Goal: Use online tool/utility: Utilize a website feature to perform a specific function

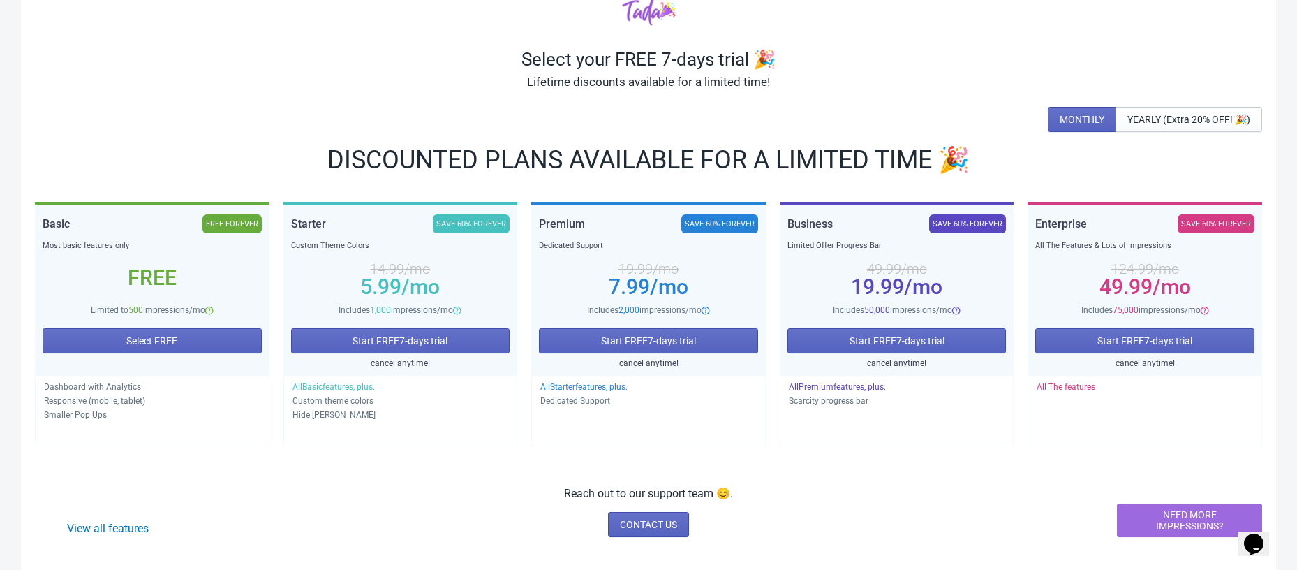
scroll to position [77, 0]
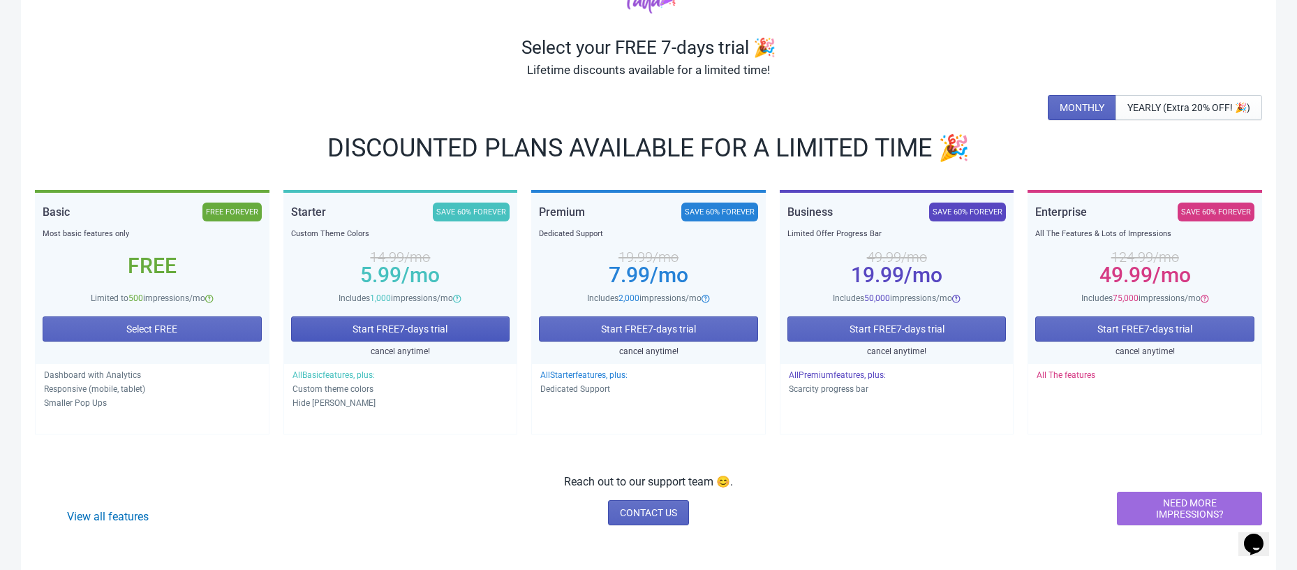
click at [394, 332] on span "Start FREE 7 -days trial" at bounding box center [400, 328] width 95 height 11
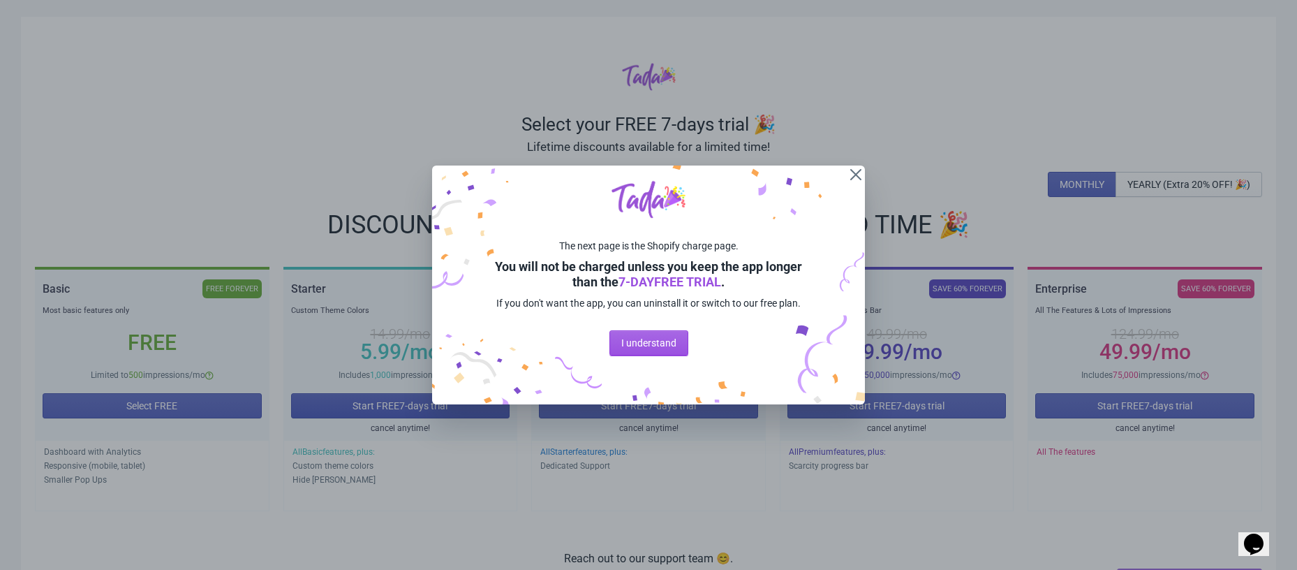
scroll to position [0, 0]
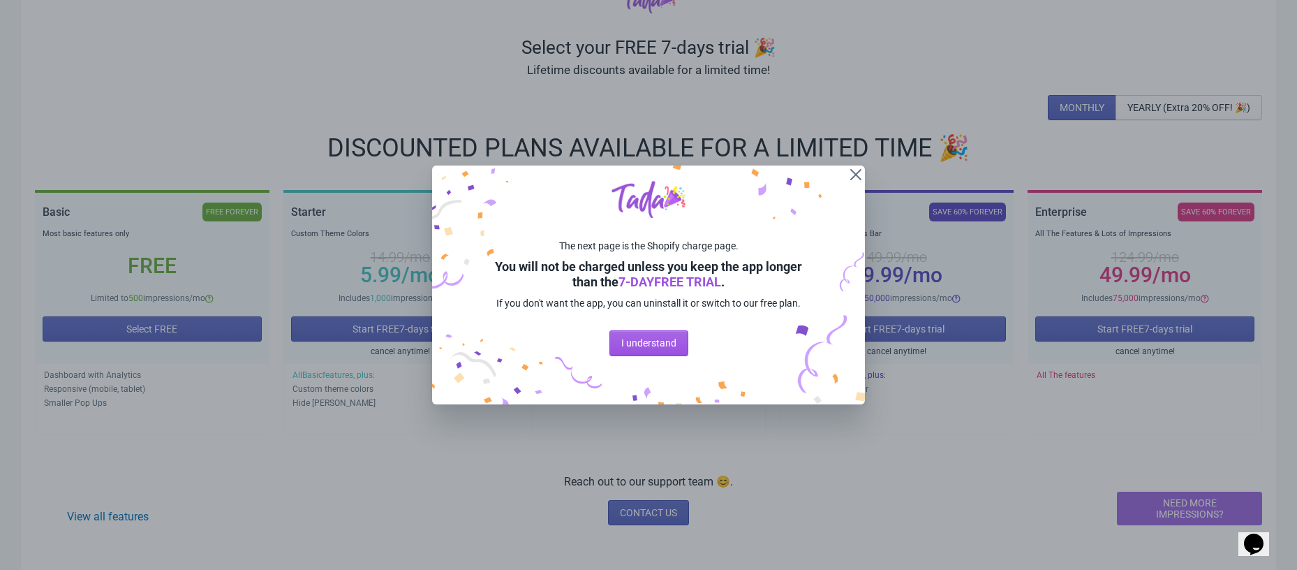
click at [637, 355] on button "I understand" at bounding box center [648, 342] width 79 height 25
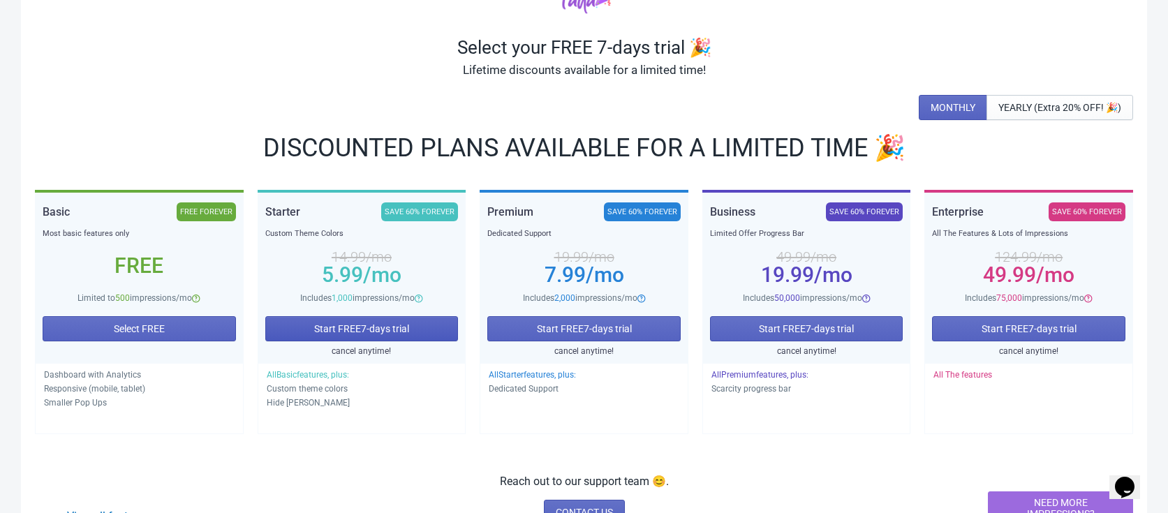
click at [387, 334] on span "Start FREE 7 -days trial" at bounding box center [361, 328] width 95 height 11
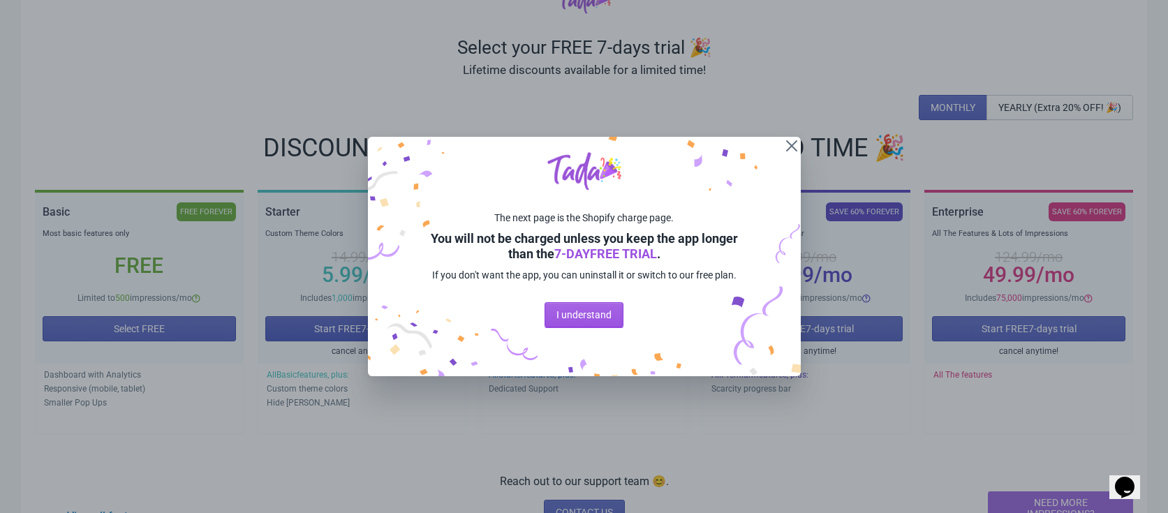
scroll to position [0, 0]
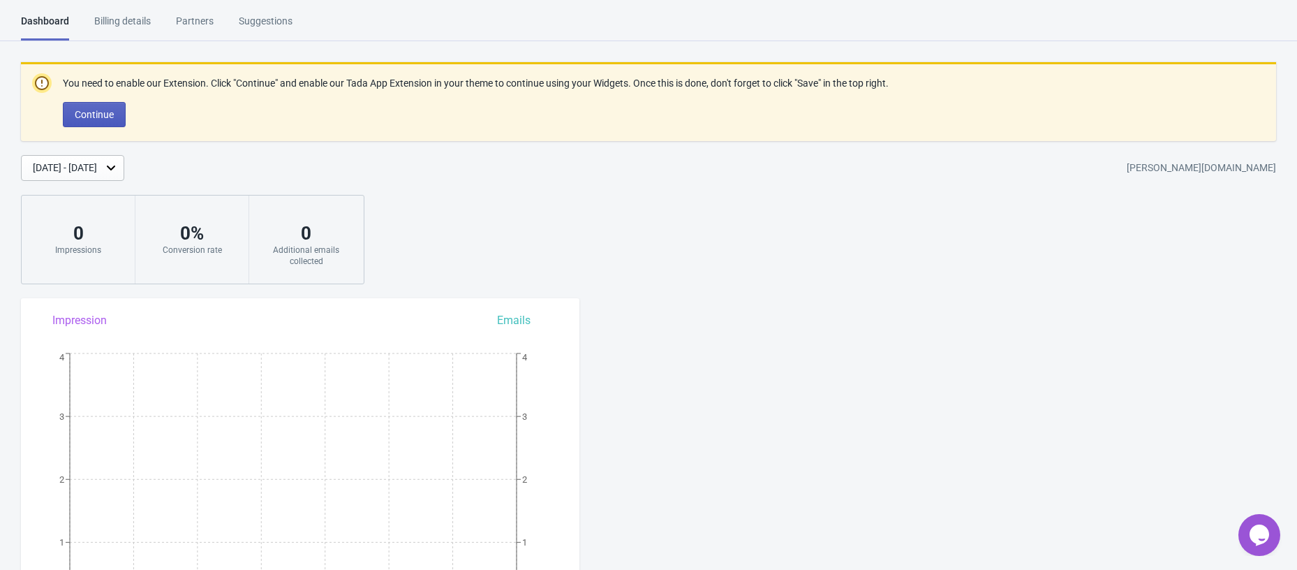
click at [110, 115] on span "Continue" at bounding box center [94, 114] width 39 height 11
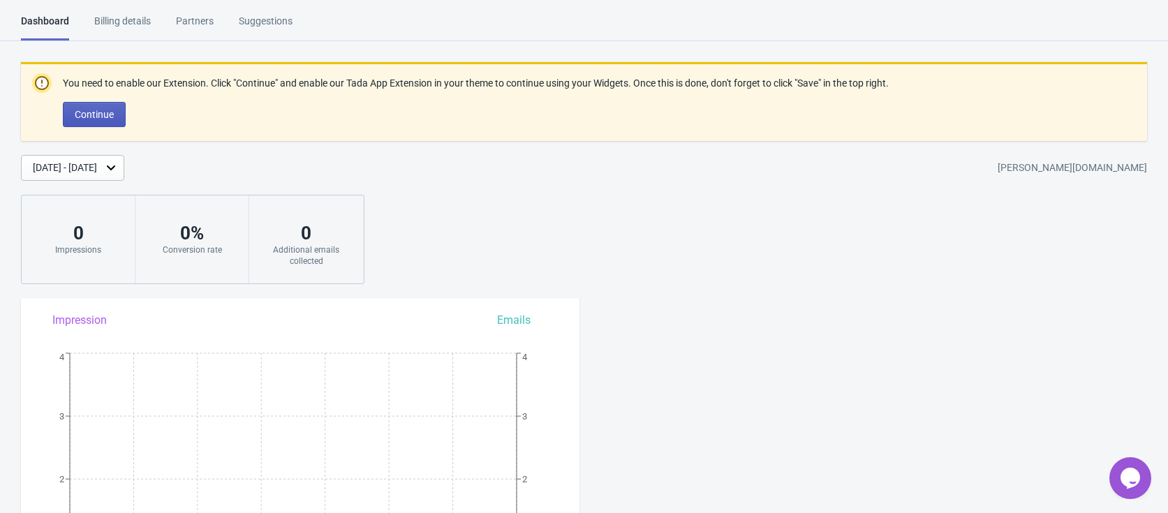
click at [107, 121] on button "Continue" at bounding box center [94, 114] width 63 height 25
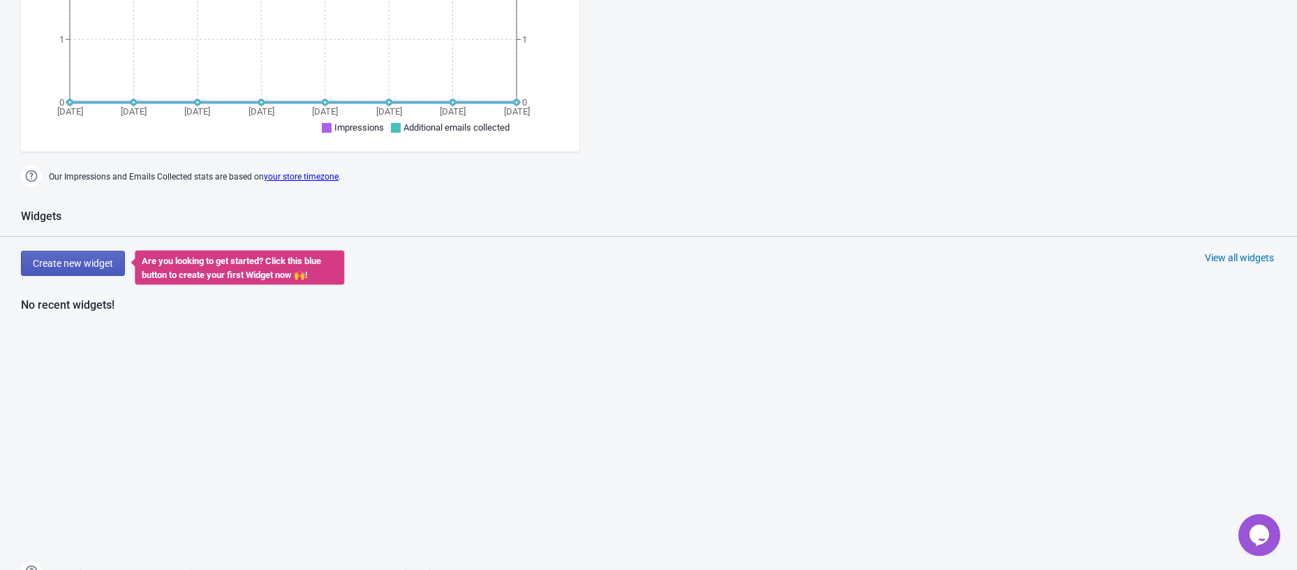
scroll to position [443, 0]
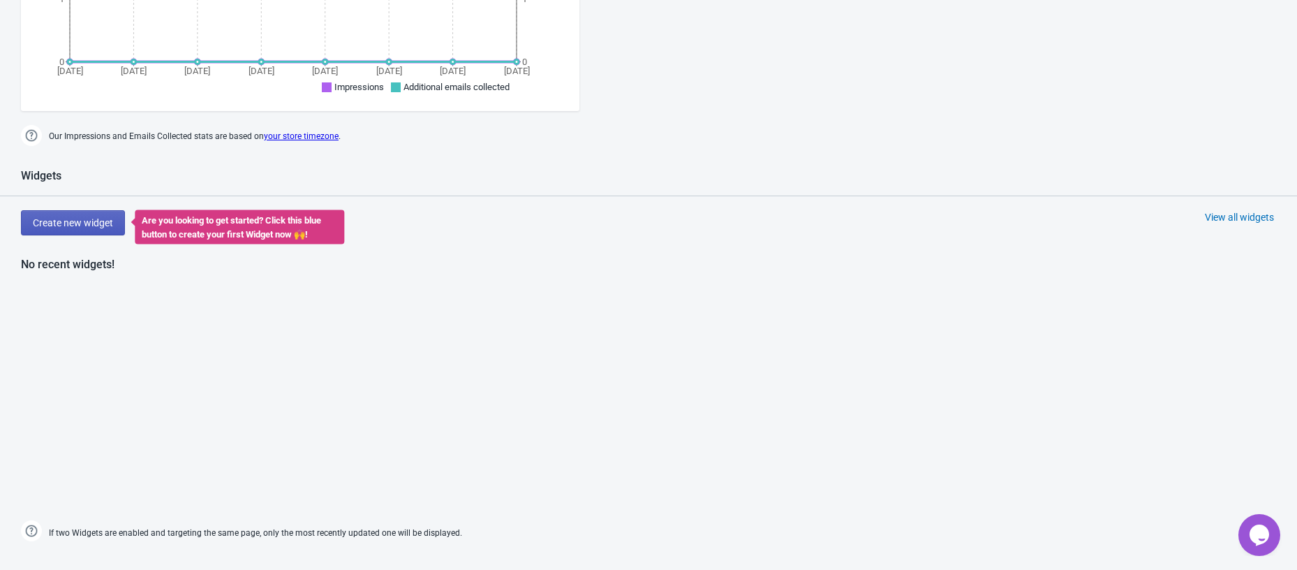
click at [60, 233] on button "Create new widget" at bounding box center [73, 222] width 104 height 25
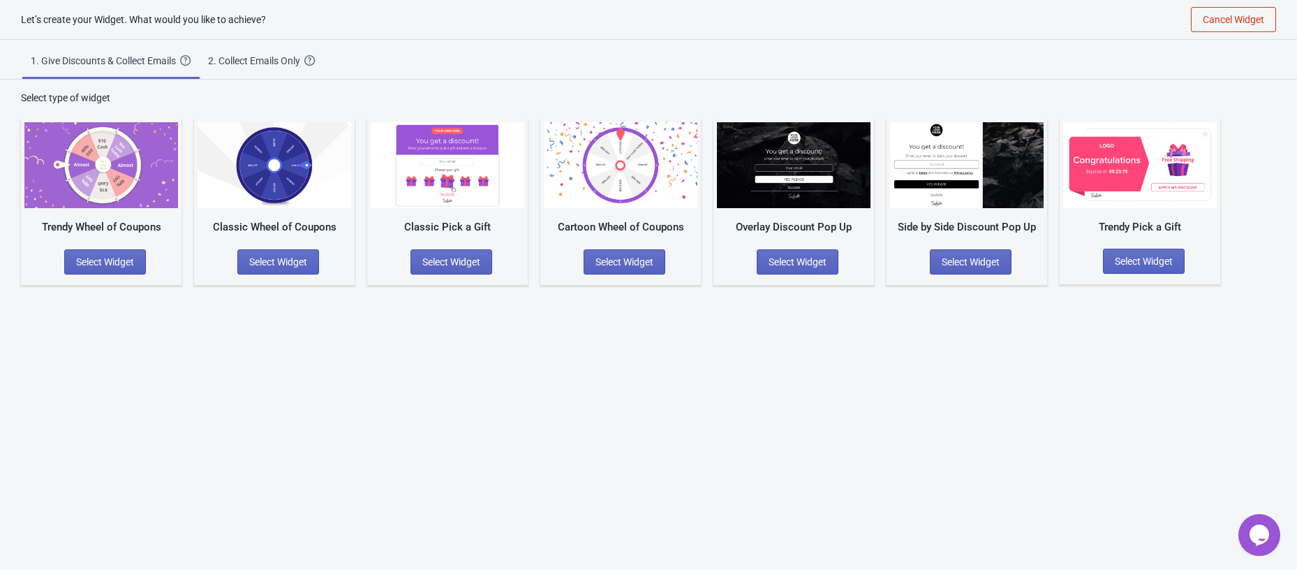
scroll to position [14, 0]
click at [106, 256] on span "Select Widget" at bounding box center [105, 261] width 58 height 11
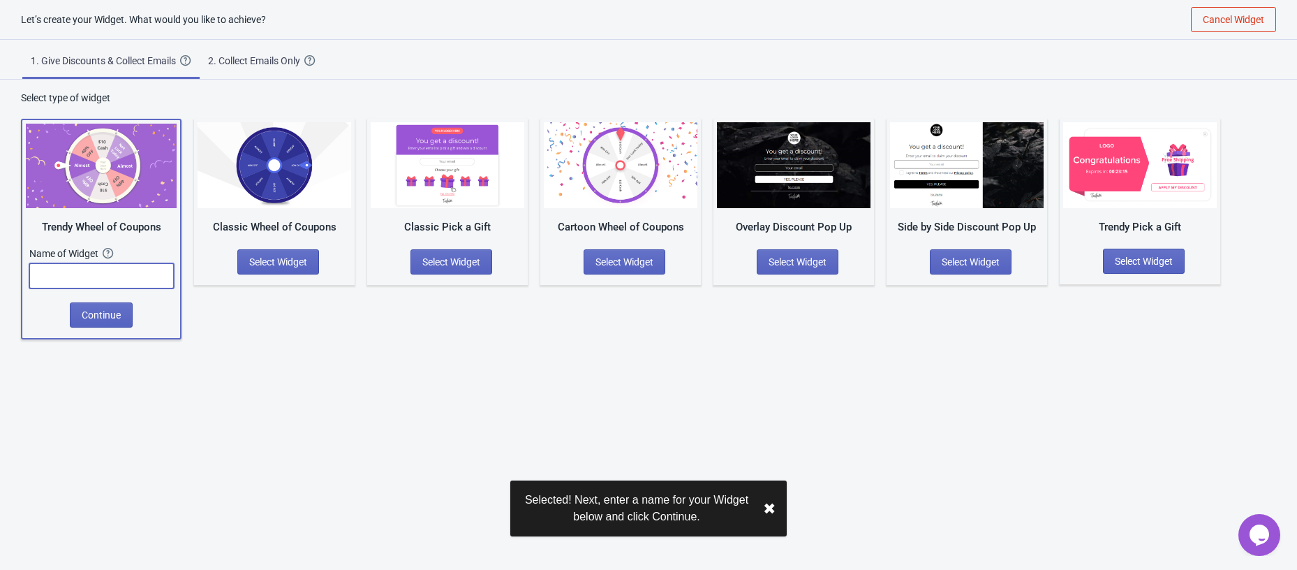
click at [103, 281] on input "text" at bounding box center [101, 275] width 145 height 25
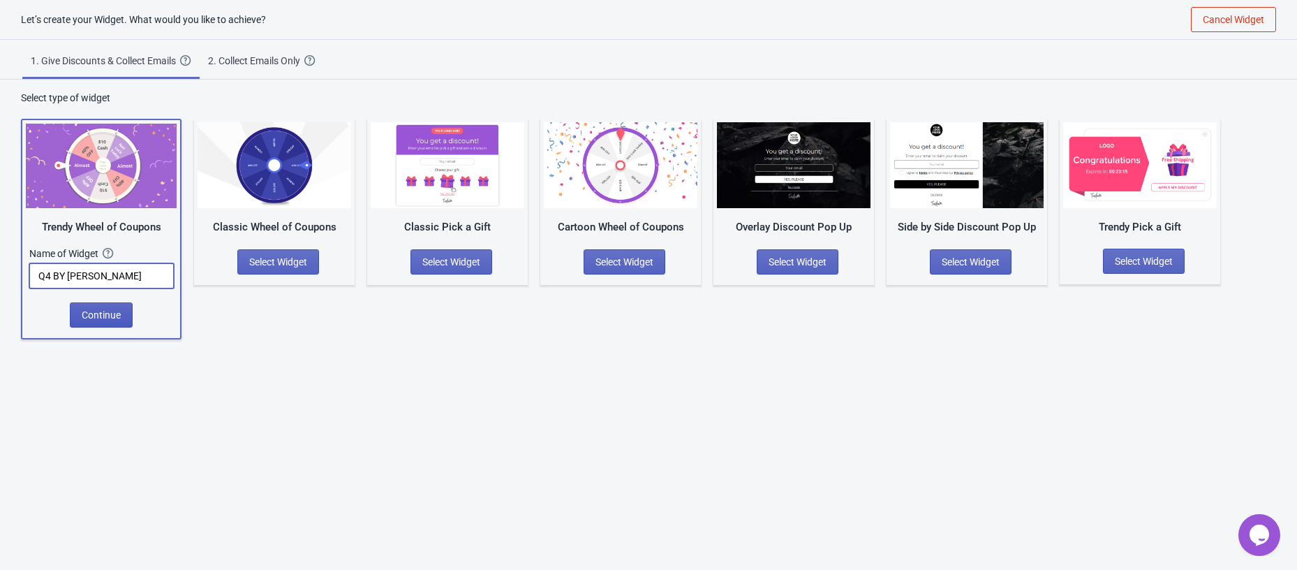
type input "Q4 BY [PERSON_NAME]"
click at [107, 312] on span "Continue" at bounding box center [101, 314] width 39 height 11
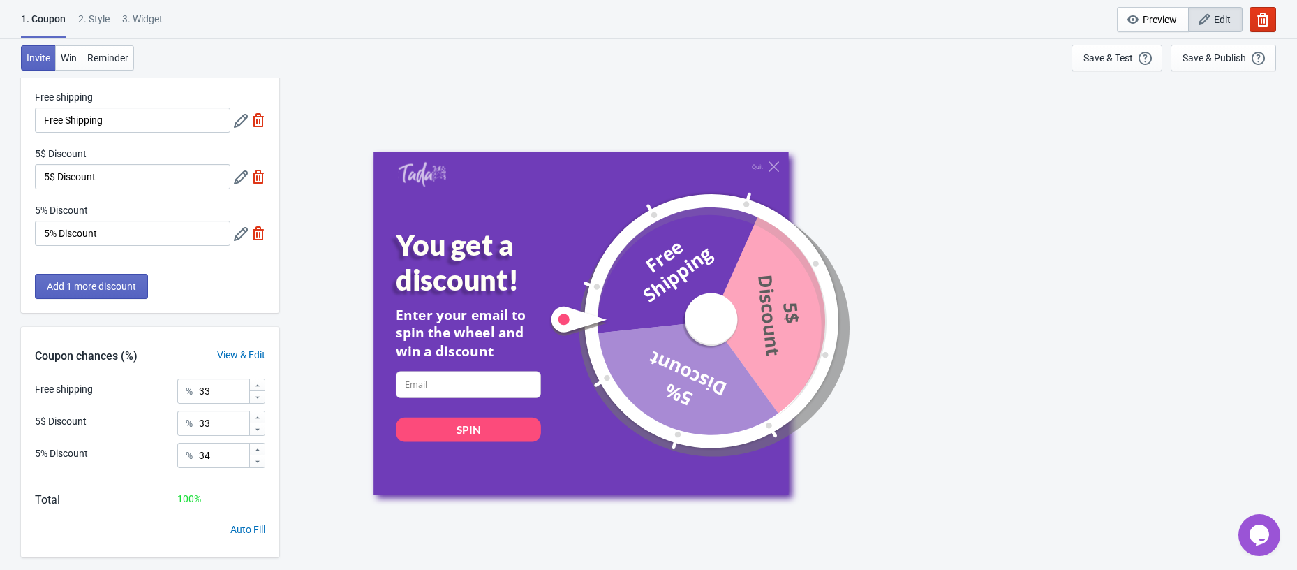
scroll to position [57, 0]
click at [46, 235] on input "5% Discount" at bounding box center [132, 235] width 195 height 25
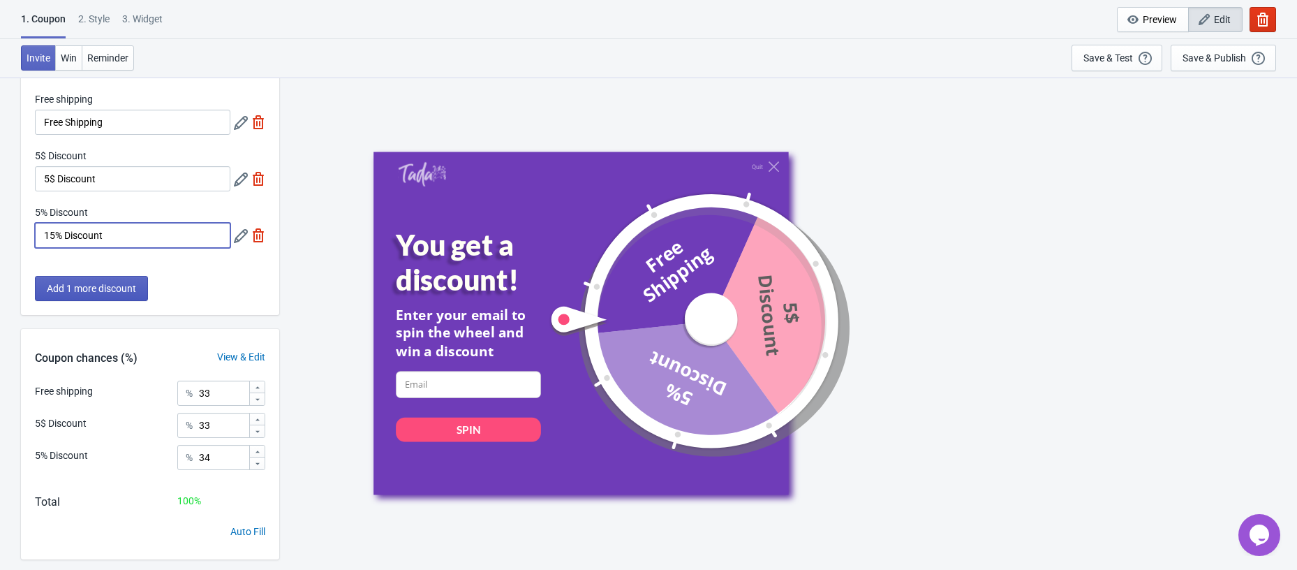
type input "15% Discount"
click at [121, 290] on span "Add 1 more discount" at bounding box center [91, 288] width 89 height 11
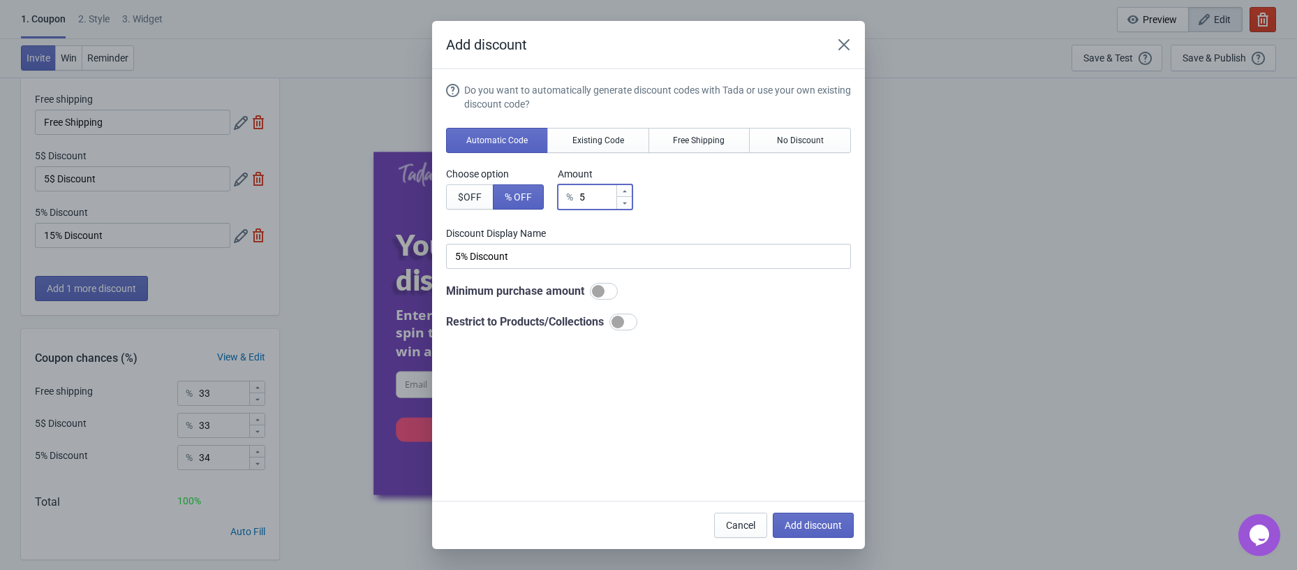
click at [588, 200] on input "5" at bounding box center [597, 196] width 37 height 25
type input "2"
type input "2% Discount"
type input "20"
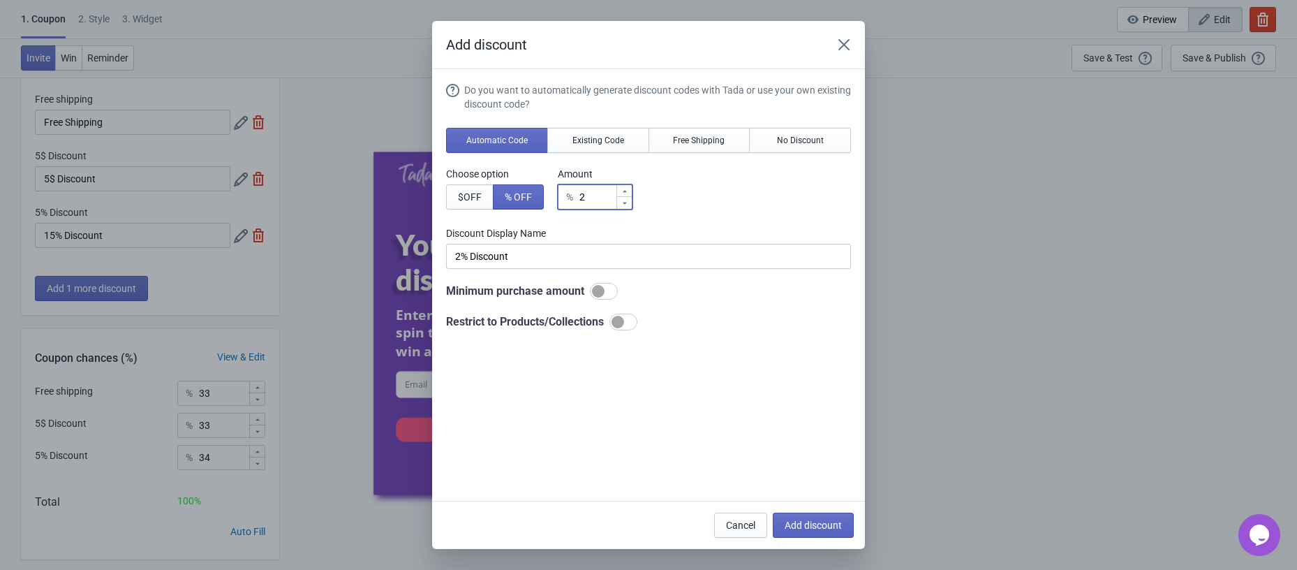
type input "20% Discount"
type input "20"
click at [827, 517] on button "Add discount" at bounding box center [813, 524] width 81 height 25
type input "25"
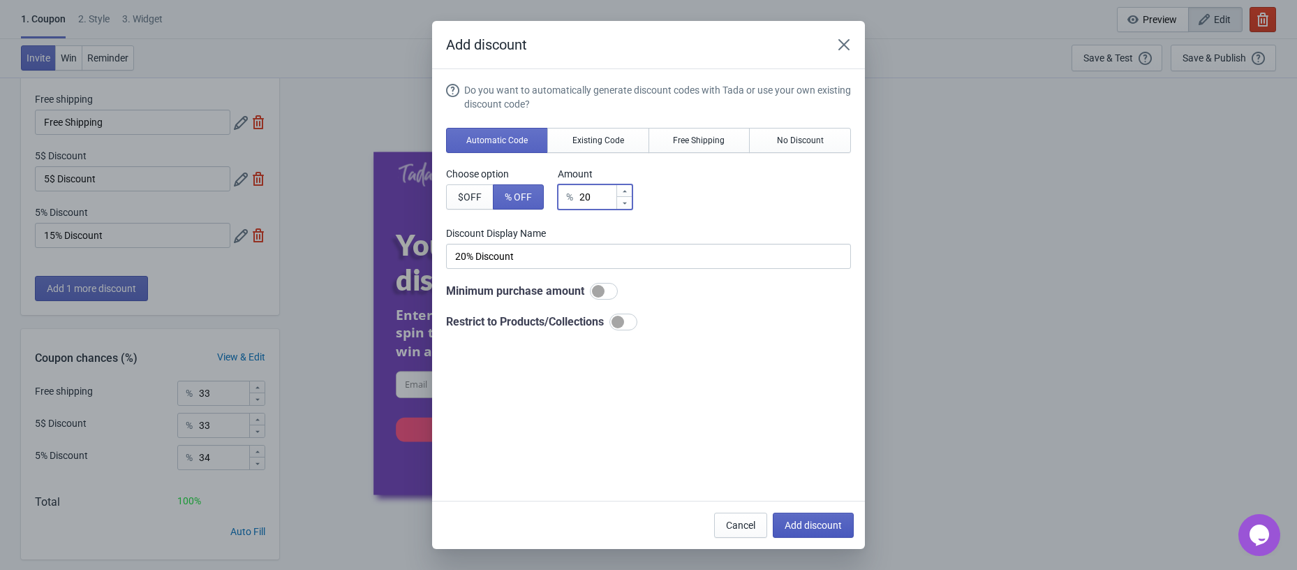
type input "25"
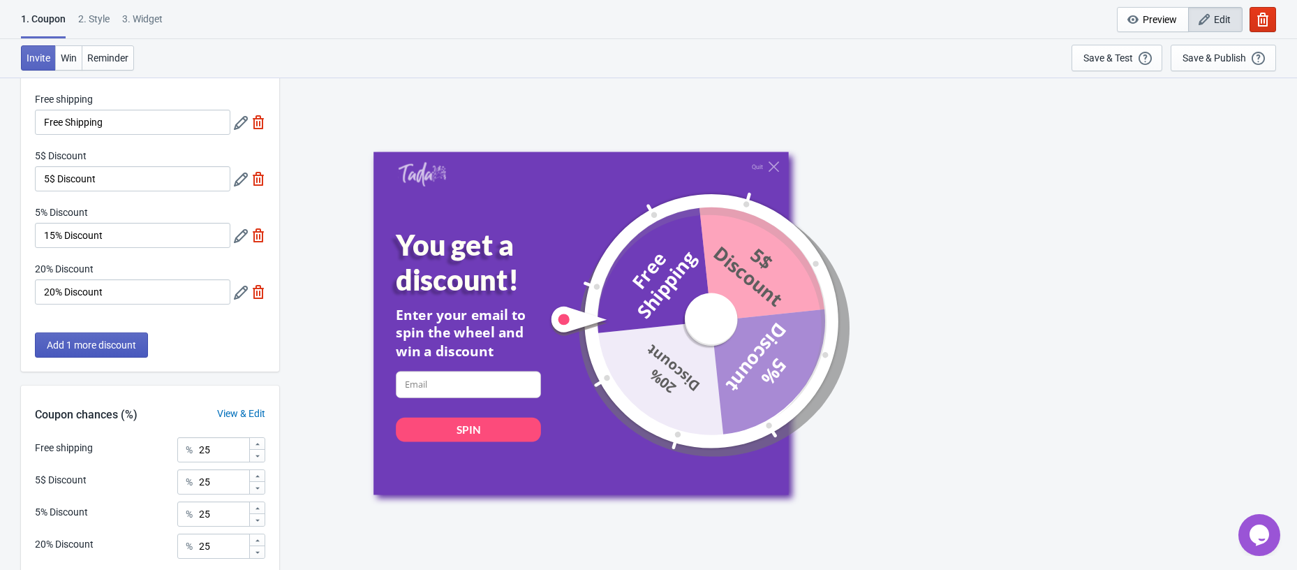
click at [103, 353] on button "Add 1 more discount" at bounding box center [91, 344] width 113 height 25
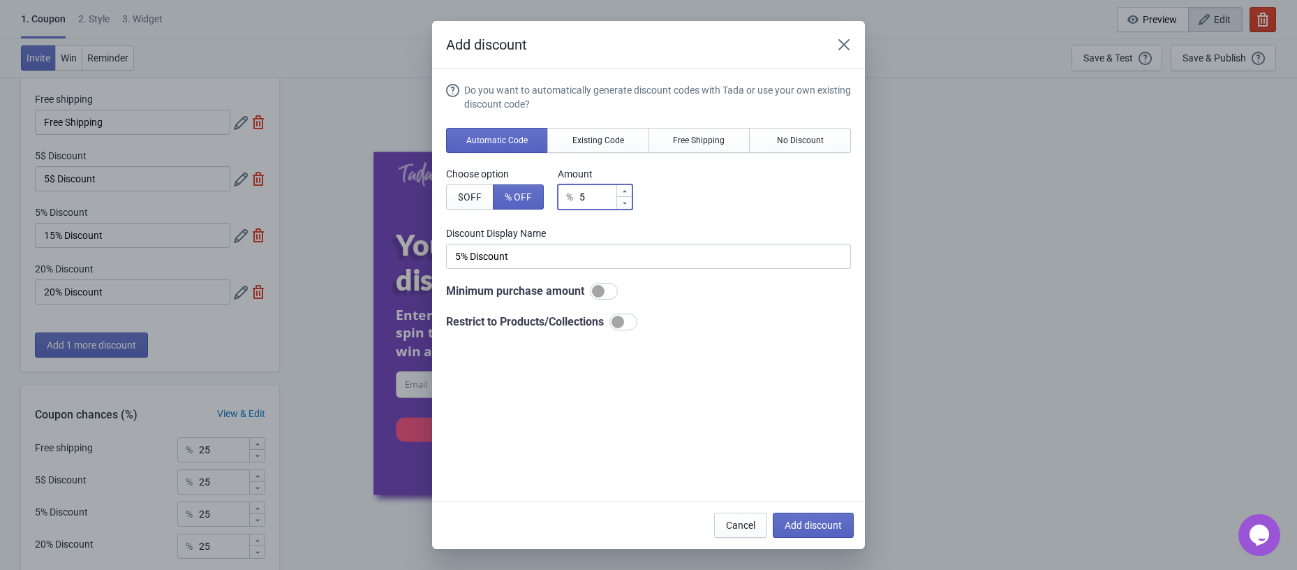
click at [589, 195] on input "5" at bounding box center [597, 196] width 37 height 25
type input "3"
type input "3% Discount"
type input "30"
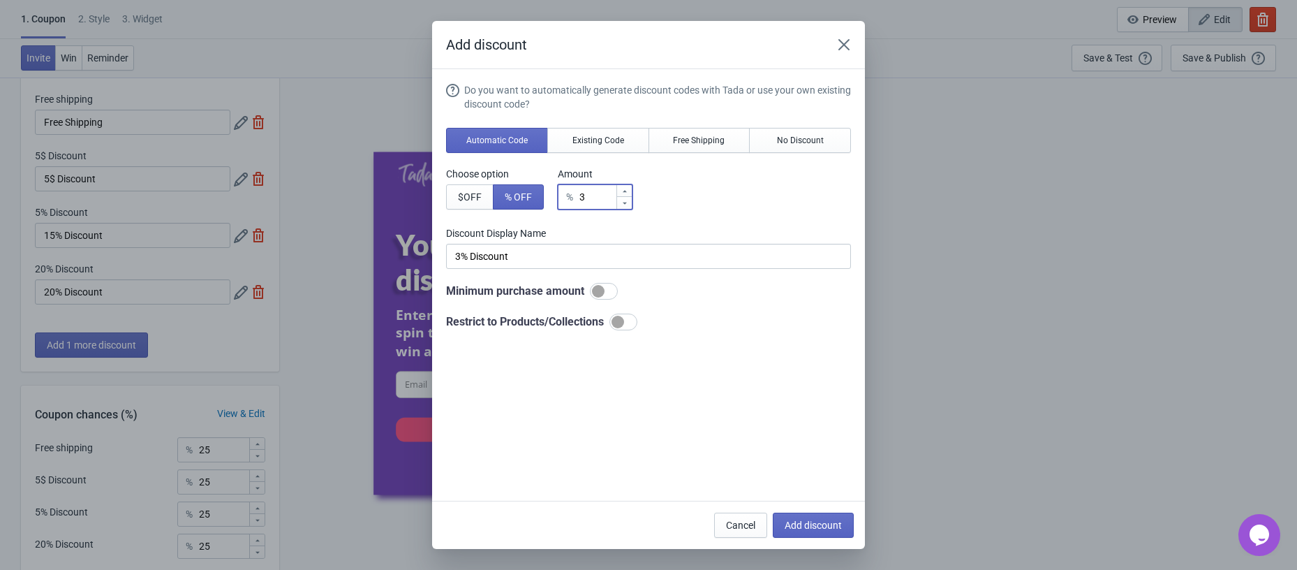
type input "30% Discount"
type input "30"
click at [817, 535] on button "Add discount" at bounding box center [813, 524] width 81 height 25
type input "20"
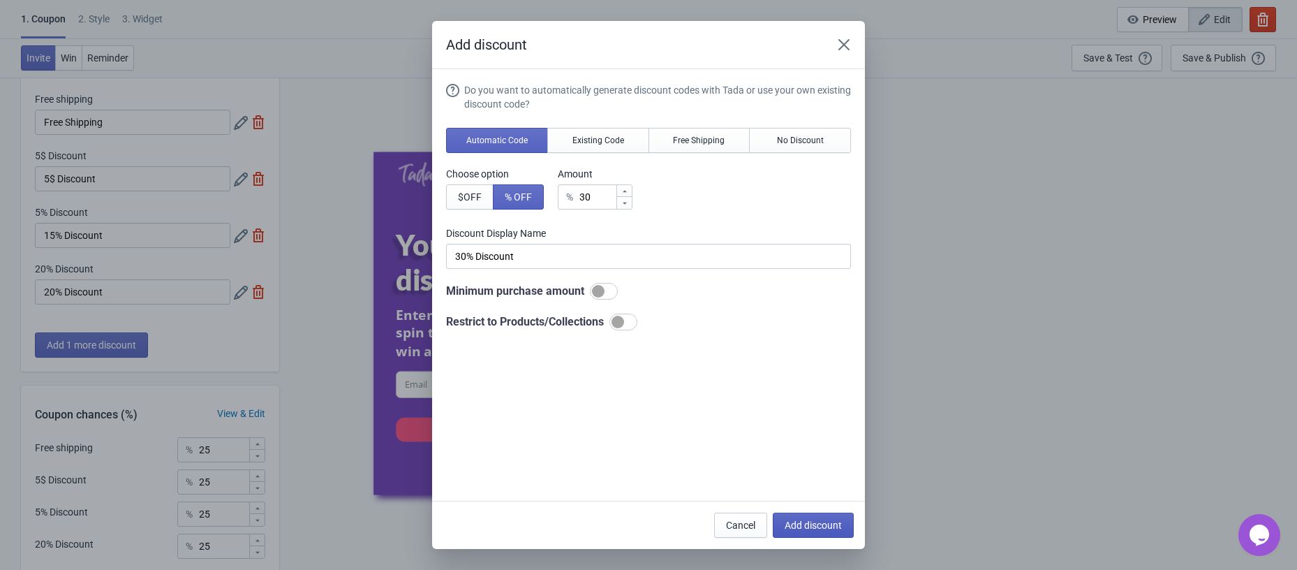
type input "20"
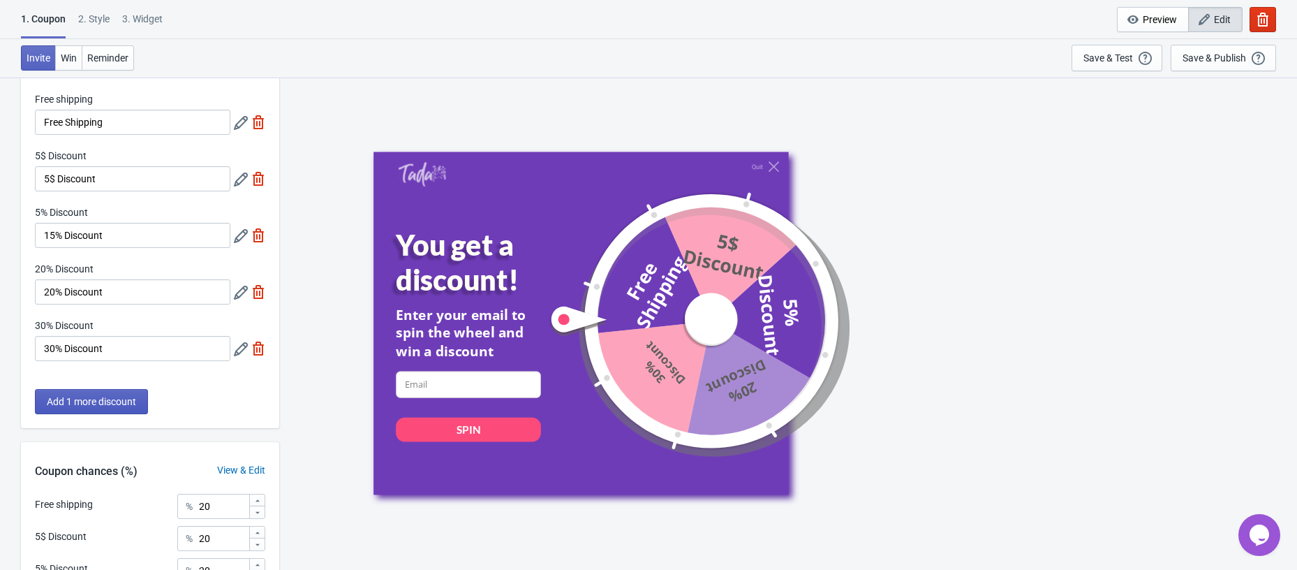
click at [66, 404] on span "Add 1 more discount" at bounding box center [91, 401] width 89 height 11
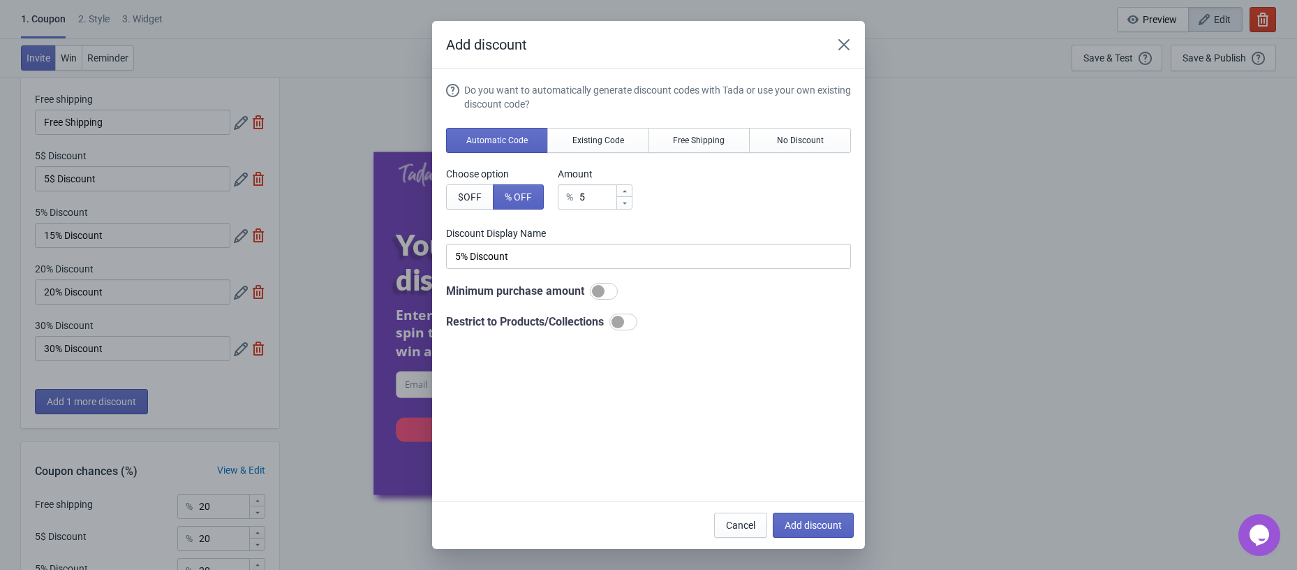
click at [586, 206] on div "% 5" at bounding box center [595, 196] width 75 height 25
click at [587, 202] on input "5" at bounding box center [597, 196] width 37 height 25
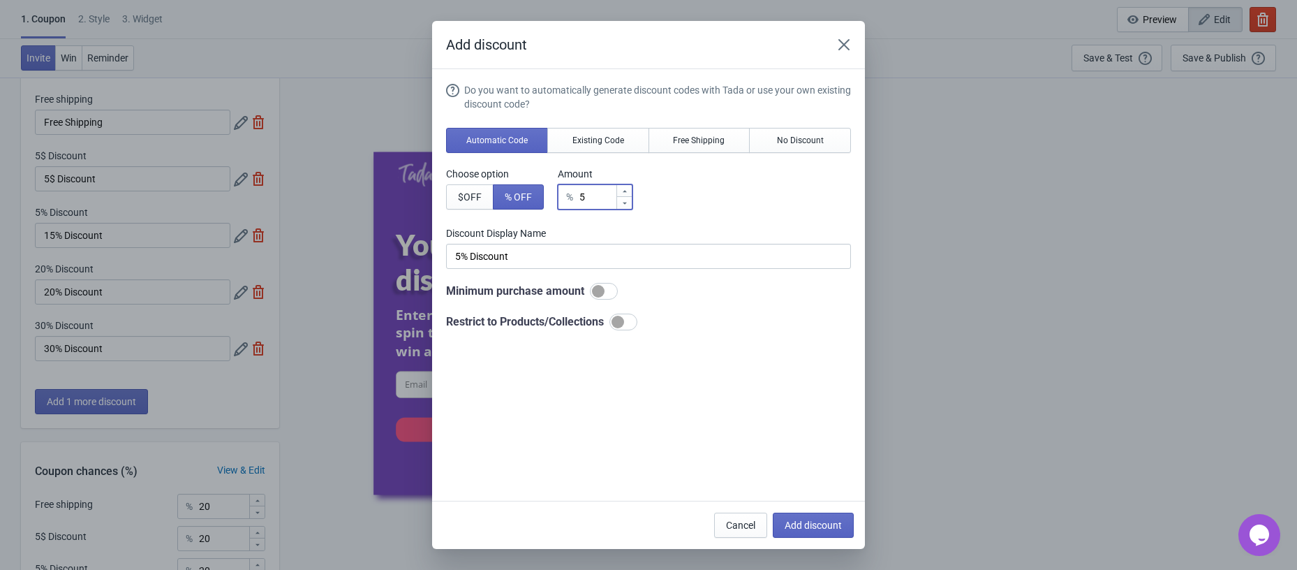
click at [587, 202] on input "5" at bounding box center [597, 196] width 37 height 25
type input "4"
type input "4% Discount"
type input "40"
type input "40% Discount"
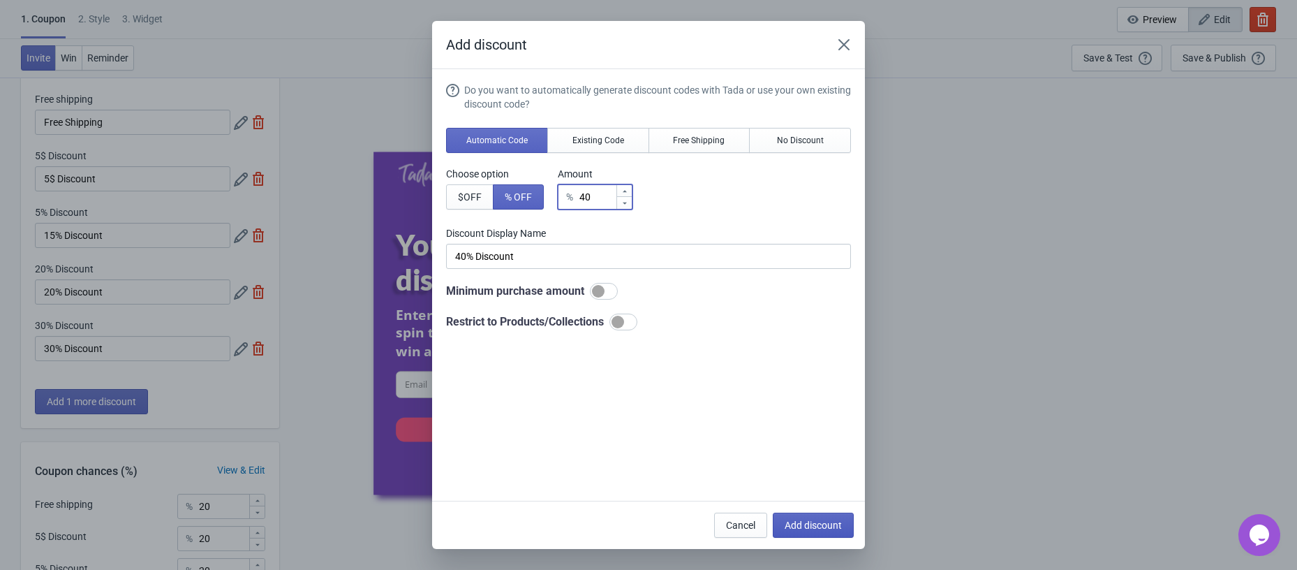
type input "40"
click at [817, 526] on span "Add discount" at bounding box center [813, 524] width 57 height 11
type input "16"
type input "17"
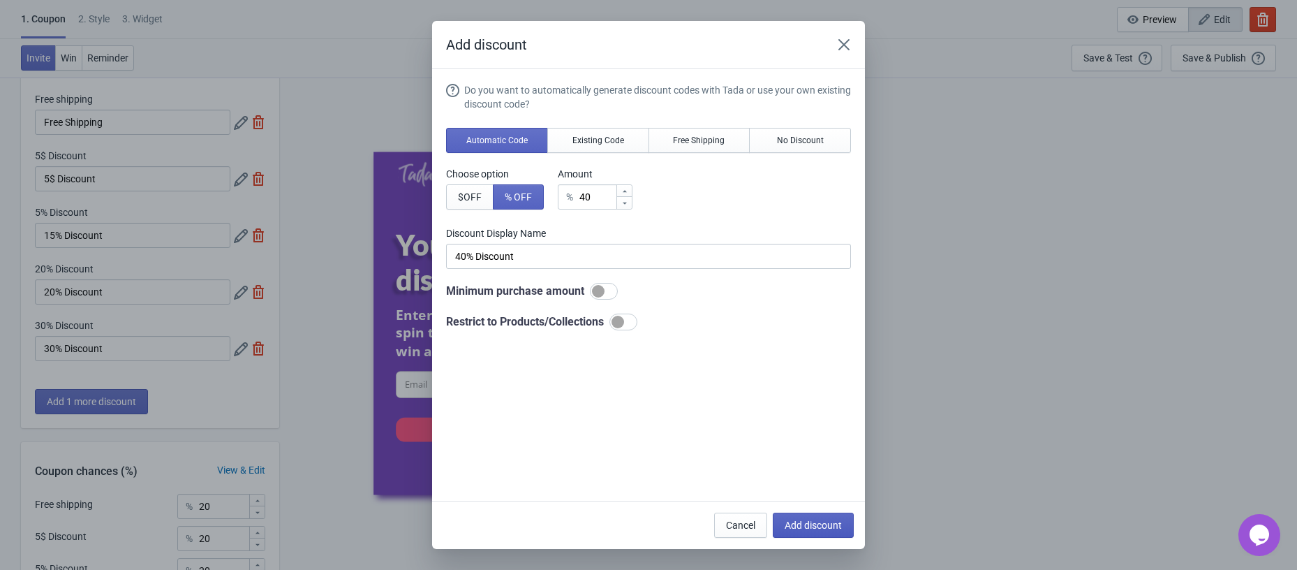
type input "17"
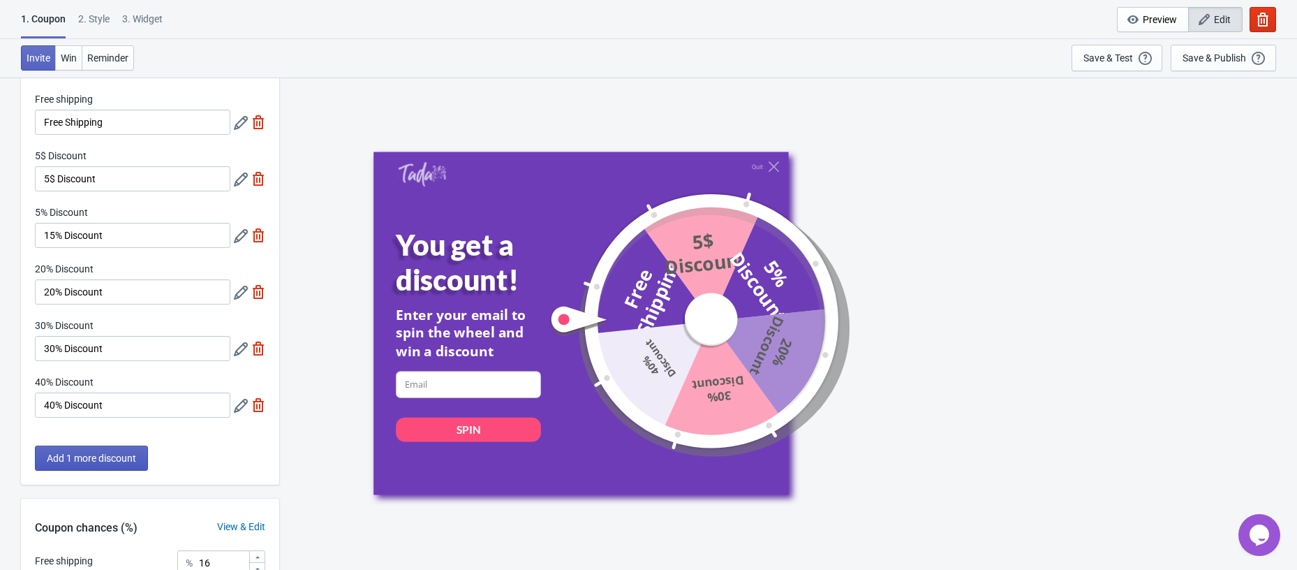
click at [98, 459] on span "Add 1 more discount" at bounding box center [91, 457] width 89 height 11
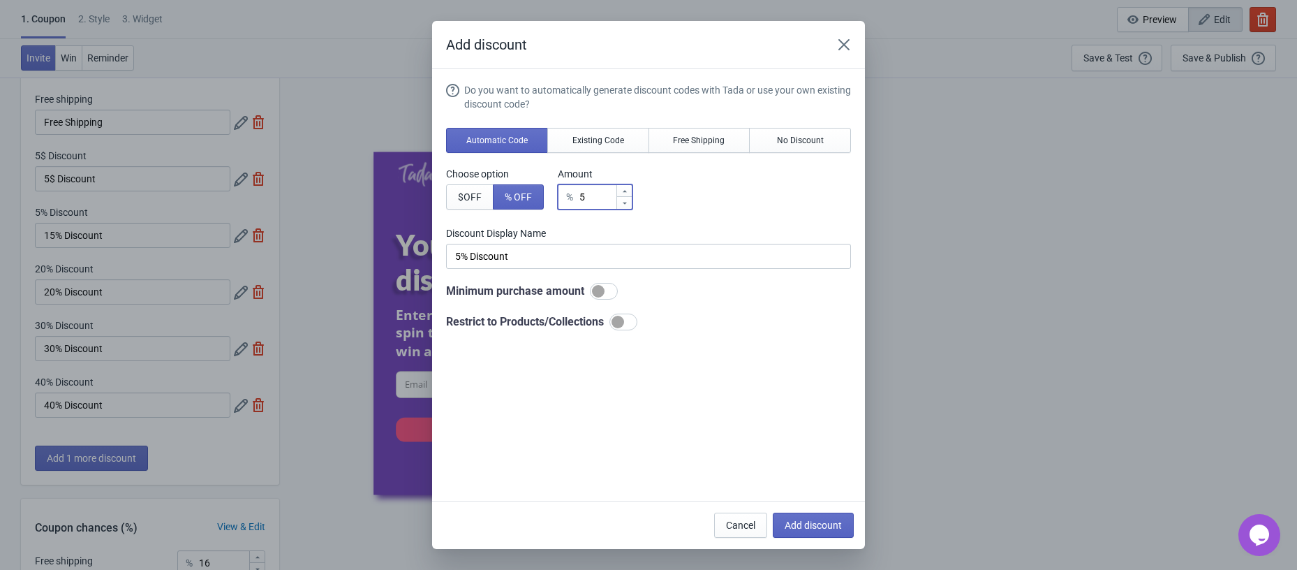
click at [613, 198] on input "5" at bounding box center [597, 196] width 37 height 25
type input "50"
type input "50% Discount"
type input "50"
click at [791, 526] on span "Add discount" at bounding box center [813, 524] width 57 height 11
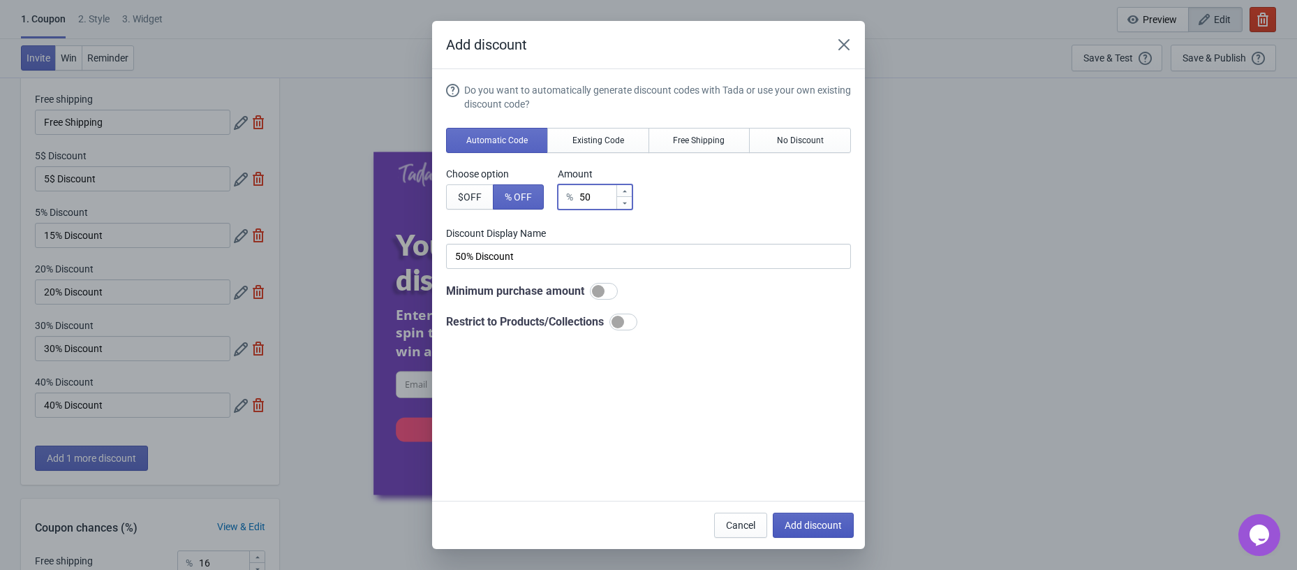
type input "14"
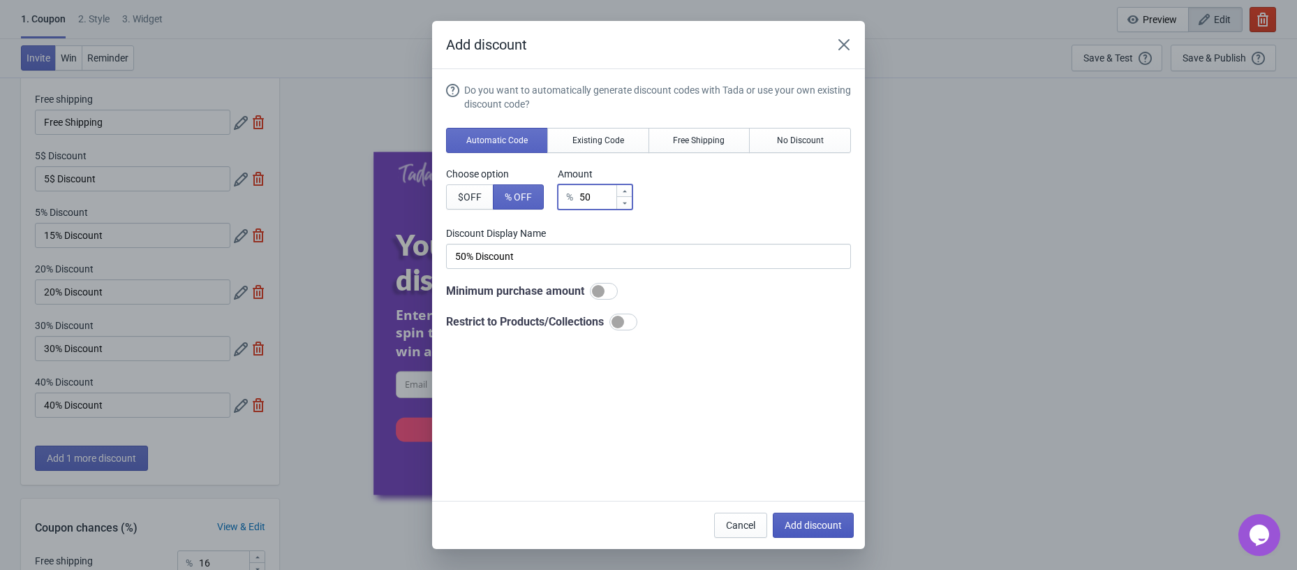
type input "15"
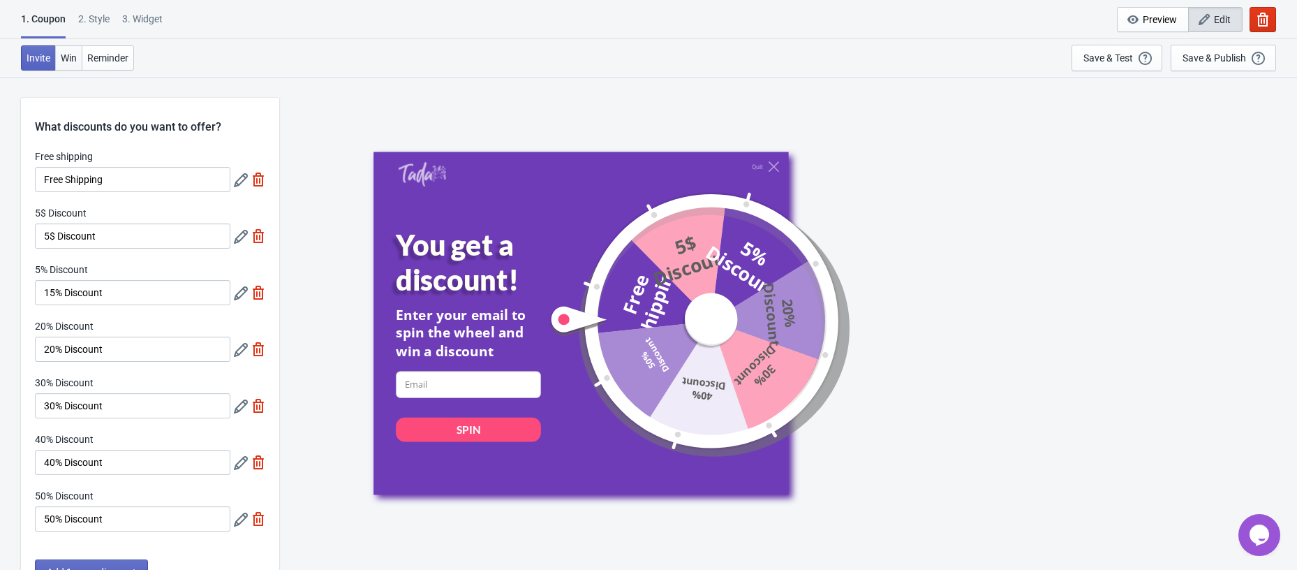
click at [65, 65] on button "Win" at bounding box center [68, 57] width 27 height 25
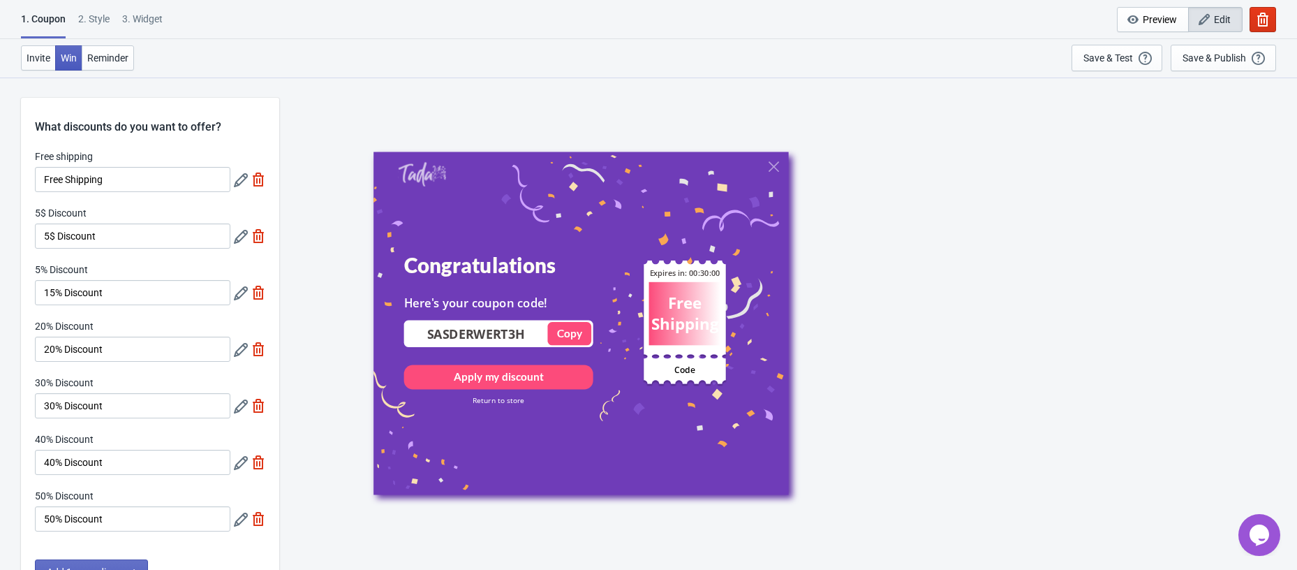
click at [65, 66] on button "Win" at bounding box center [68, 57] width 27 height 25
click at [116, 61] on span "Reminder" at bounding box center [107, 57] width 41 height 11
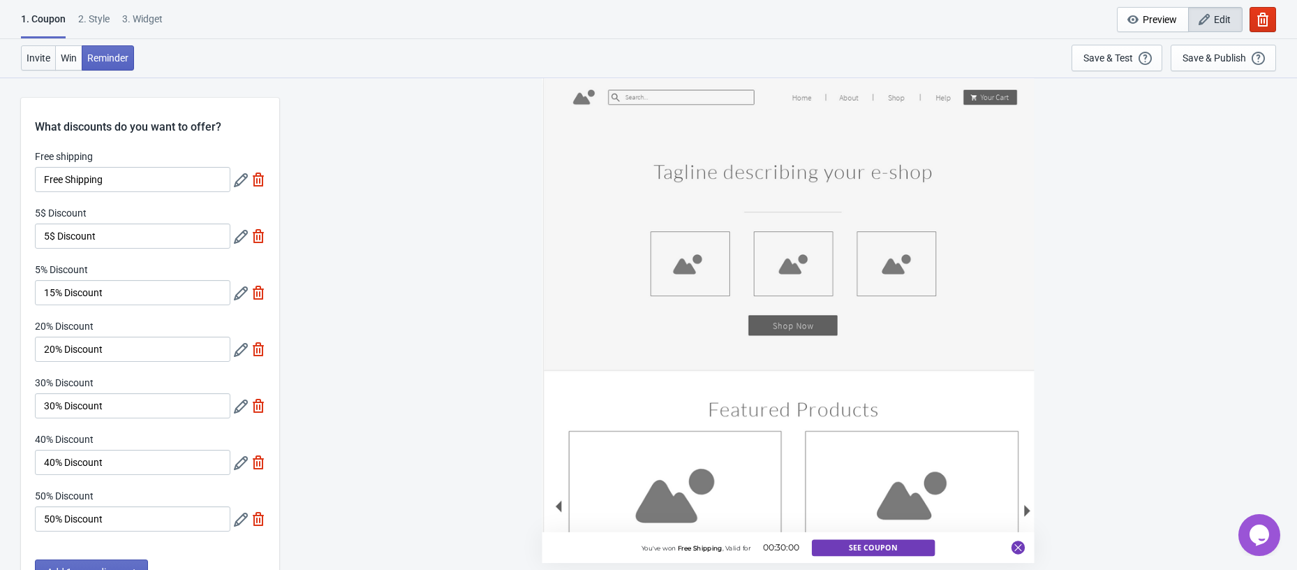
click at [36, 56] on span "Invite" at bounding box center [39, 57] width 24 height 11
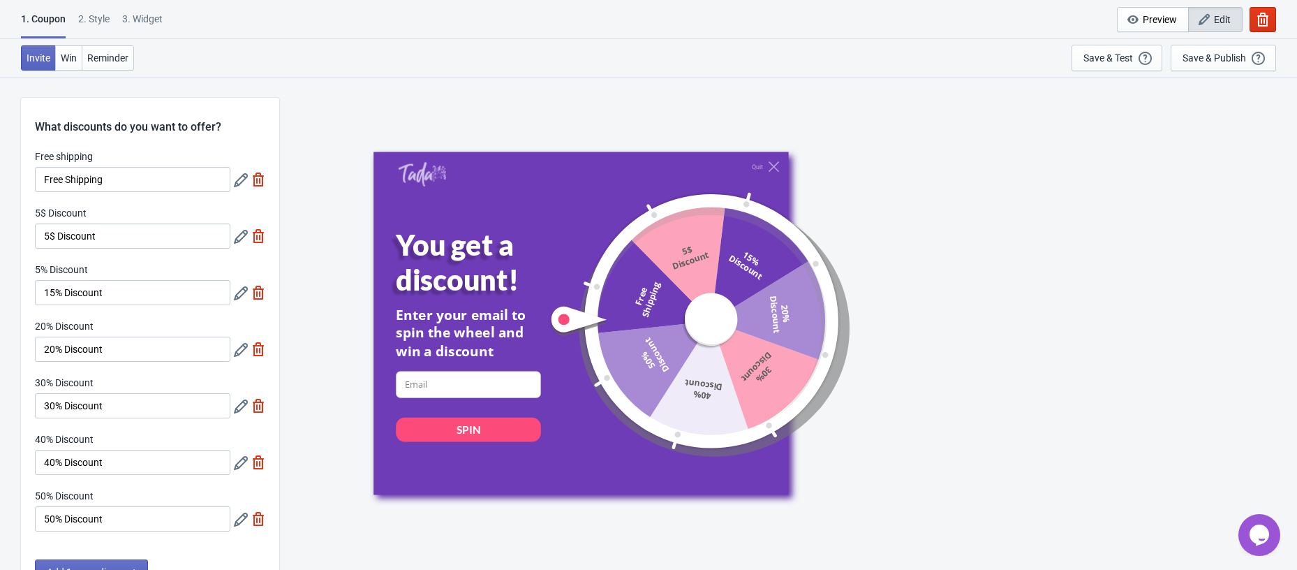
click at [92, 18] on div "2 . Style" at bounding box center [93, 24] width 31 height 24
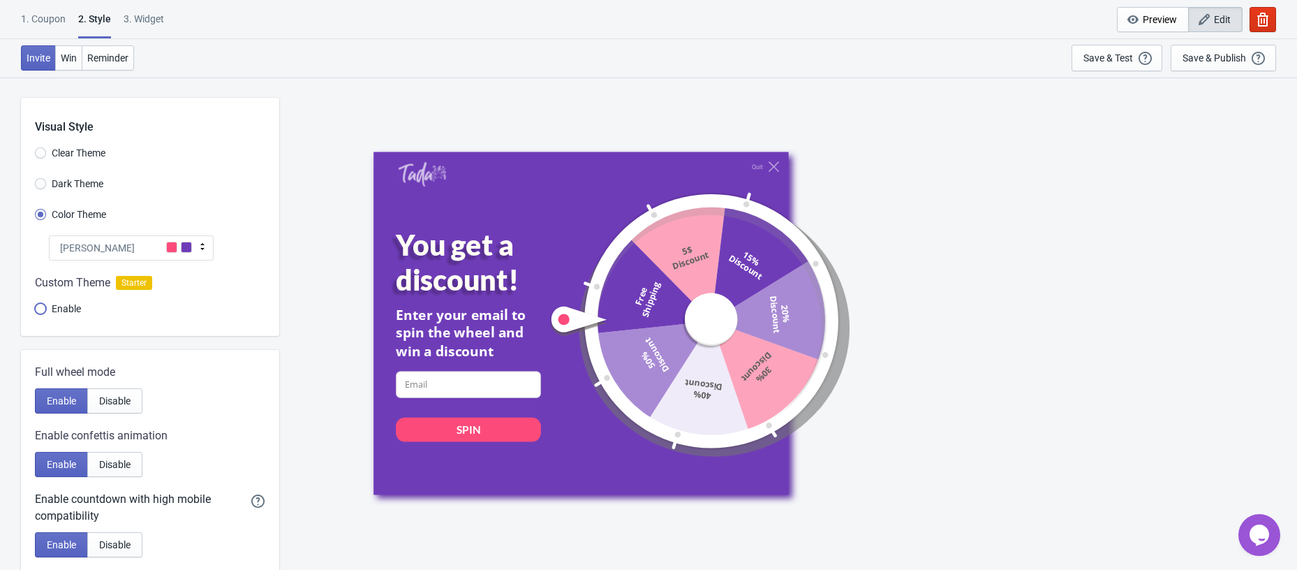
click at [45, 311] on input "Enable" at bounding box center [40, 315] width 11 height 25
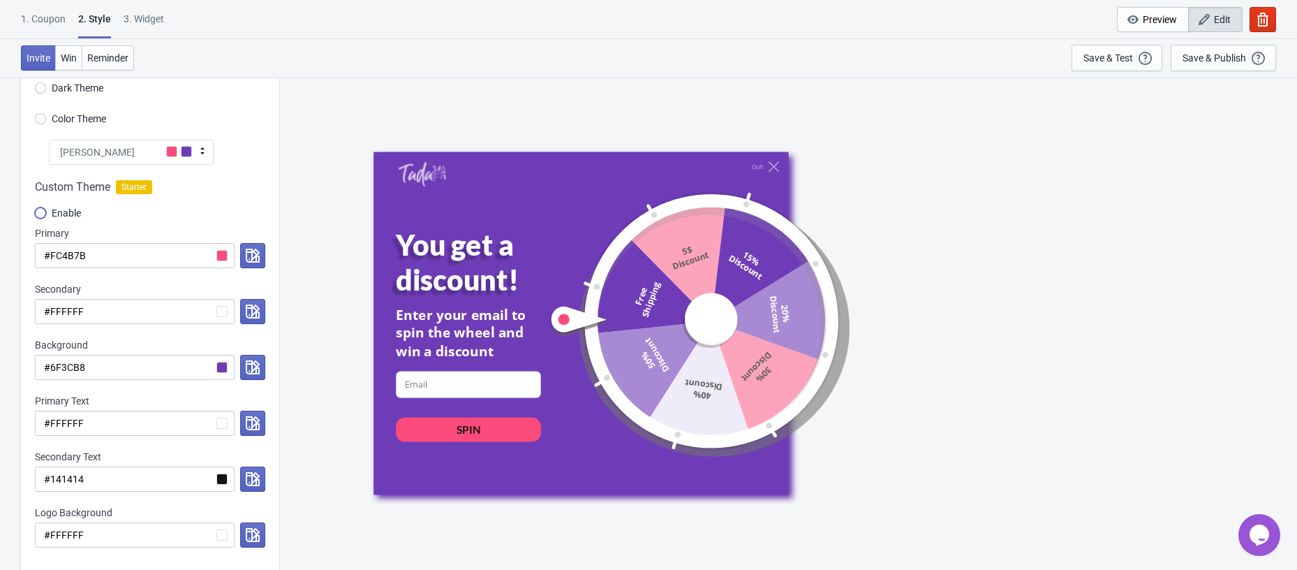
scroll to position [166, 0]
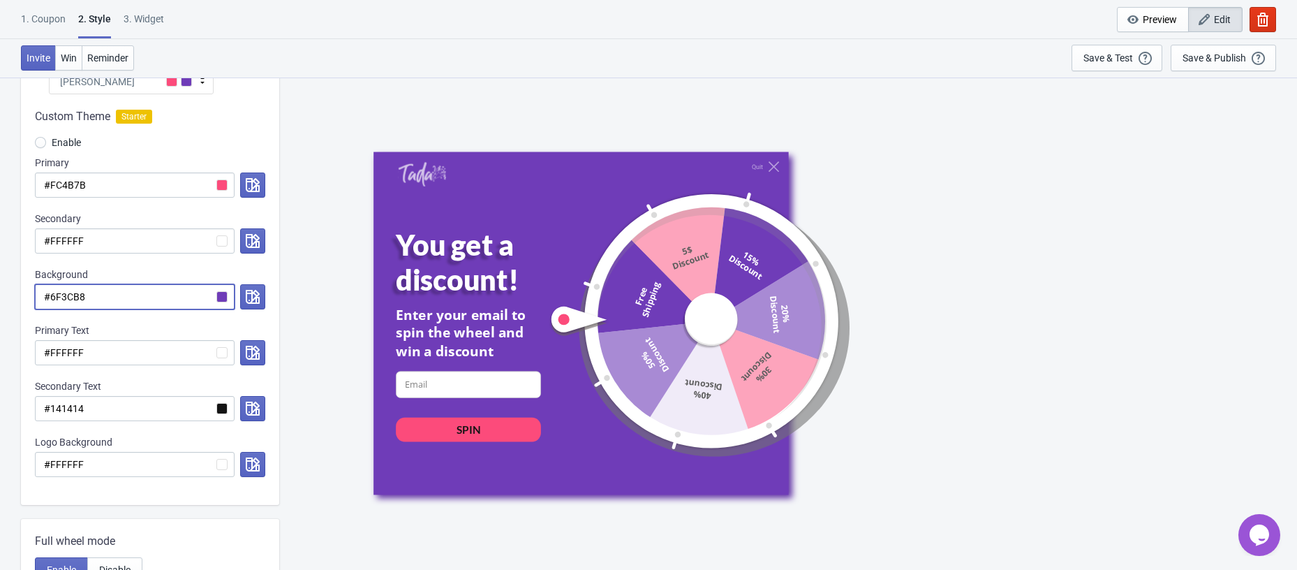
click at [128, 302] on input "#6F3CB8" at bounding box center [135, 296] width 200 height 25
paste input "1E006E"
radio input "true"
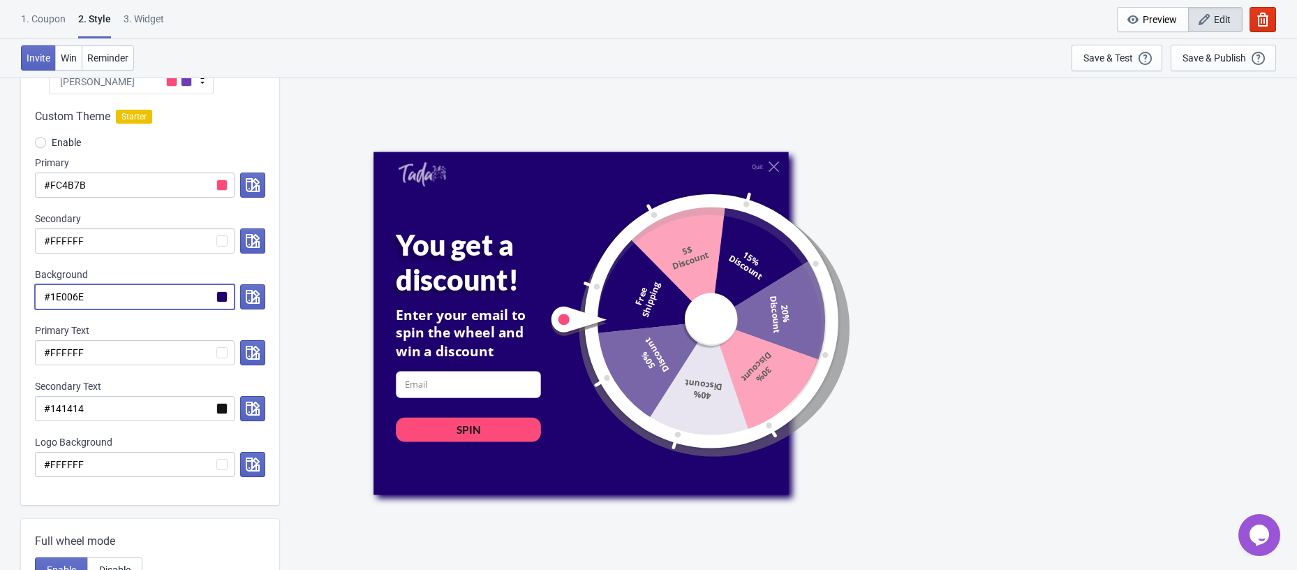
type input "#1E006E"
click at [158, 194] on input "#FC4B7B" at bounding box center [135, 184] width 200 height 25
paste input "1E006E"
radio input "true"
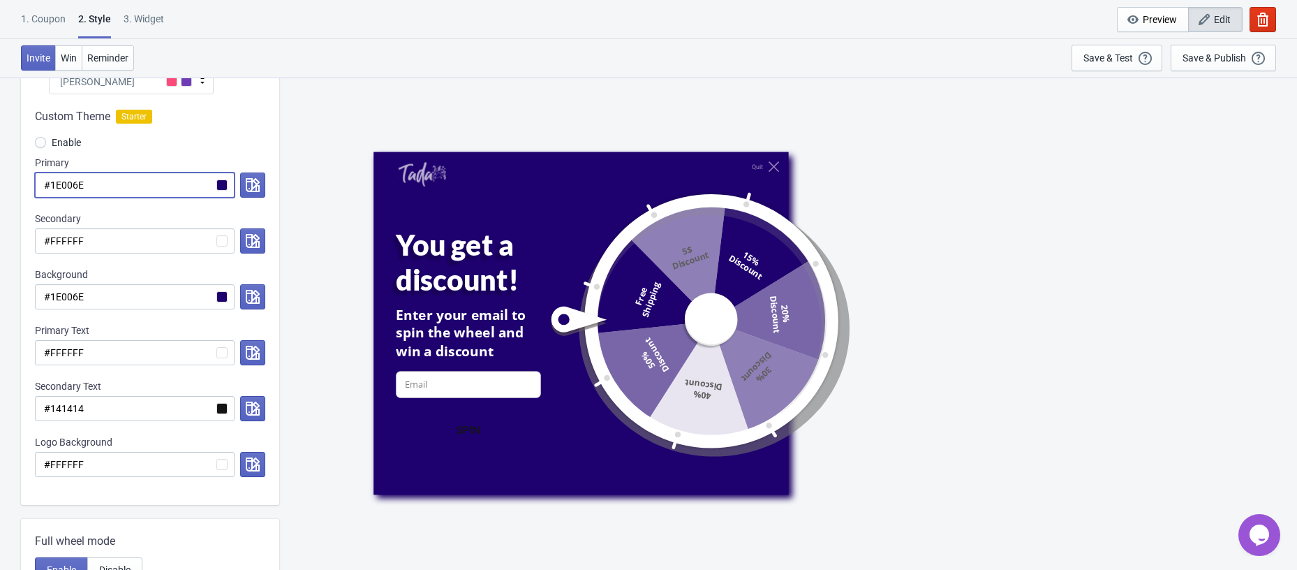
type input "#1E006E"
click at [157, 305] on input "#1E006E" at bounding box center [135, 296] width 200 height 25
click at [223, 303] on input "#1E006E" at bounding box center [135, 296] width 200 height 25
click at [225, 300] on input "#1E006E" at bounding box center [135, 296] width 200 height 25
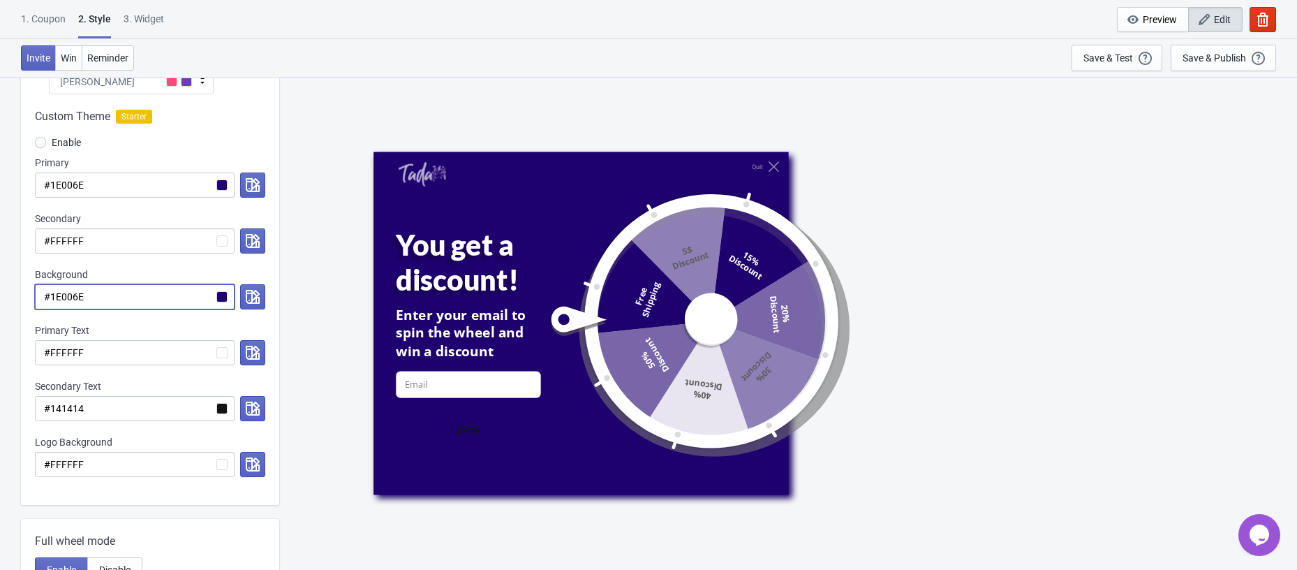
click at [225, 299] on input "#1E006E" at bounding box center [135, 296] width 200 height 25
click at [246, 296] on icon "button" at bounding box center [253, 297] width 14 height 14
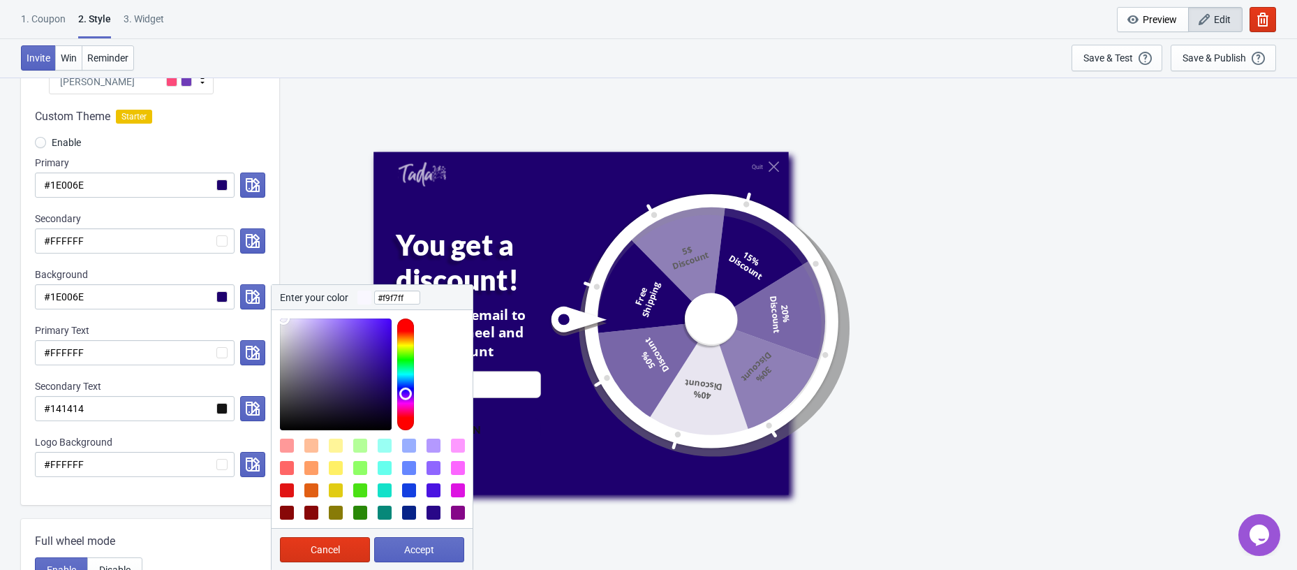
type input "#ffffff"
drag, startPoint x: 313, startPoint y: 360, endPoint x: 212, endPoint y: 249, distance: 150.2
click at [213, 250] on div "Custom Theme Starter Enable Primary #1E006E Secondary #FFFFFF Background #1E006…" at bounding box center [150, 299] width 258 height 410
click at [198, 270] on div "Background" at bounding box center [150, 274] width 230 height 14
click at [245, 269] on div "Background" at bounding box center [150, 274] width 230 height 14
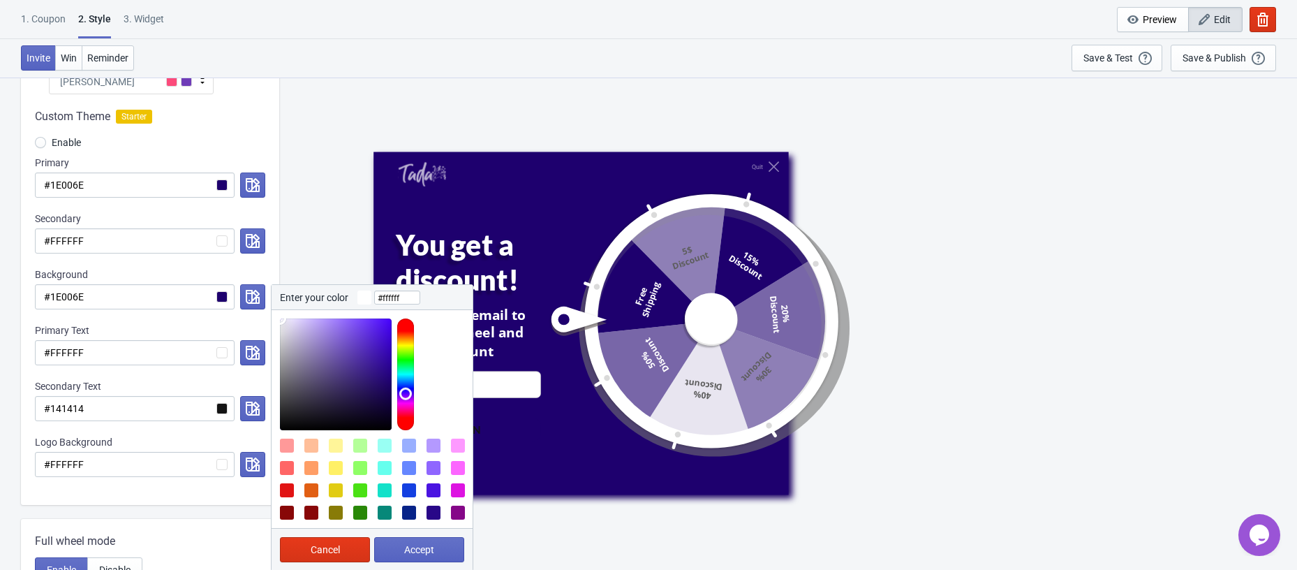
click at [268, 209] on div "Custom Theme Starter Enable Primary #1E006E Secondary #FFFFFF Background #1E006…" at bounding box center [150, 299] width 258 height 410
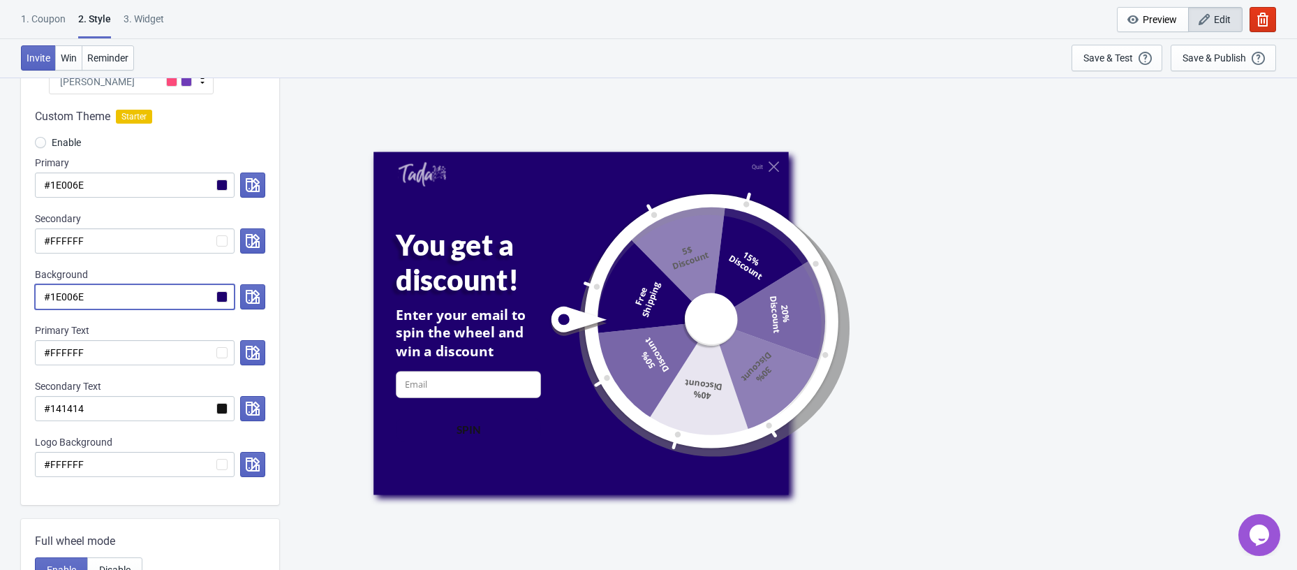
click at [223, 299] on input "#1E006E" at bounding box center [135, 296] width 200 height 25
click at [249, 298] on icon "button" at bounding box center [253, 297] width 14 height 14
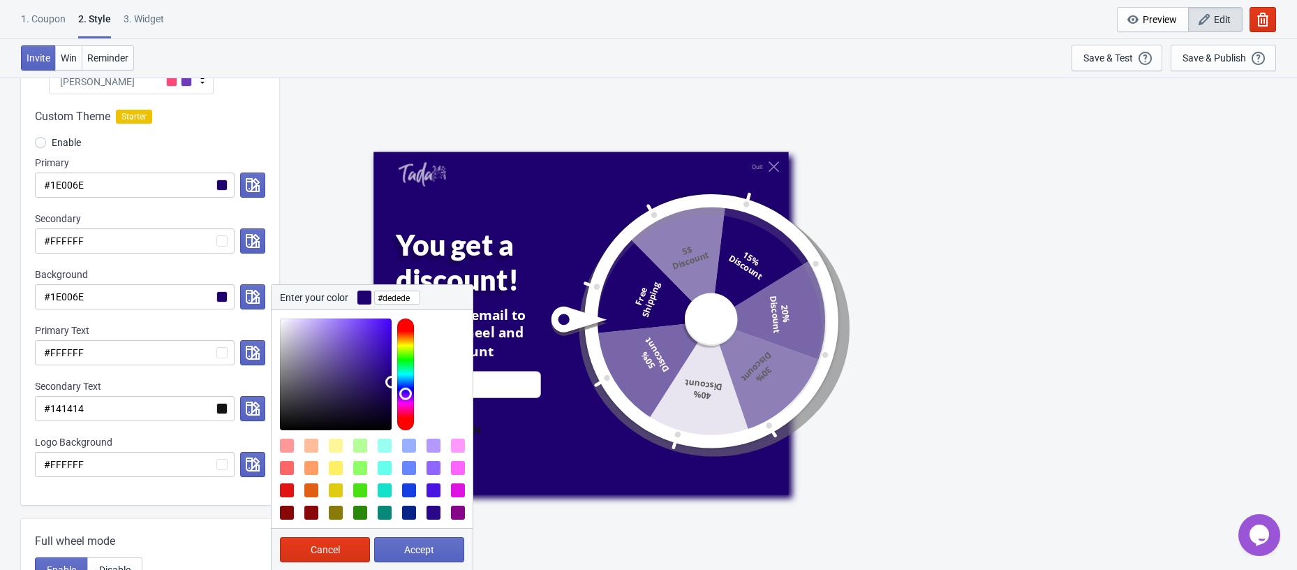
click at [280, 332] on div at bounding box center [336, 374] width 112 height 112
type input "#ffffff"
drag, startPoint x: 283, startPoint y: 333, endPoint x: 269, endPoint y: 306, distance: 30.9
click at [269, 306] on div "Custom Theme Starter Enable Primary #1E006E Secondary #FFFFFF Background #1E006…" at bounding box center [150, 299] width 258 height 410
click at [407, 552] on span "Accept" at bounding box center [419, 549] width 30 height 11
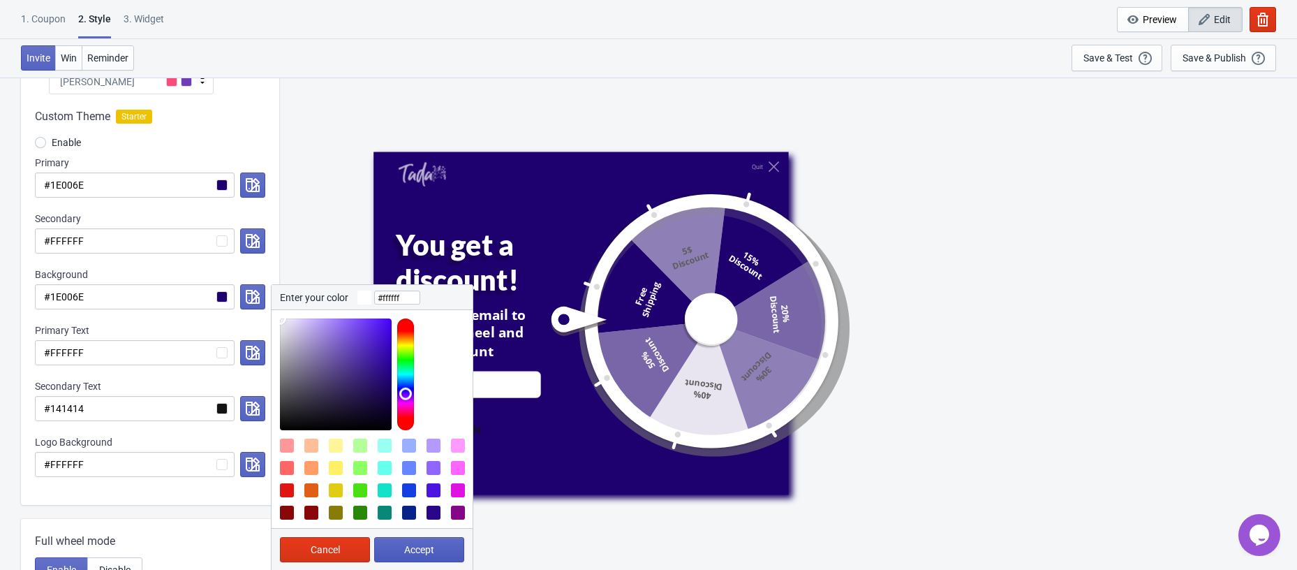
radio input "true"
type input "#ffffff"
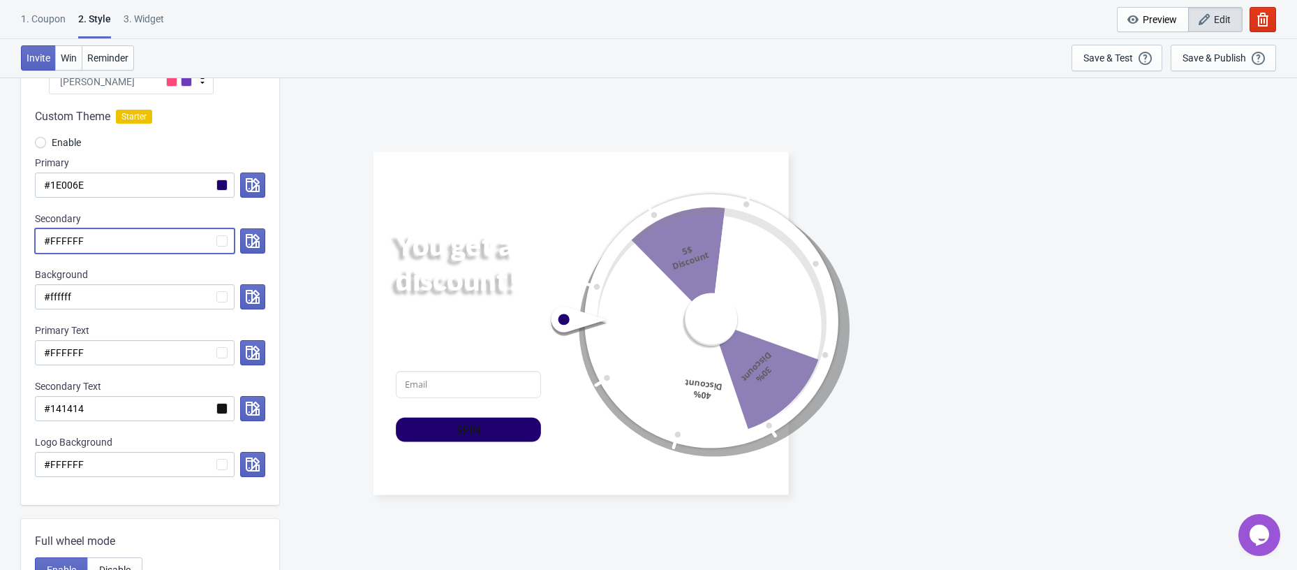
click at [175, 244] on input "#FFFFFF" at bounding box center [135, 240] width 200 height 25
click at [226, 239] on input "#FFFFFF" at bounding box center [135, 240] width 200 height 25
click at [241, 241] on button "button" at bounding box center [252, 240] width 25 height 25
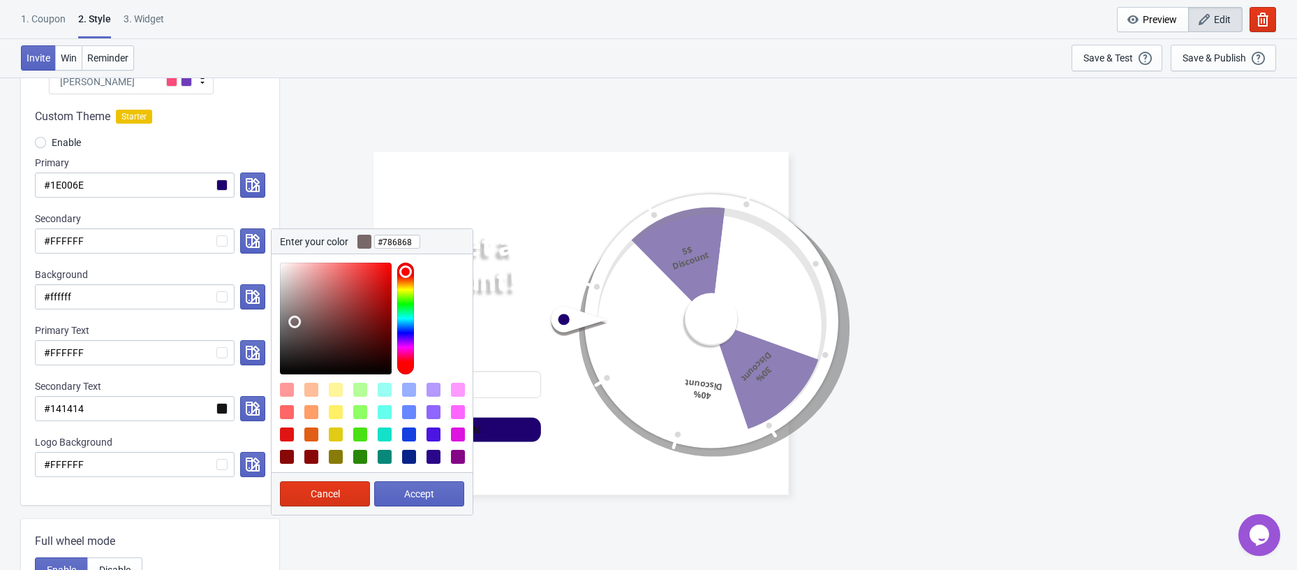
click at [295, 321] on div at bounding box center [336, 318] width 112 height 112
drag, startPoint x: 343, startPoint y: 320, endPoint x: 332, endPoint y: 280, distance: 41.3
click at [332, 280] on div at bounding box center [336, 318] width 112 height 112
drag, startPoint x: 329, startPoint y: 274, endPoint x: 325, endPoint y: 309, distance: 35.1
click at [327, 286] on div at bounding box center [336, 318] width 112 height 112
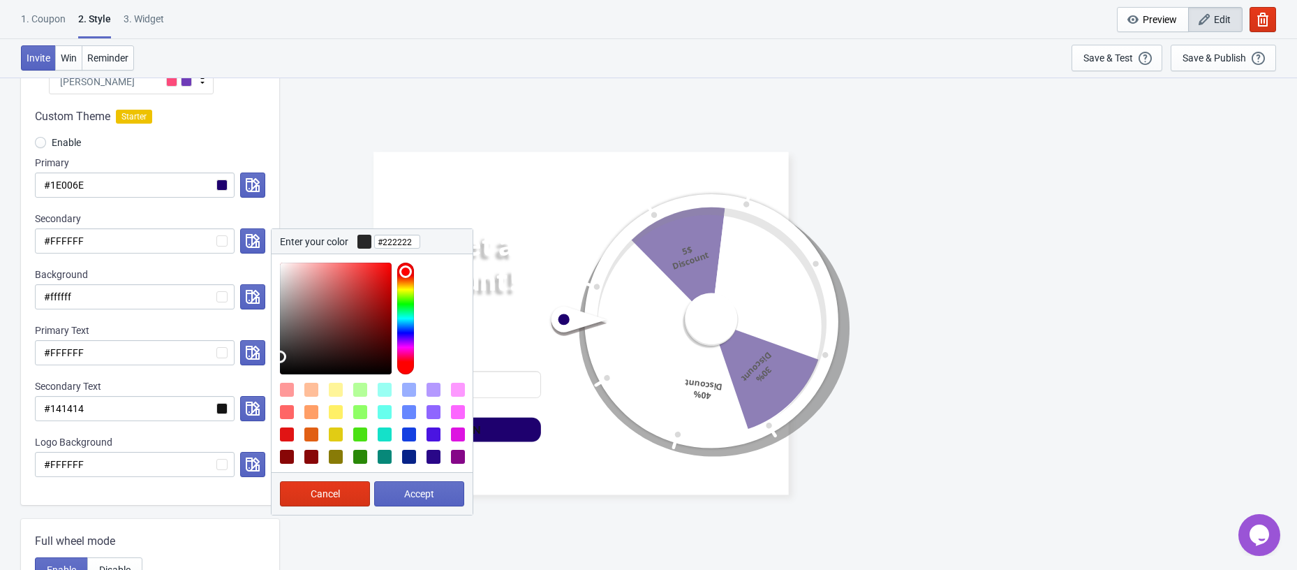
type input "#202020"
drag, startPoint x: 338, startPoint y: 318, endPoint x: 275, endPoint y: 368, distance: 80.0
click at [264, 360] on div "Custom Theme Starter Enable Primary #1E006E Secondary #FFFFFF Enter your color …" at bounding box center [150, 299] width 258 height 410
click at [420, 484] on button "Accept" at bounding box center [419, 493] width 90 height 25
radio input "true"
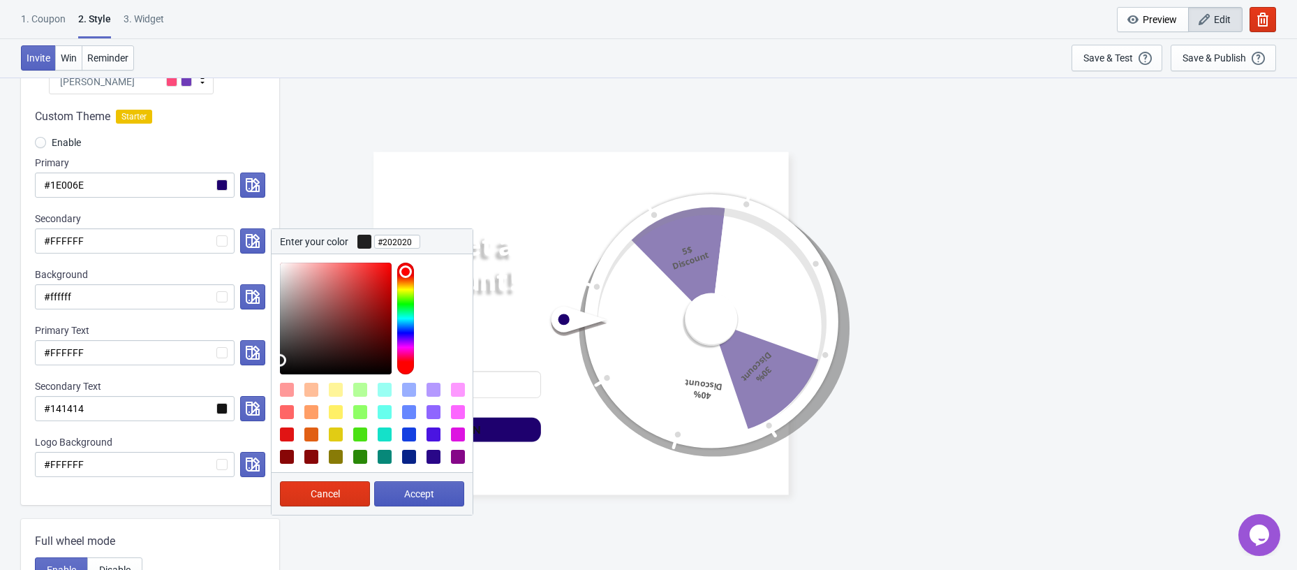
type input "#202020"
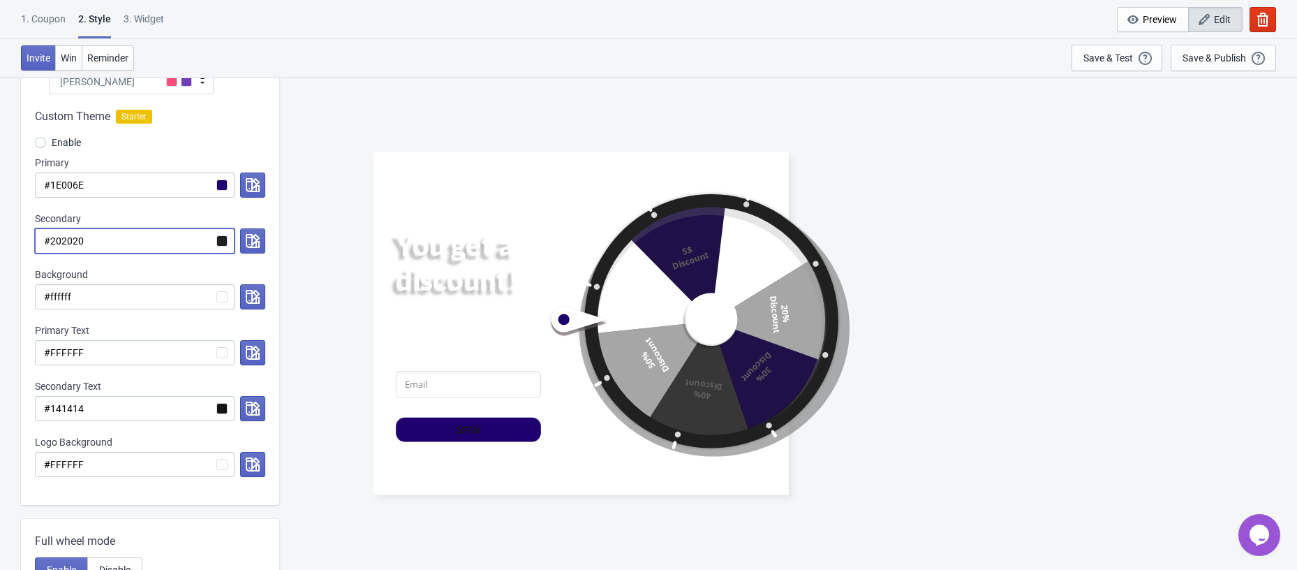
click at [158, 237] on input "#202020" at bounding box center [135, 240] width 200 height 25
click at [244, 237] on button "button" at bounding box center [252, 240] width 25 height 25
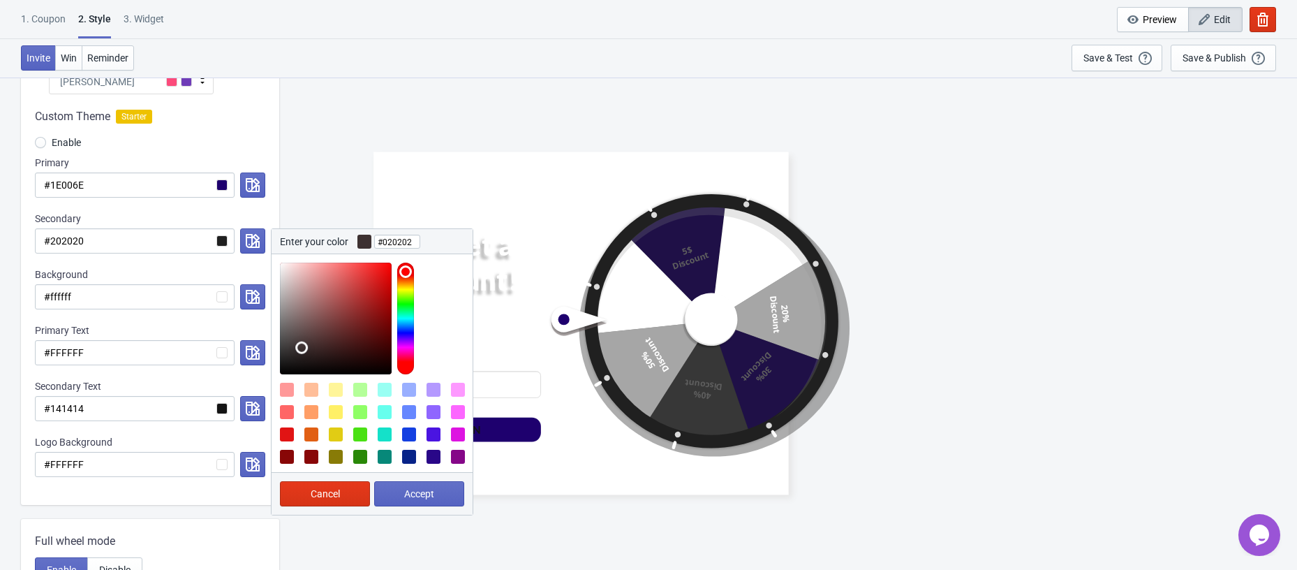
type input "#000000"
drag, startPoint x: 302, startPoint y: 347, endPoint x: 260, endPoint y: 388, distance: 58.7
click at [260, 388] on div "Custom Theme Starter Enable Primary #1E006E Secondary #202020 Enter your color …" at bounding box center [150, 299] width 258 height 410
click at [405, 491] on span "Accept" at bounding box center [419, 493] width 30 height 11
radio input "true"
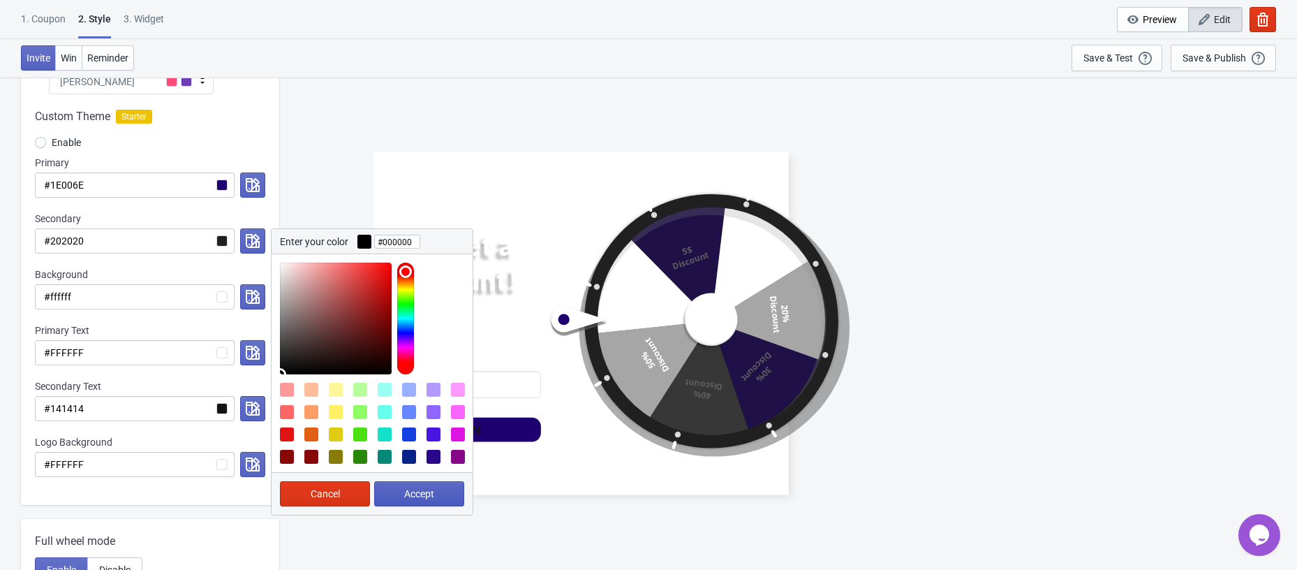
type input "#000000"
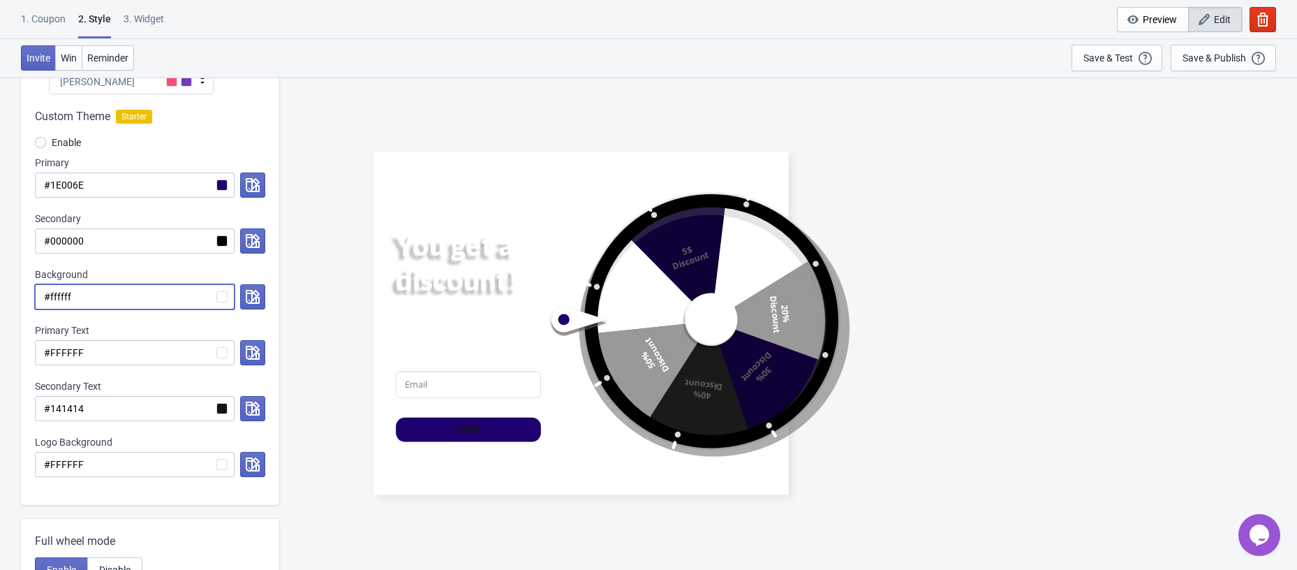
click at [157, 305] on input "#ffffff" at bounding box center [135, 296] width 200 height 25
click at [151, 348] on input "#FFFFFF" at bounding box center [135, 352] width 200 height 25
click at [221, 348] on input "#FFFFFF" at bounding box center [135, 352] width 200 height 25
click at [237, 353] on div at bounding box center [250, 352] width 31 height 25
click at [243, 353] on button "button" at bounding box center [252, 352] width 25 height 25
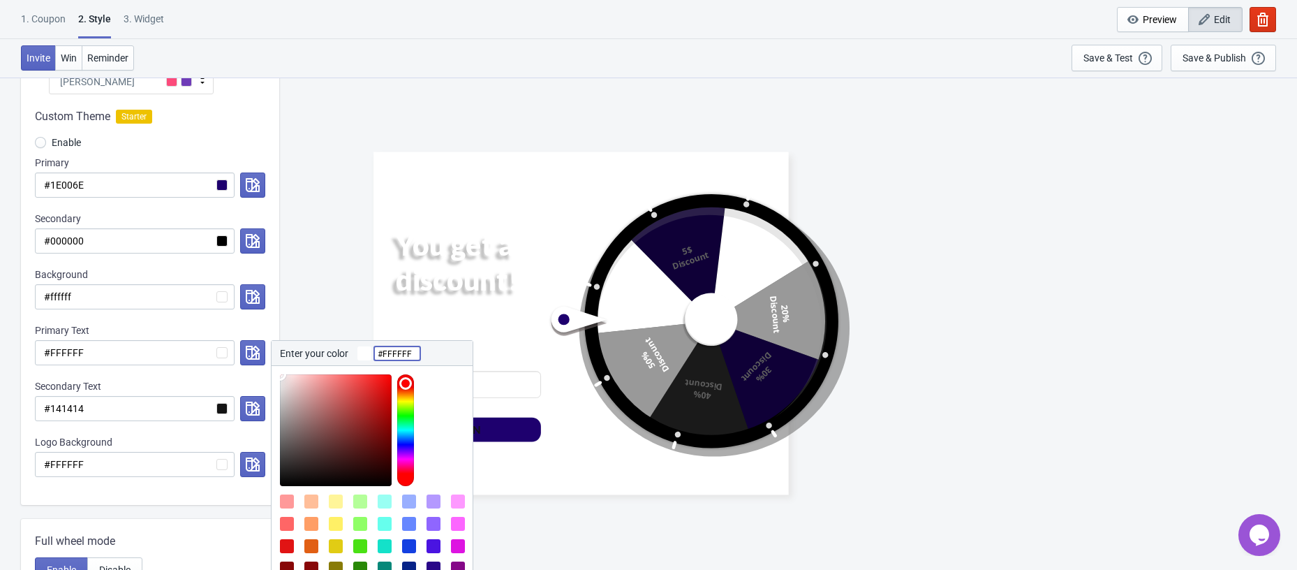
click at [414, 347] on input "#FFFFFF" at bounding box center [397, 353] width 46 height 25
paste input "1E006E"
type input "#1E006E"
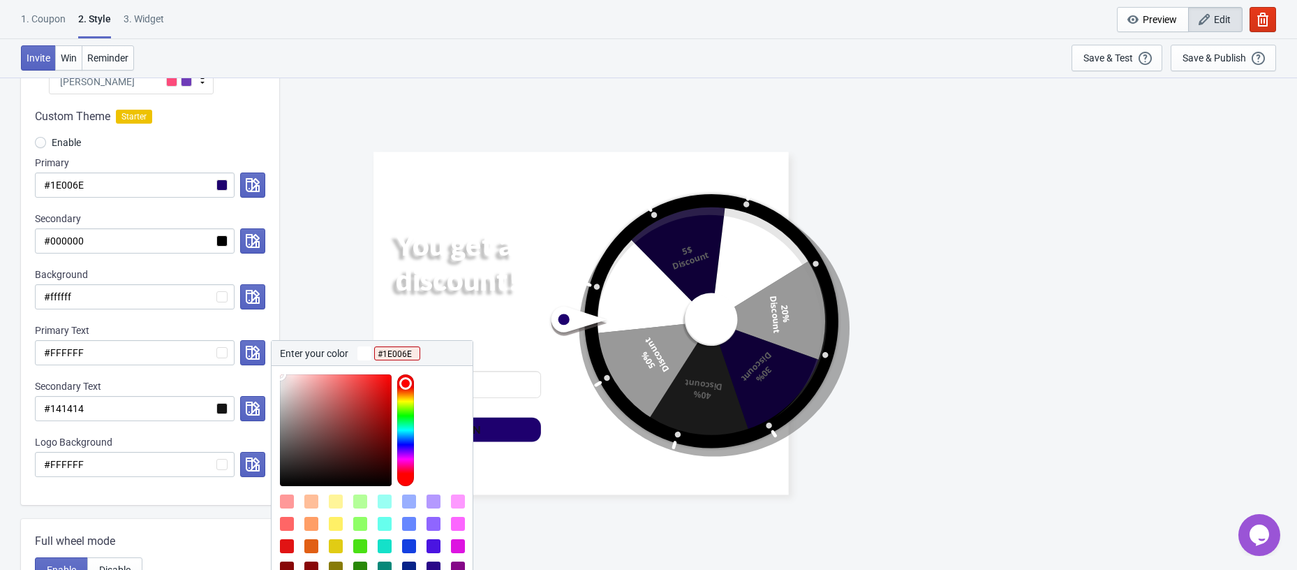
click at [142, 323] on div "Primary Text" at bounding box center [150, 330] width 230 height 14
click at [136, 347] on input "#FFFFFF" at bounding box center [135, 352] width 200 height 25
paste input "1E006E"
radio input "true"
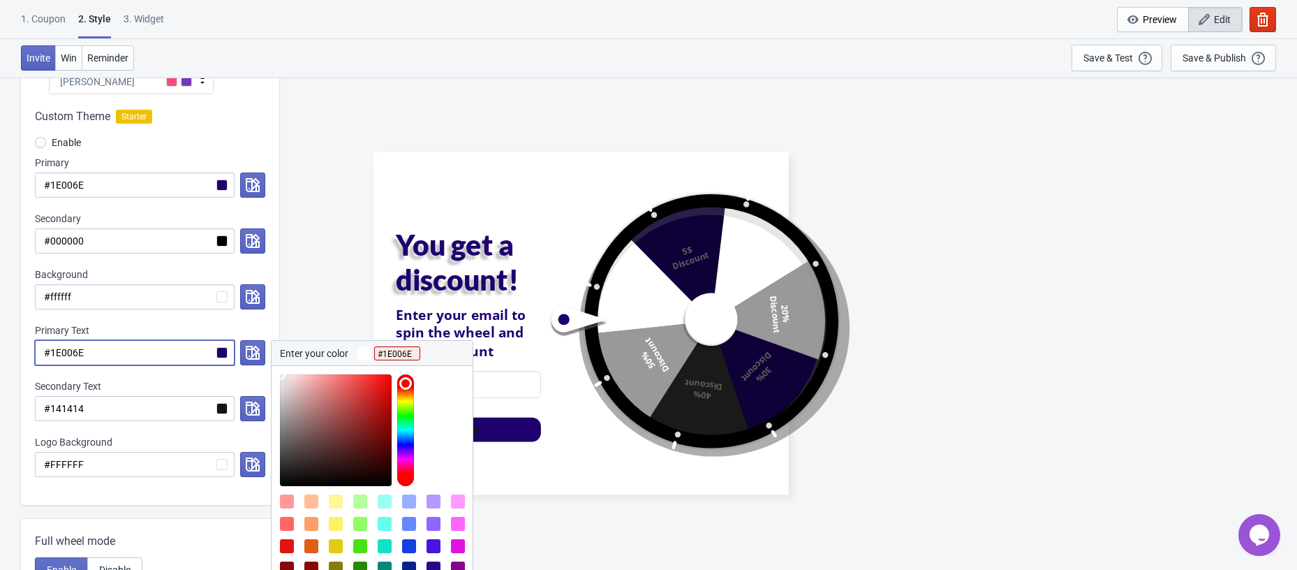
click at [145, 340] on input "#1E006E" at bounding box center [135, 352] width 200 height 25
type input "#1E006E"
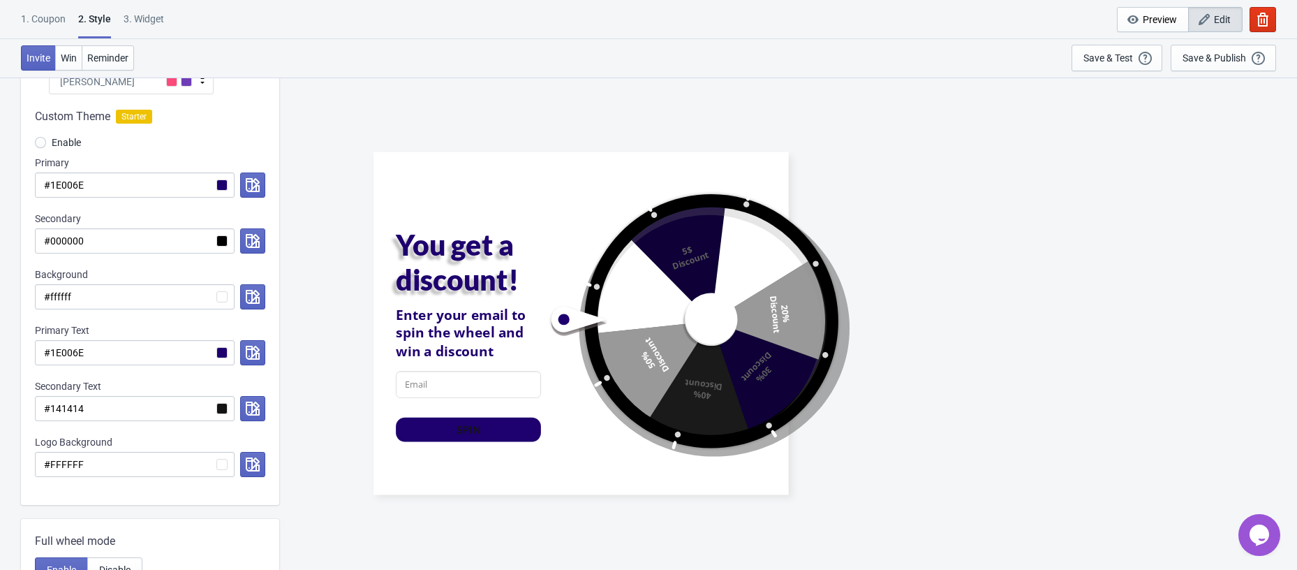
click at [249, 320] on div "Custom Theme Starter Enable Primary #1E006E Secondary #000000 Background #fffff…" at bounding box center [150, 299] width 258 height 410
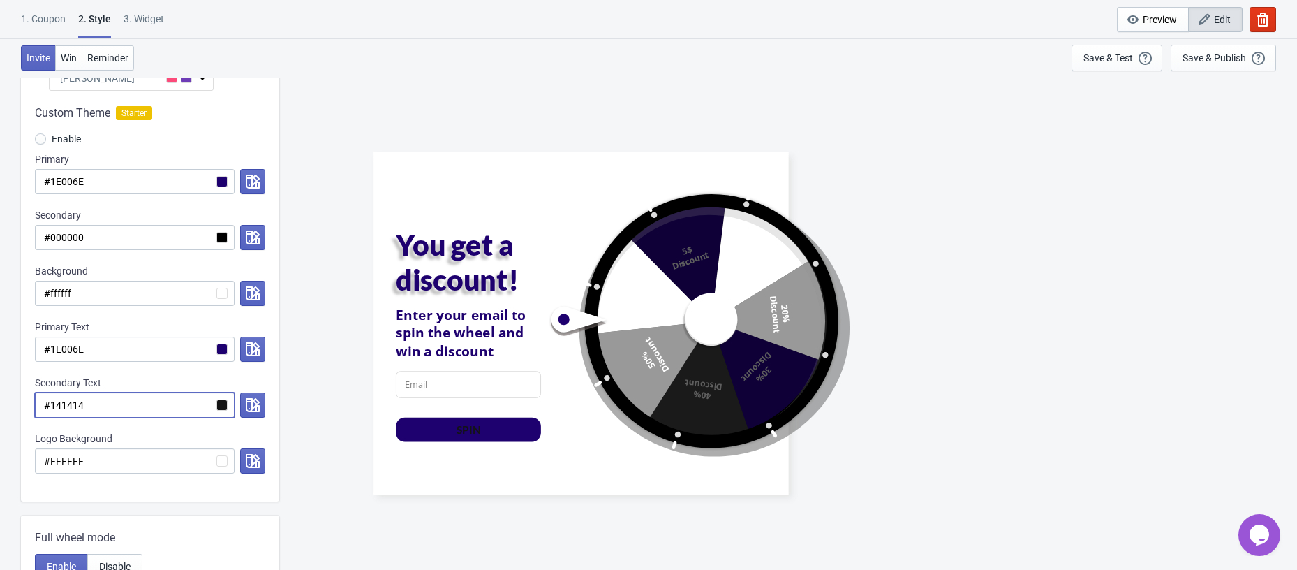
click at [131, 400] on input "#141414" at bounding box center [135, 404] width 200 height 25
click at [158, 238] on input "#000000" at bounding box center [135, 237] width 200 height 25
click at [241, 293] on button "button" at bounding box center [252, 293] width 25 height 25
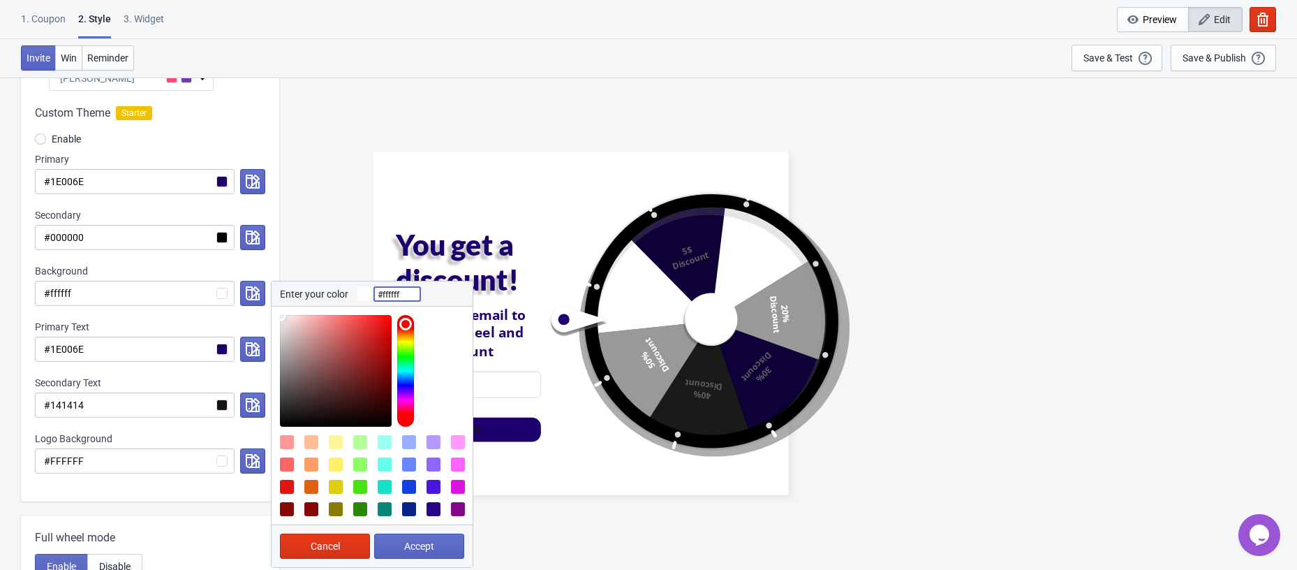
click at [404, 303] on input "#ffffff" at bounding box center [397, 293] width 46 height 25
click at [184, 309] on div "Custom Theme Starter Enable Primary #1E006E Secondary #000000 Background #fffff…" at bounding box center [150, 296] width 258 height 410
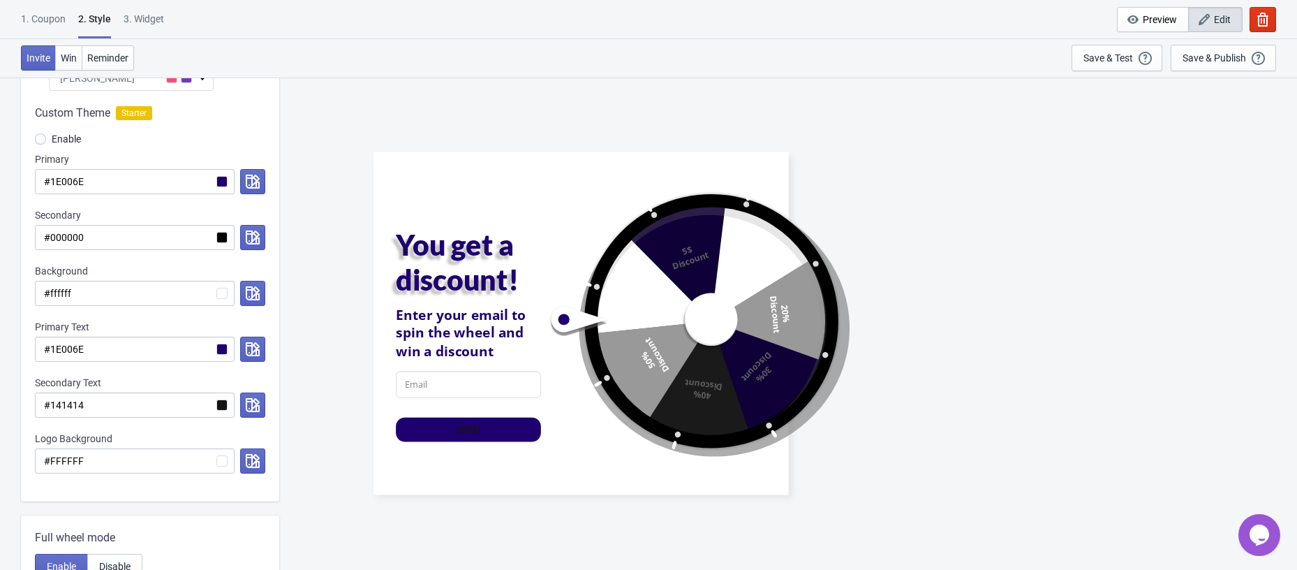
click at [184, 306] on div "Custom Theme Starter Enable Primary #1E006E Secondary #000000 Background #fffff…" at bounding box center [150, 296] width 258 height 410
click at [183, 299] on input "#ffffff" at bounding box center [135, 293] width 200 height 25
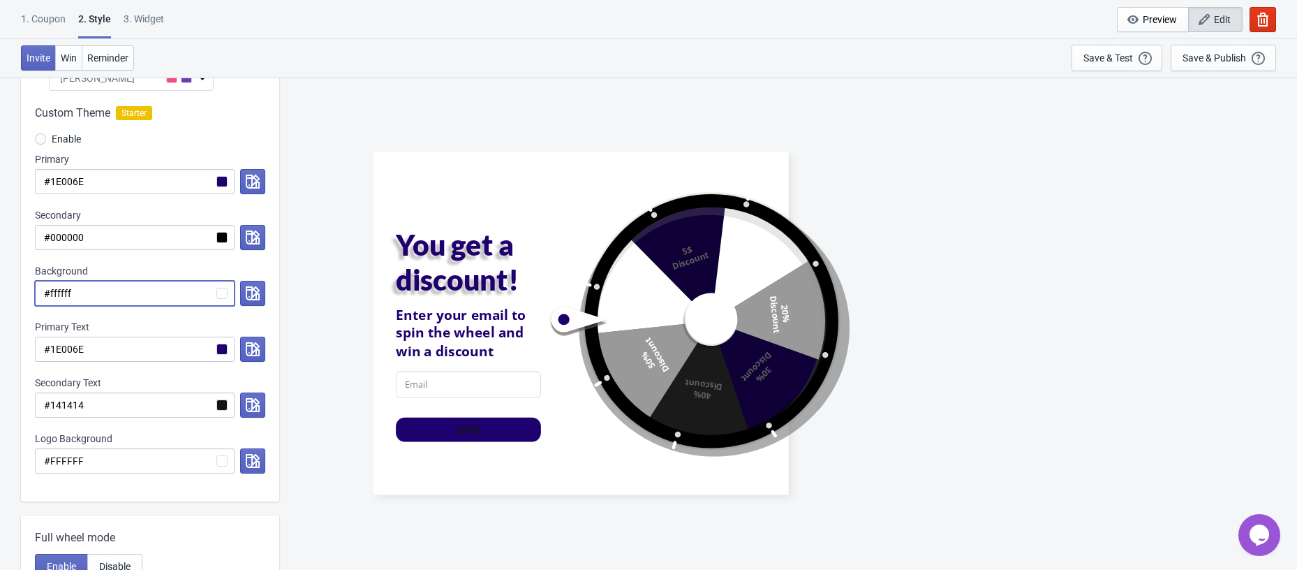
paste input "1E006E"
radio input "true"
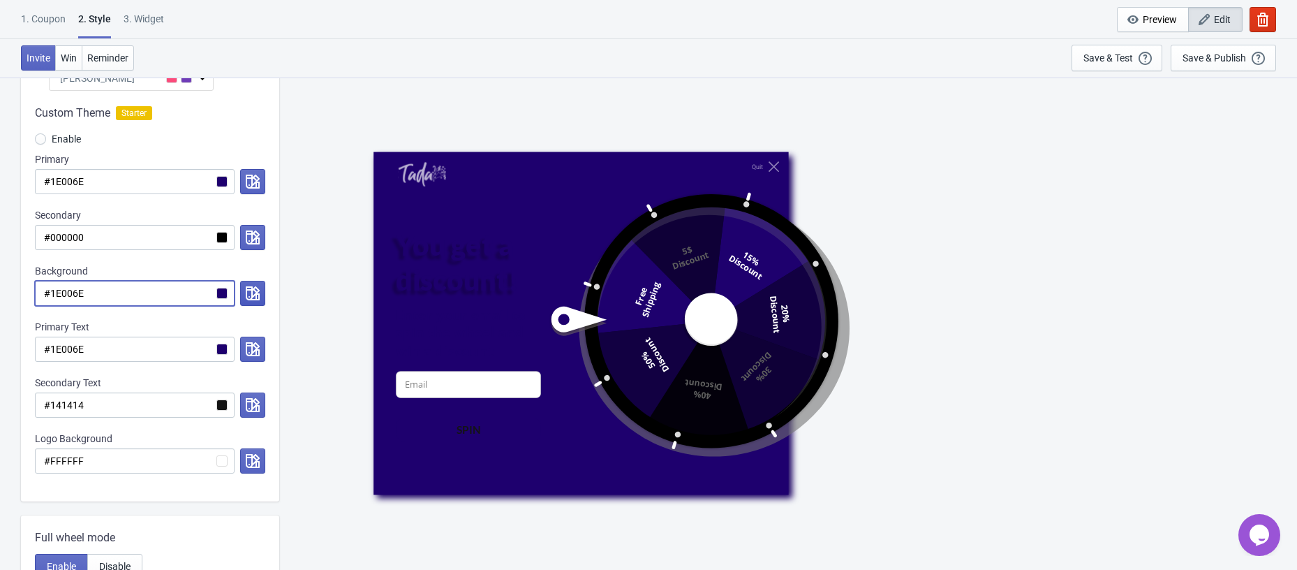
type input "#1E006E"
click at [243, 296] on button "button" at bounding box center [252, 293] width 25 height 25
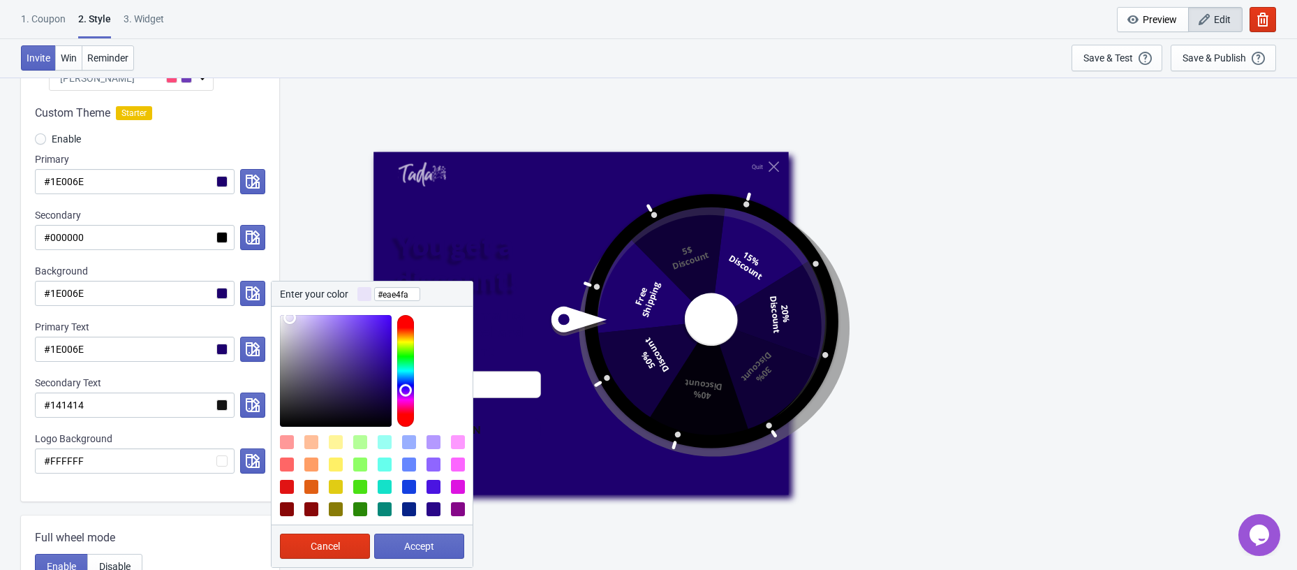
type input "#ece6fc"
drag, startPoint x: 290, startPoint y: 331, endPoint x: 290, endPoint y: 316, distance: 15.4
click at [290, 316] on div at bounding box center [336, 371] width 112 height 112
click at [151, 320] on div "Primary Text" at bounding box center [150, 327] width 230 height 14
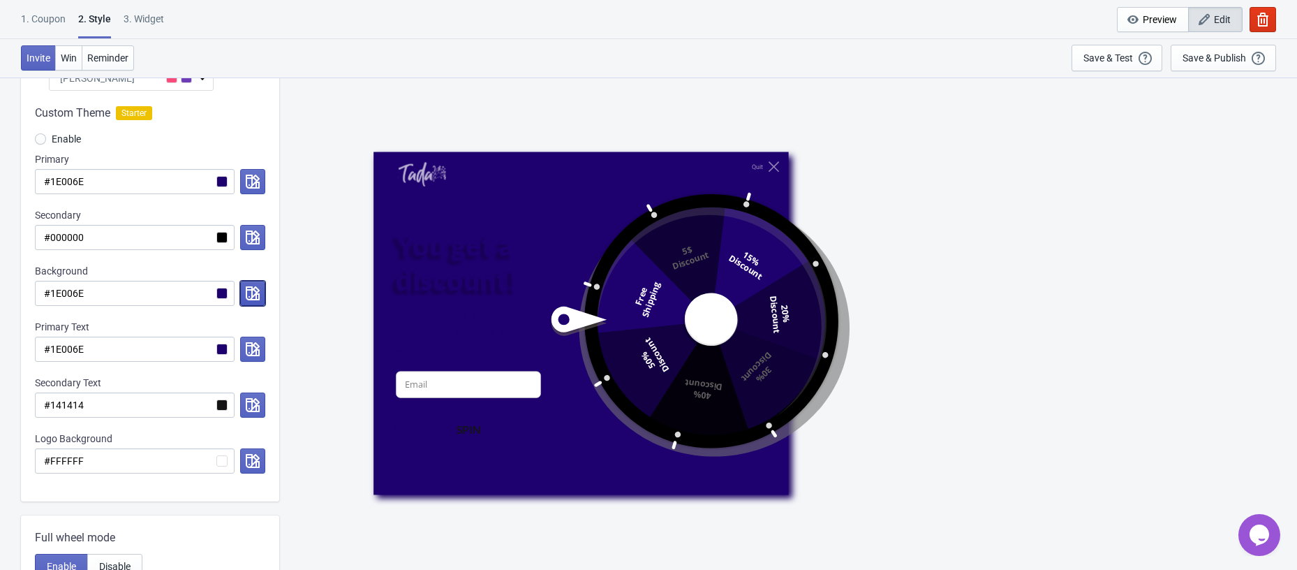
click at [248, 298] on icon "button" at bounding box center [253, 293] width 14 height 14
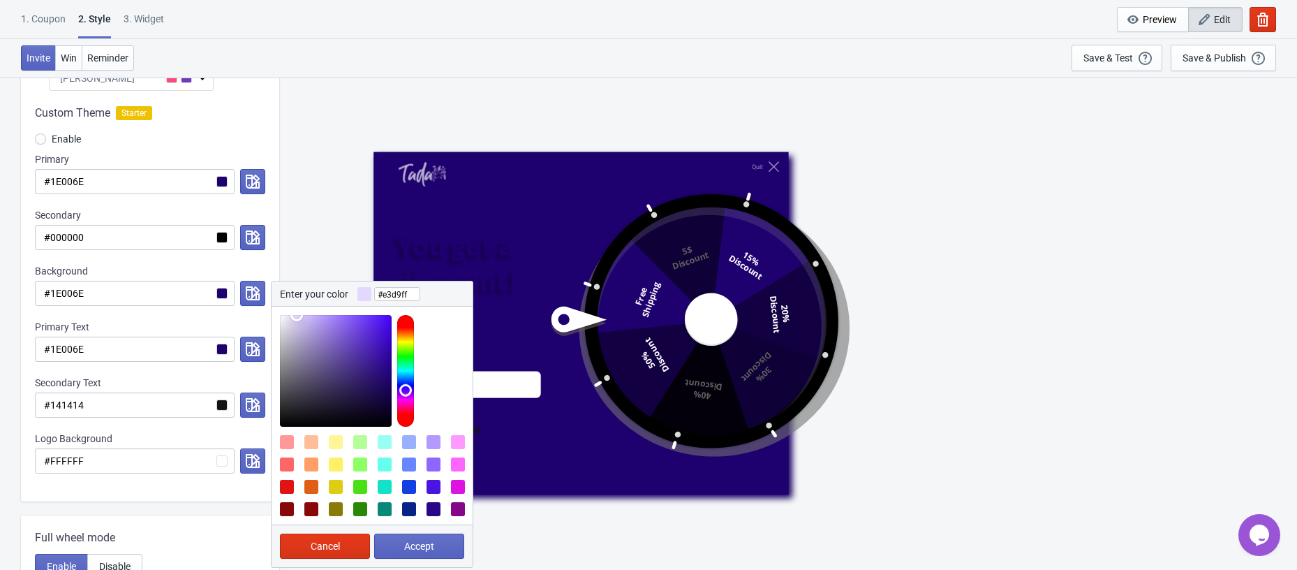
type input "#e4daff"
drag, startPoint x: 293, startPoint y: 327, endPoint x: 296, endPoint y: 314, distance: 12.9
click at [296, 315] on div at bounding box center [336, 371] width 112 height 112
click at [414, 538] on button "Accept" at bounding box center [419, 545] width 90 height 25
radio input "true"
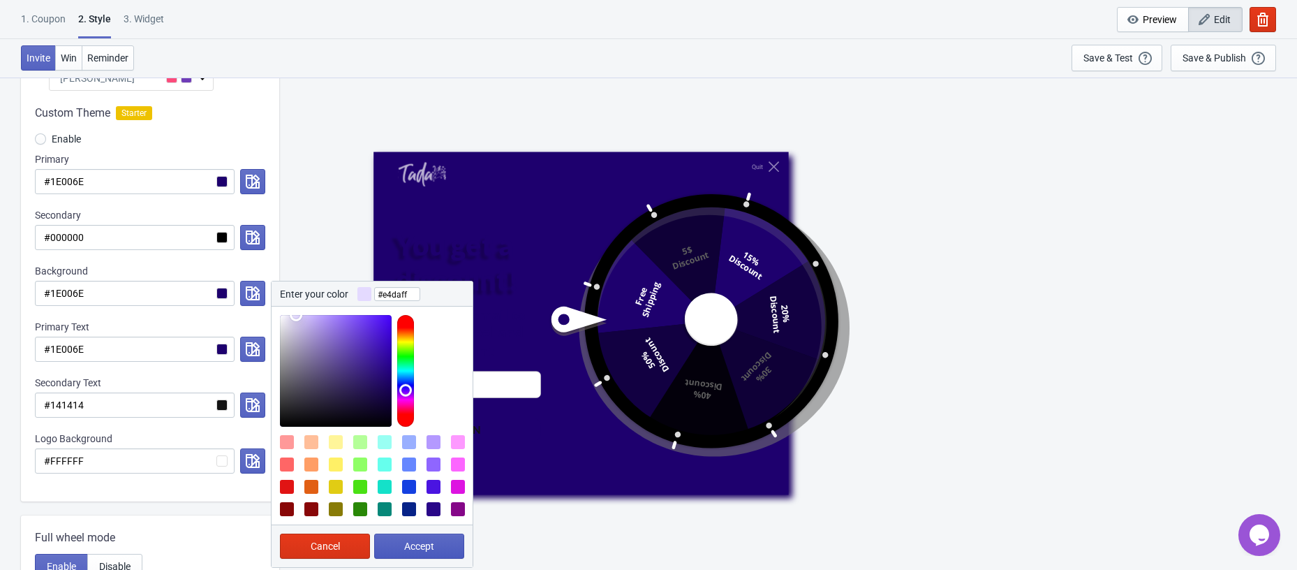
type input "#e4daff"
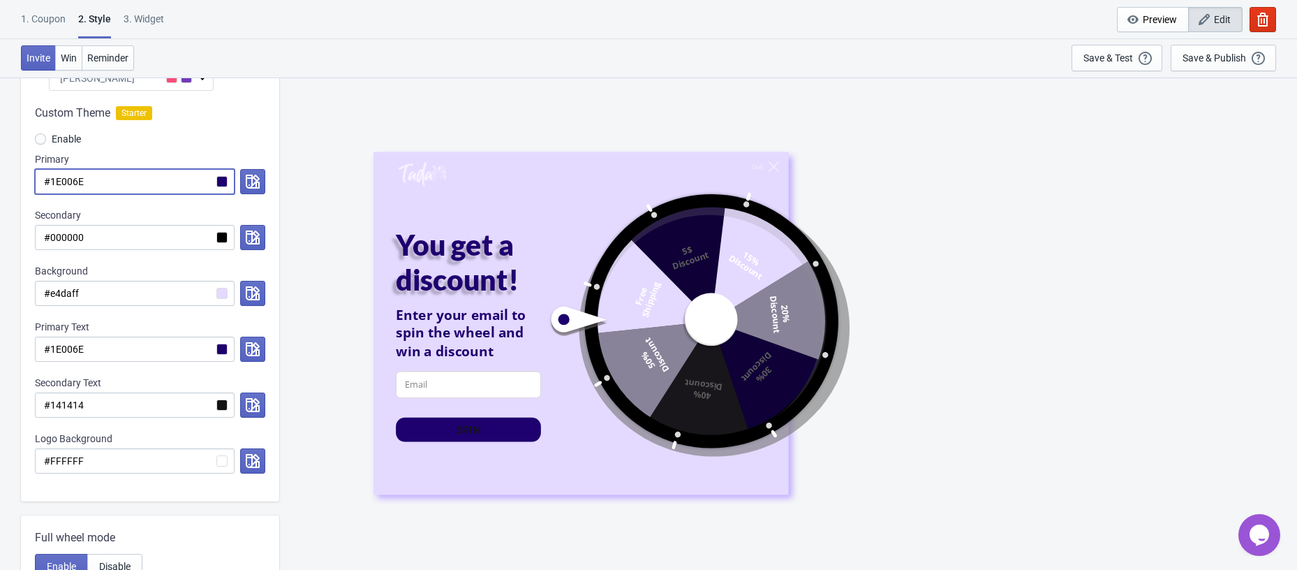
click at [223, 190] on input "#1E006E" at bounding box center [135, 181] width 200 height 25
click at [255, 230] on icon "button" at bounding box center [253, 237] width 14 height 14
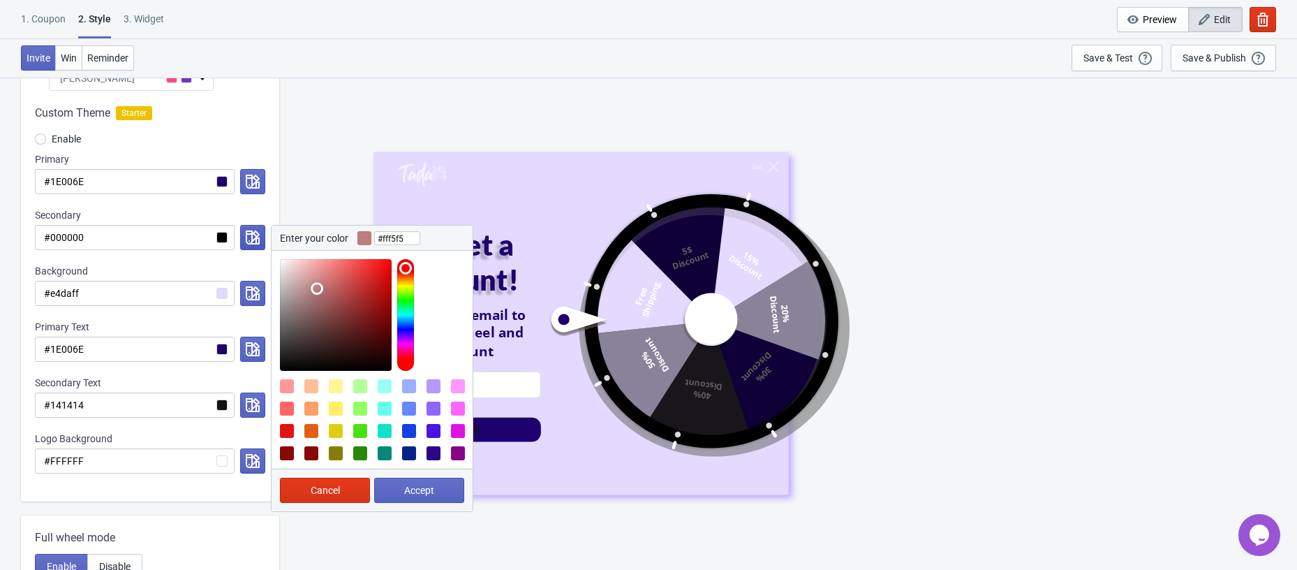
type input "#ffffff"
drag, startPoint x: 317, startPoint y: 288, endPoint x: 249, endPoint y: 241, distance: 82.7
click at [250, 242] on div "Enter your color #ffffff Cancel Accept" at bounding box center [250, 237] width 31 height 25
click at [385, 491] on button "Accept" at bounding box center [419, 490] width 90 height 25
radio input "true"
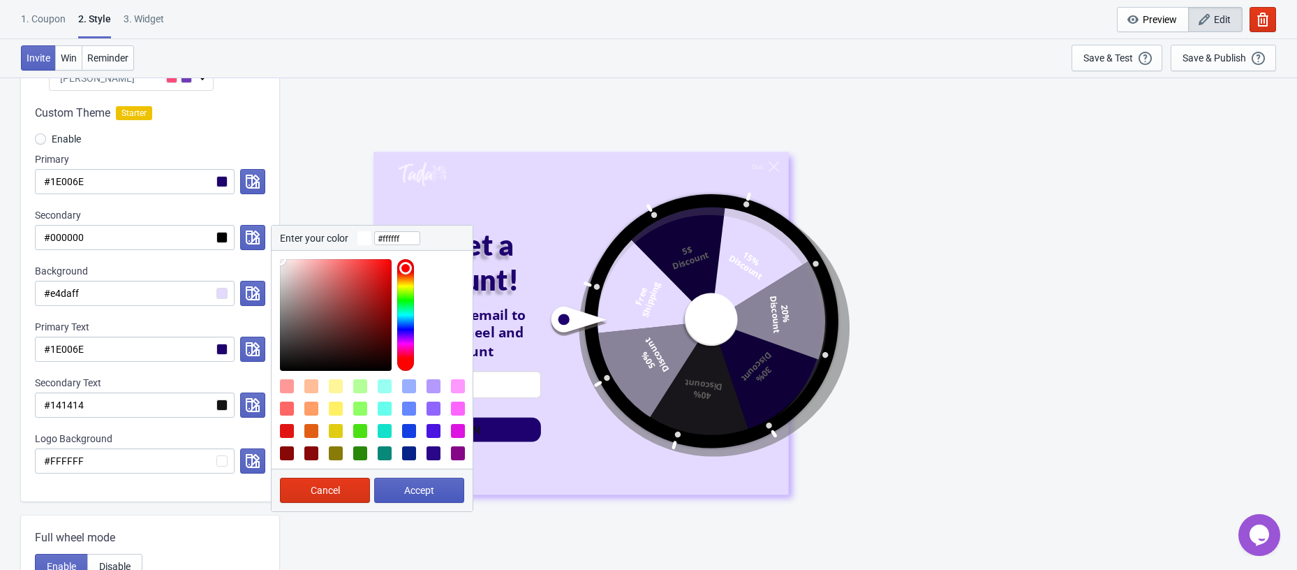
type input "#ffffff"
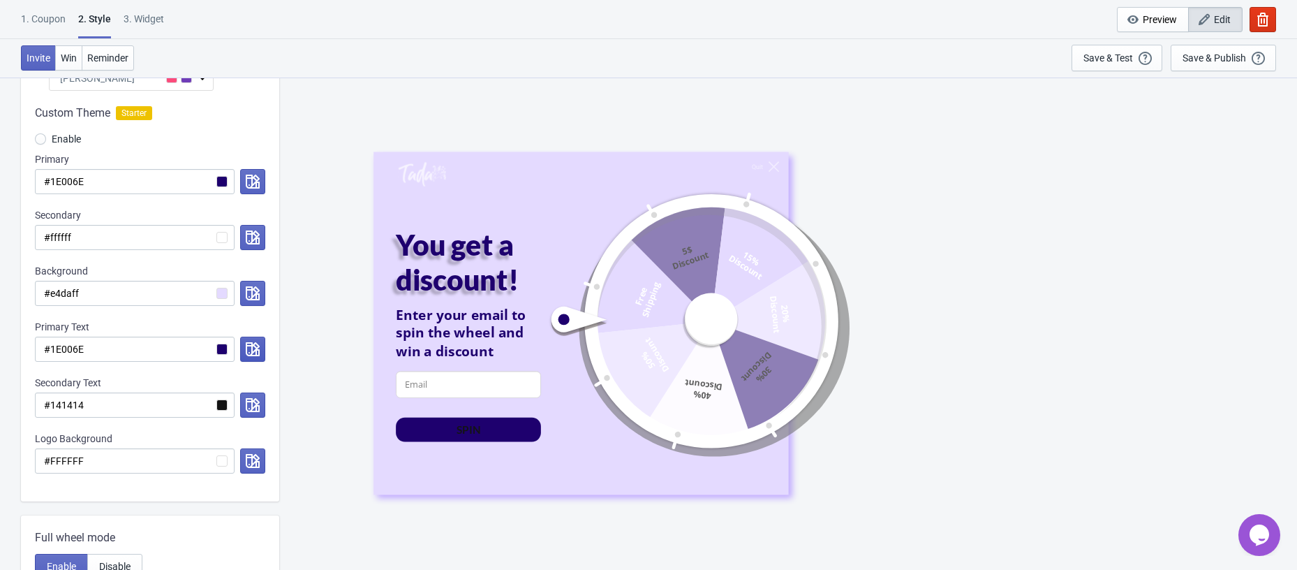
click at [253, 352] on icon "button" at bounding box center [253, 349] width 14 height 14
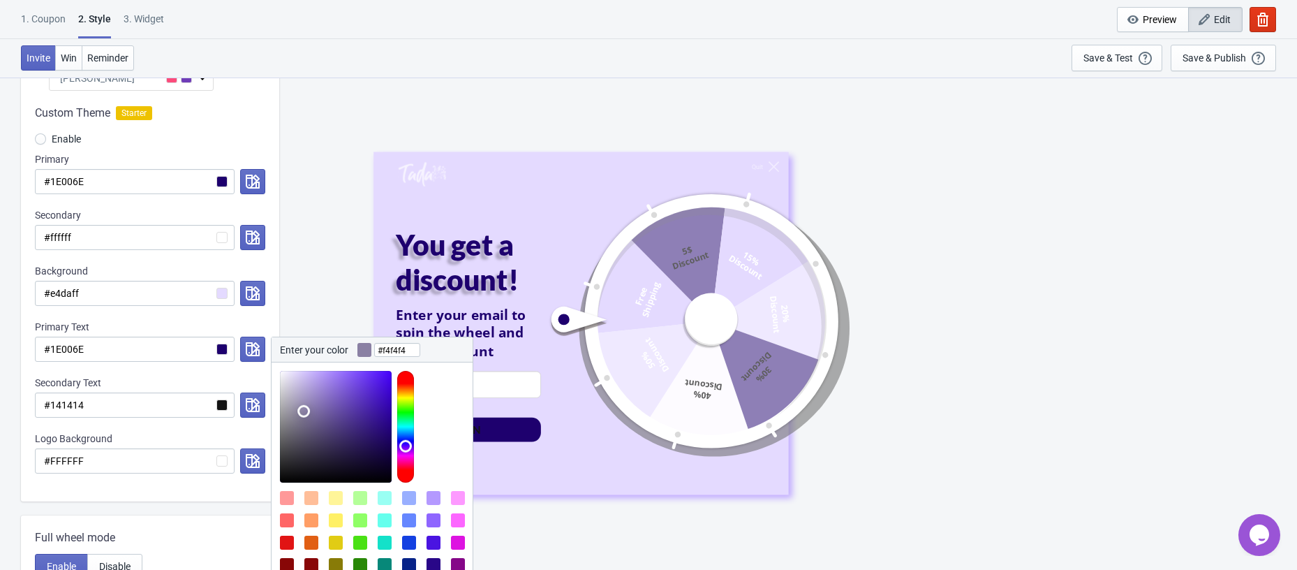
type input "#ffffff"
drag, startPoint x: 308, startPoint y: 417, endPoint x: 259, endPoint y: 347, distance: 85.2
click at [265, 348] on div "Enter your color #ffffff Cancel Accept" at bounding box center [250, 348] width 31 height 25
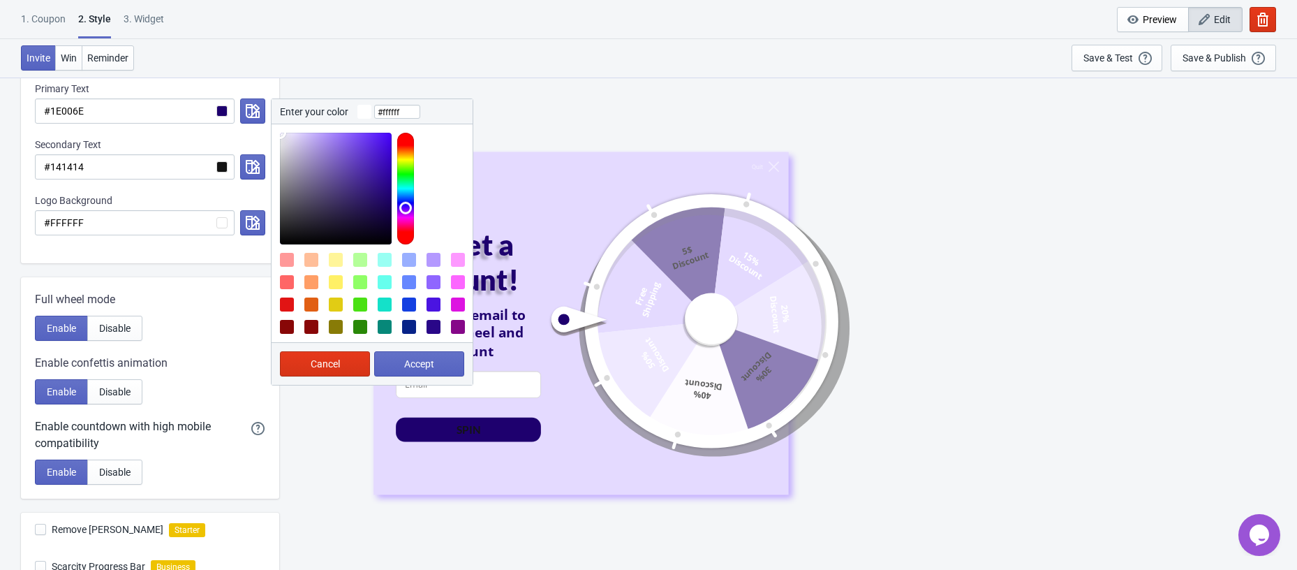
scroll to position [426, 0]
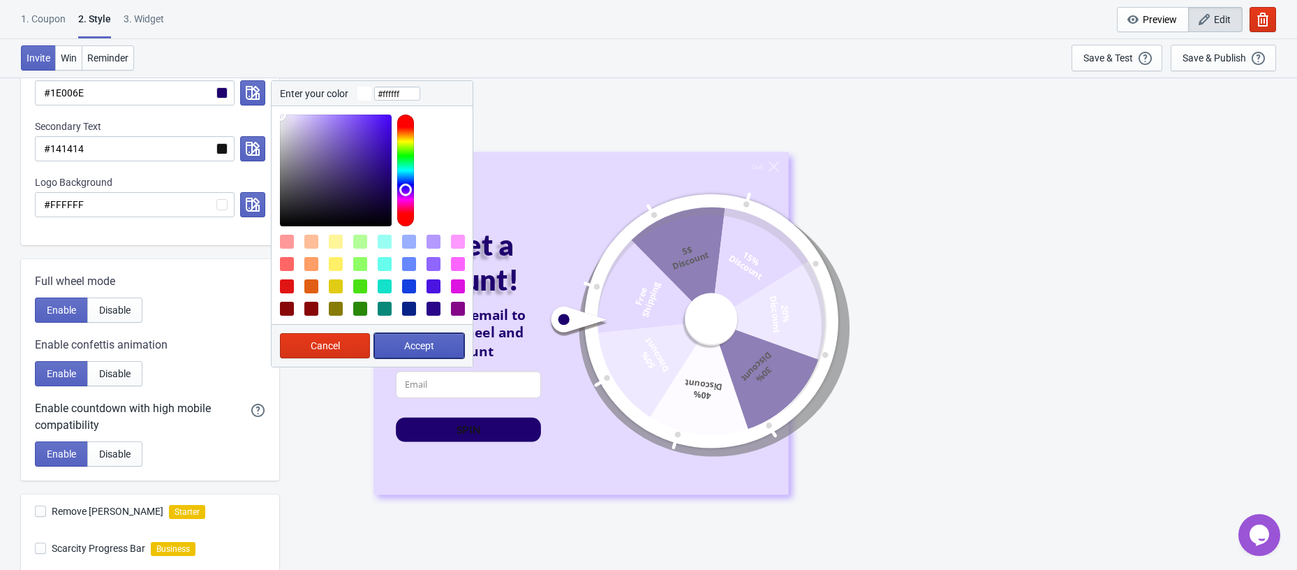
click at [436, 343] on button "Accept" at bounding box center [419, 345] width 90 height 25
radio input "true"
type input "#ffffff"
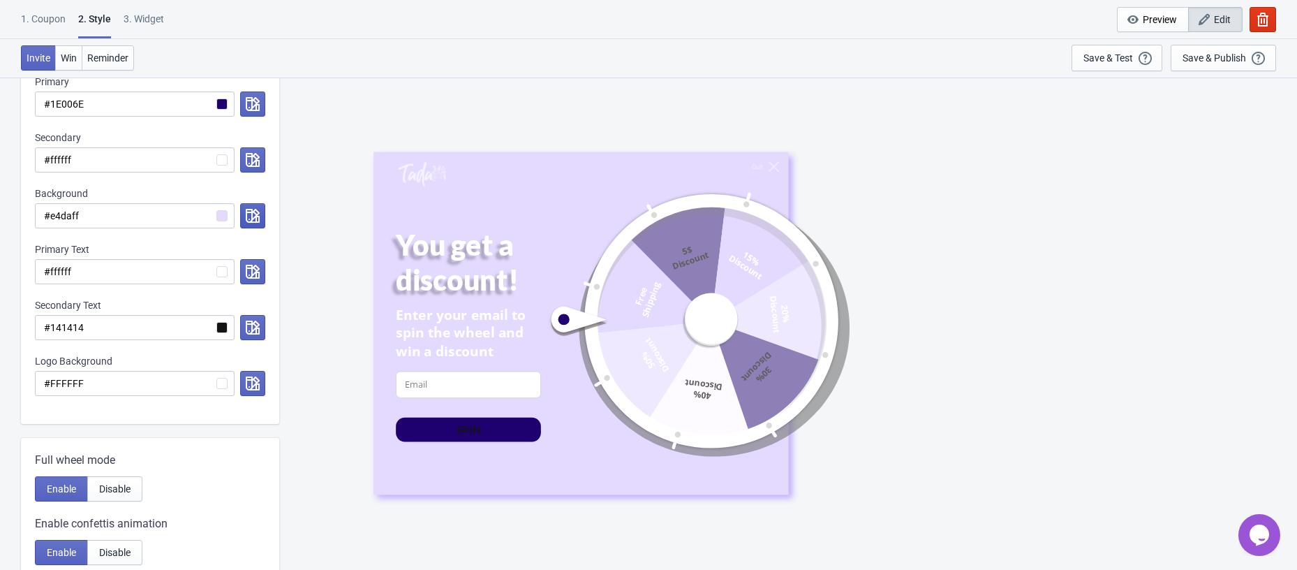
scroll to position [219, 0]
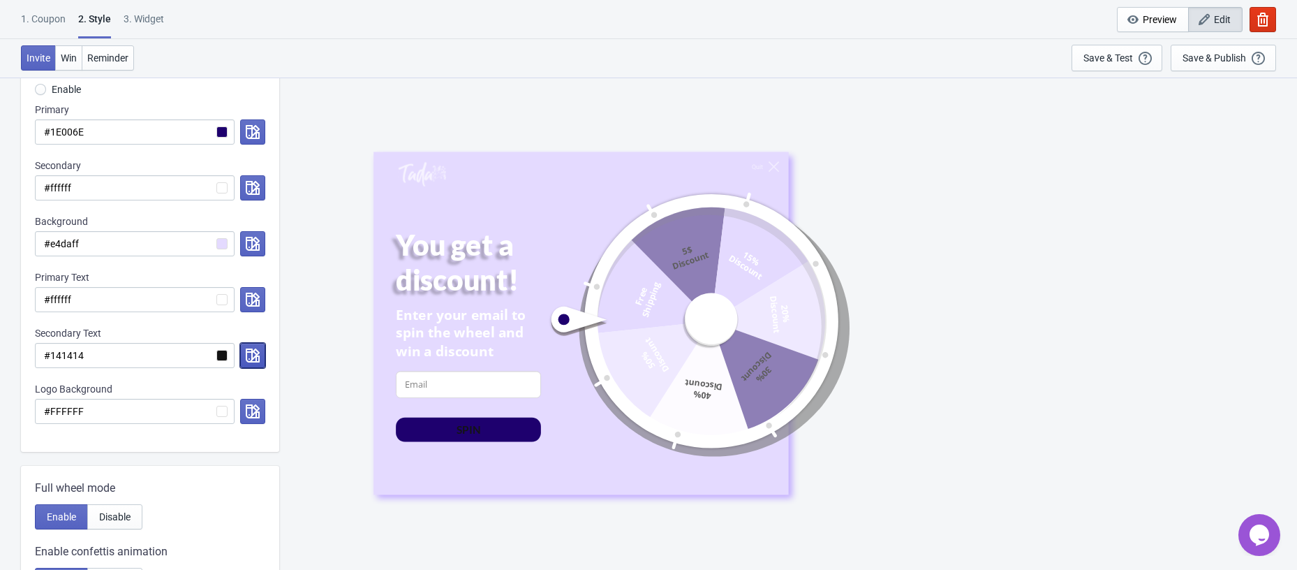
click at [257, 354] on icon "button" at bounding box center [253, 355] width 14 height 14
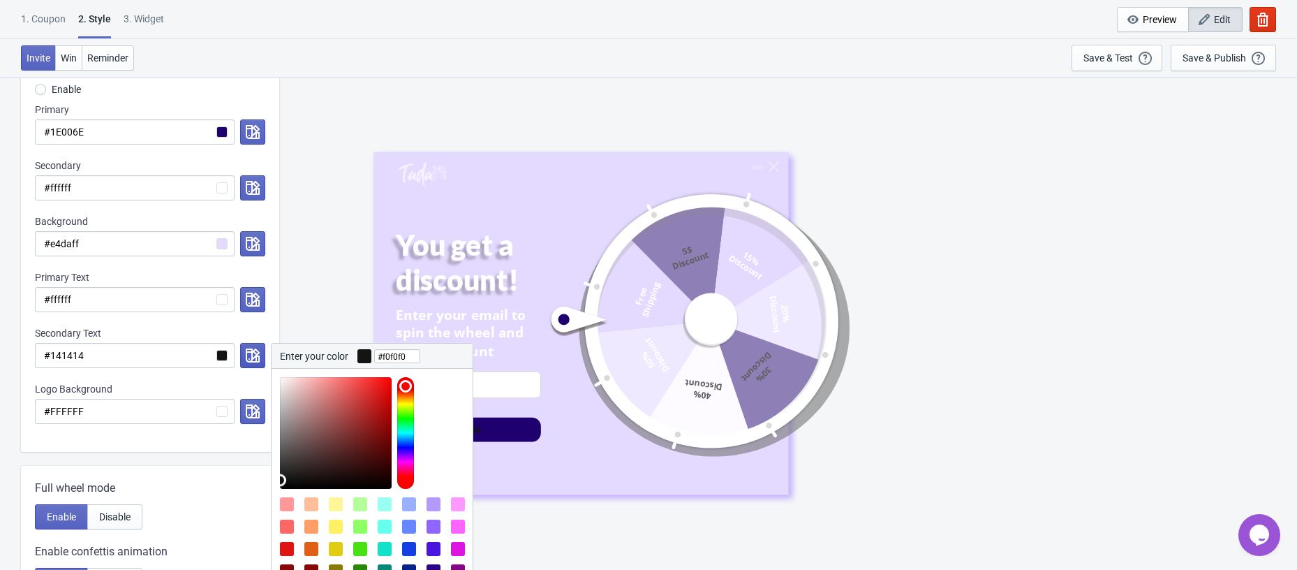
type input "#ffffff"
drag, startPoint x: 285, startPoint y: 423, endPoint x: 253, endPoint y: 358, distance: 72.4
click at [253, 358] on div "Enter your color #ffffff Cancel Accept" at bounding box center [250, 355] width 31 height 25
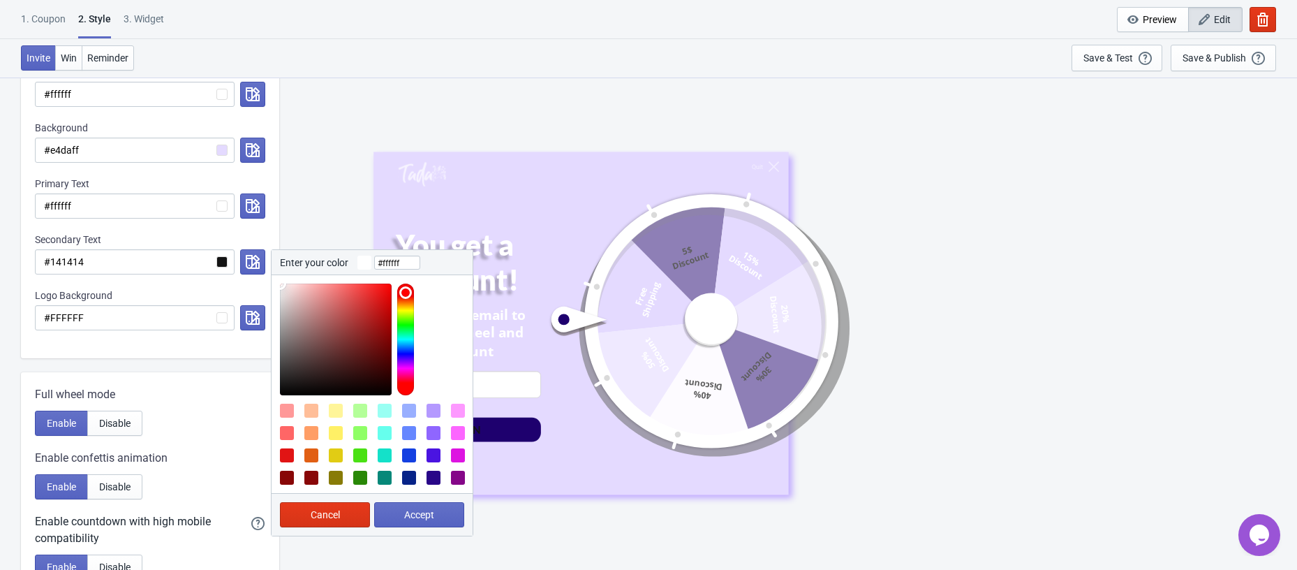
scroll to position [316, 0]
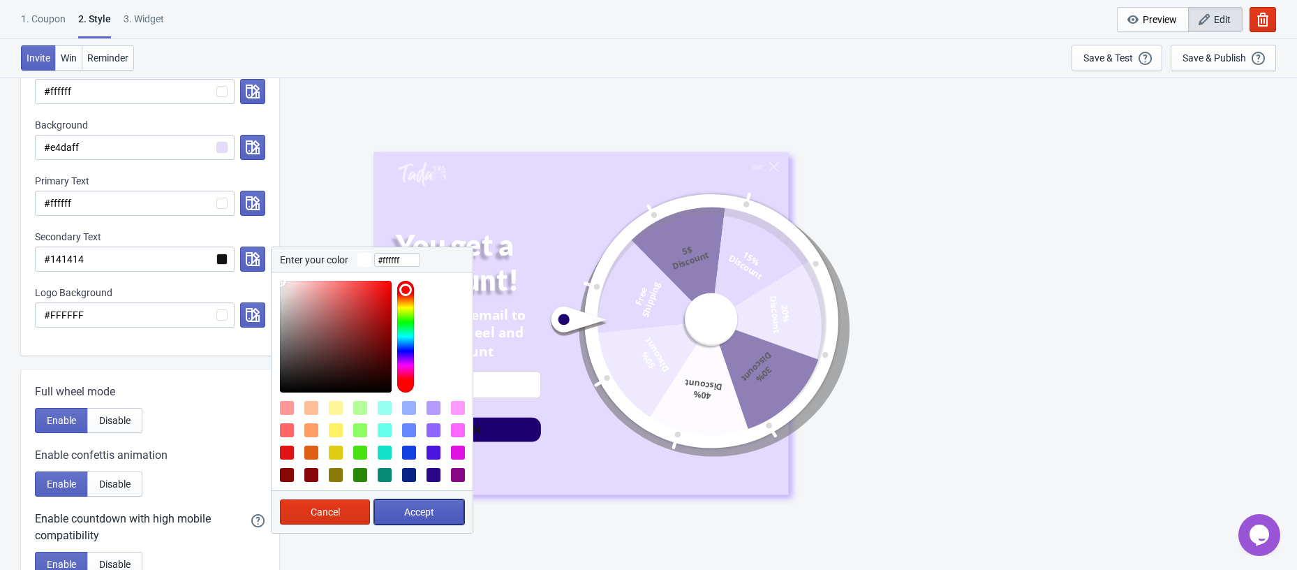
click at [396, 507] on button "Accept" at bounding box center [419, 511] width 90 height 25
radio input "true"
type input "#ffffff"
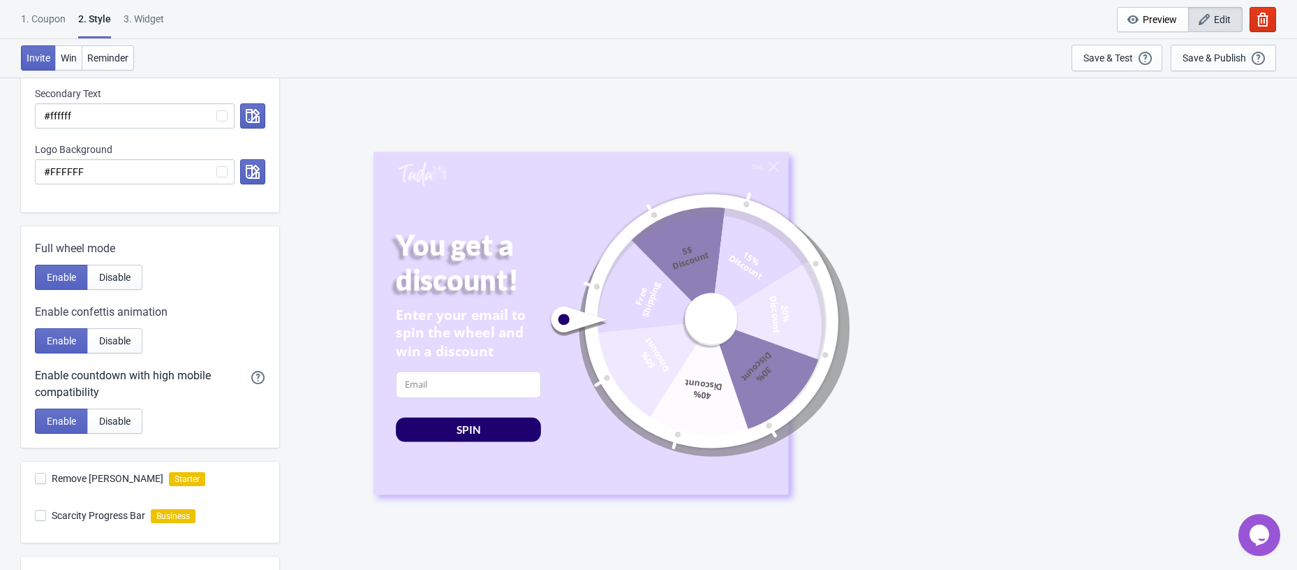
scroll to position [526, 0]
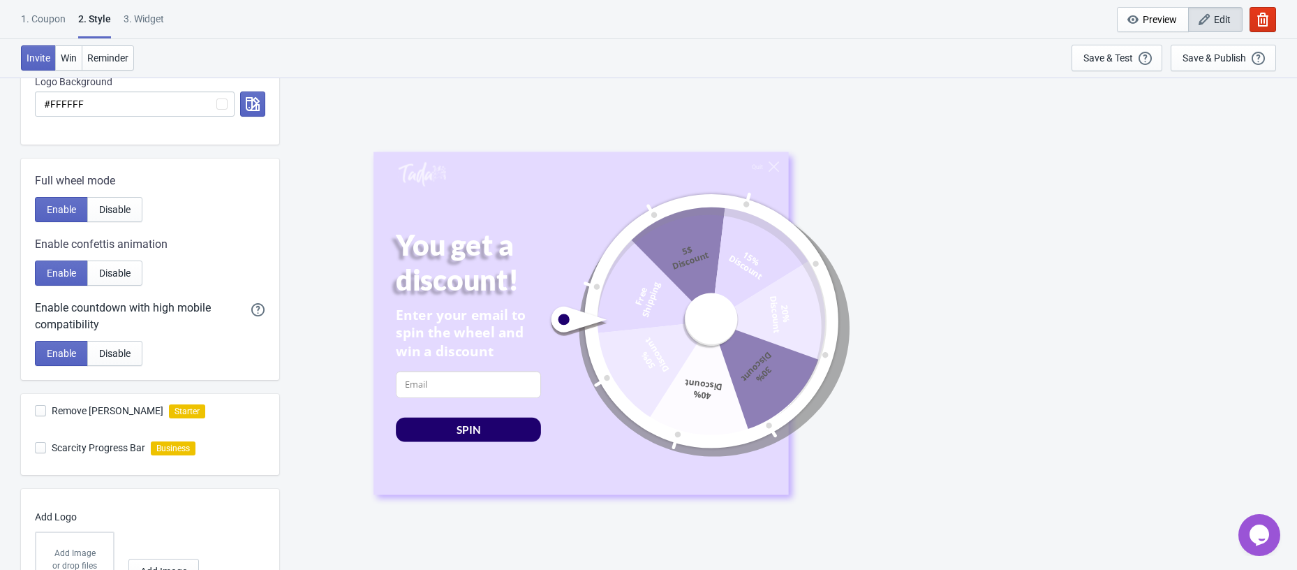
click at [98, 411] on span "Remove Tada Branding" at bounding box center [108, 411] width 112 height 14
click at [36, 411] on input "Remove Tada Branding" at bounding box center [35, 417] width 1 height 25
checkbox input "true"
radio input "true"
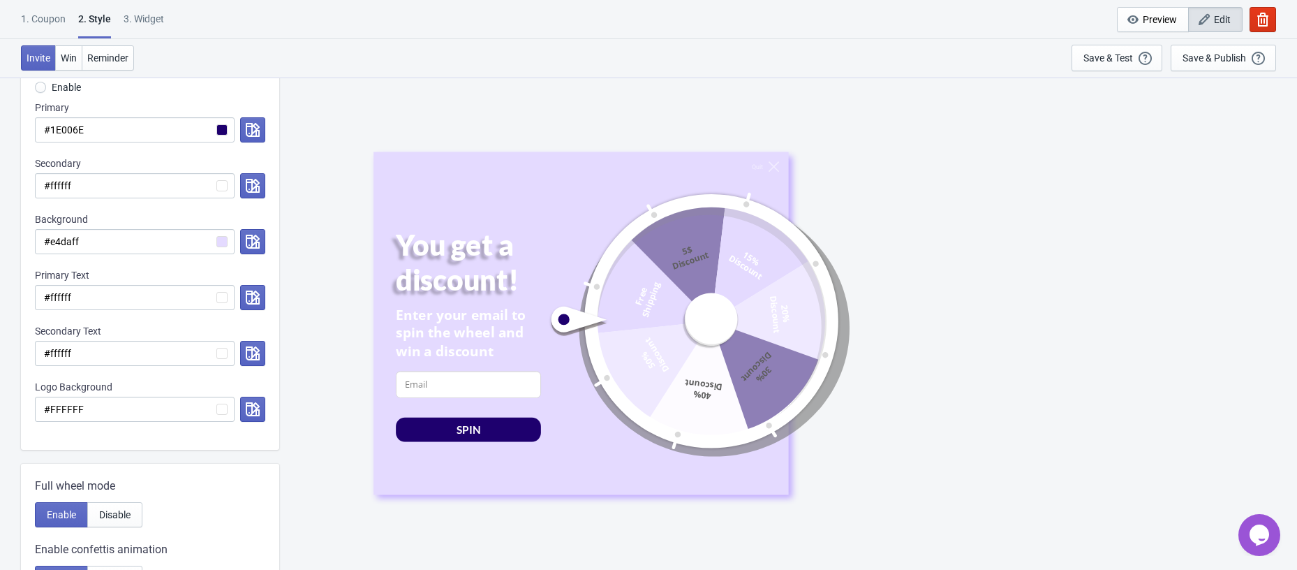
scroll to position [203, 0]
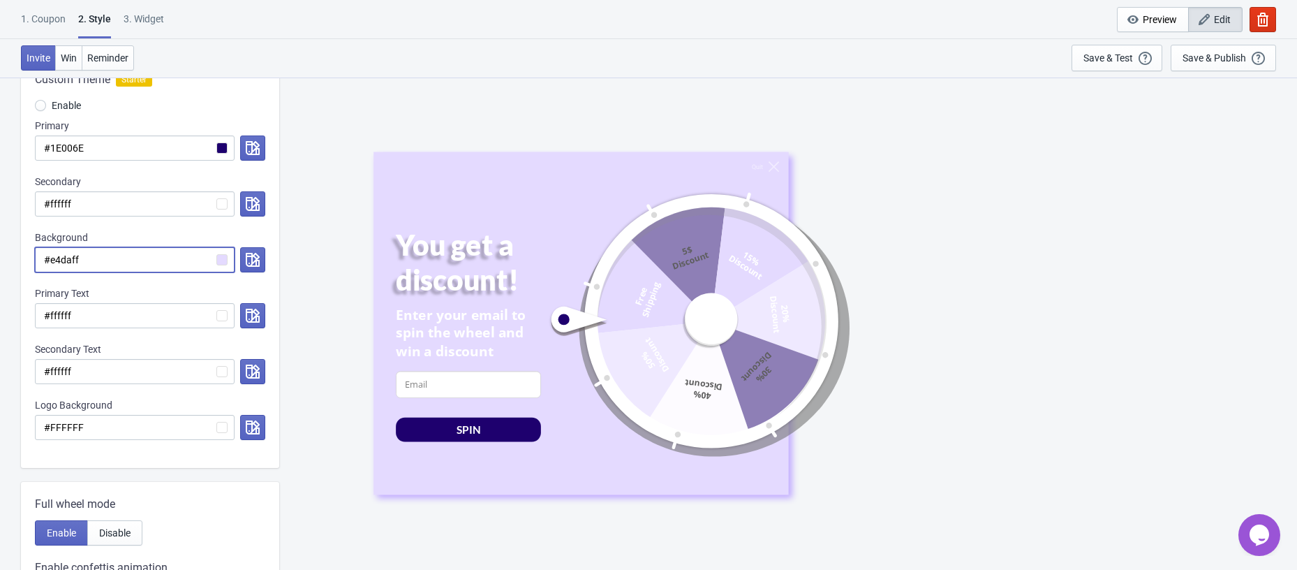
click at [169, 271] on input "#e4daff" at bounding box center [135, 259] width 200 height 25
click at [260, 258] on button "button" at bounding box center [252, 259] width 25 height 25
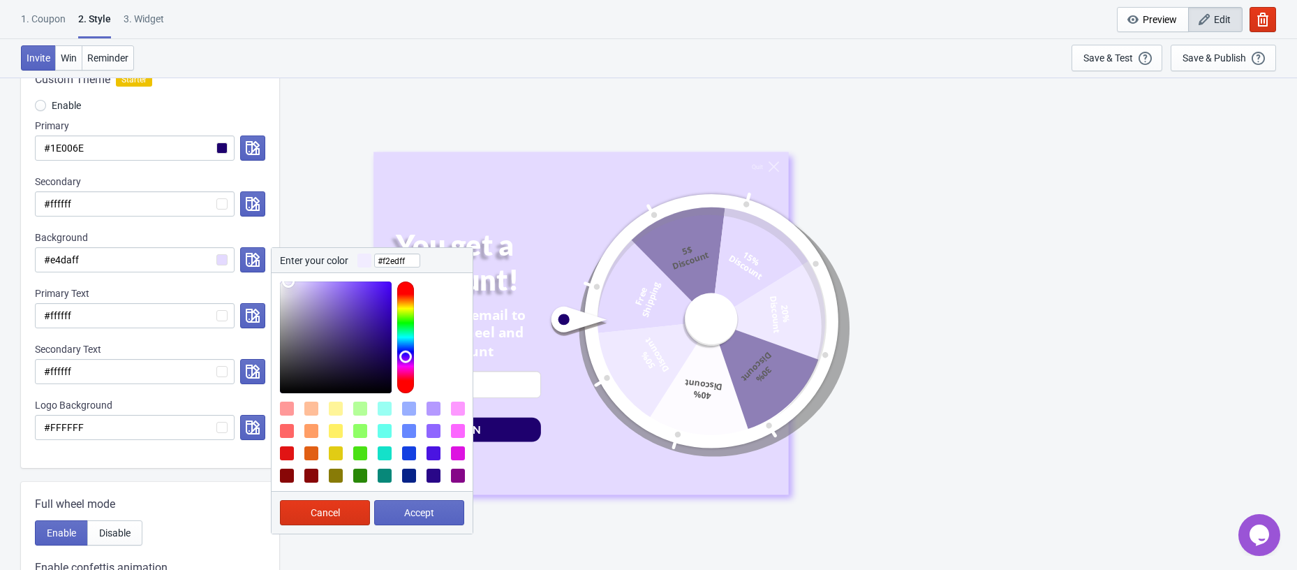
type input "#f3efff"
drag, startPoint x: 297, startPoint y: 283, endPoint x: 287, endPoint y: 281, distance: 10.8
click at [287, 281] on div at bounding box center [336, 337] width 112 height 112
click at [401, 517] on button "Accept" at bounding box center [419, 512] width 90 height 25
radio input "true"
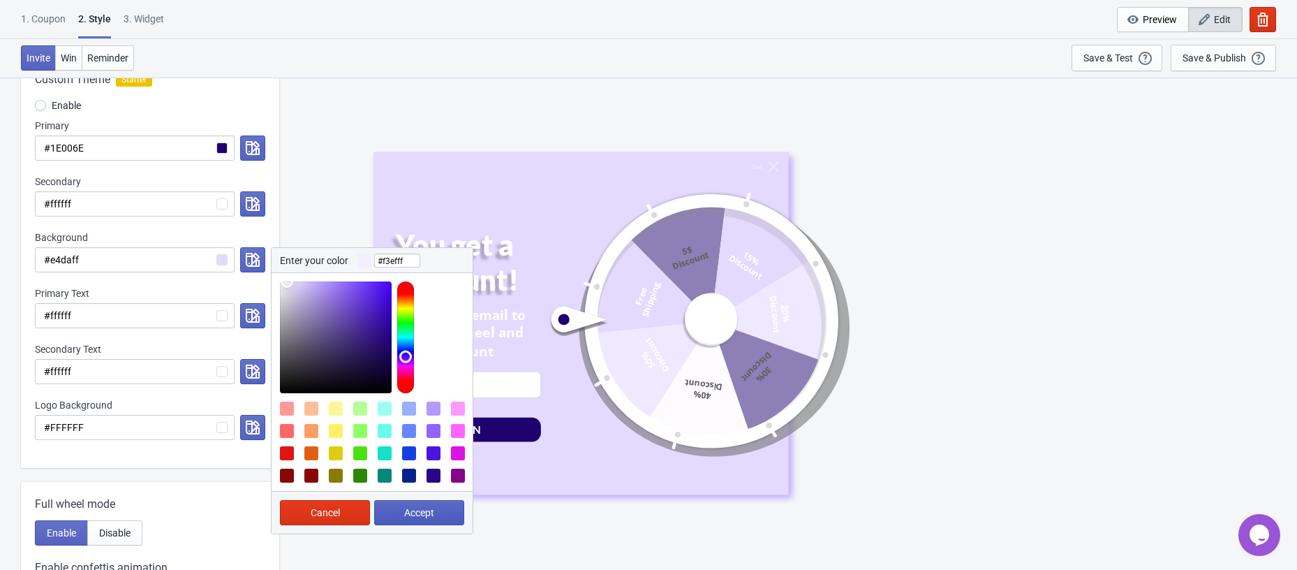
type input "#f3efff"
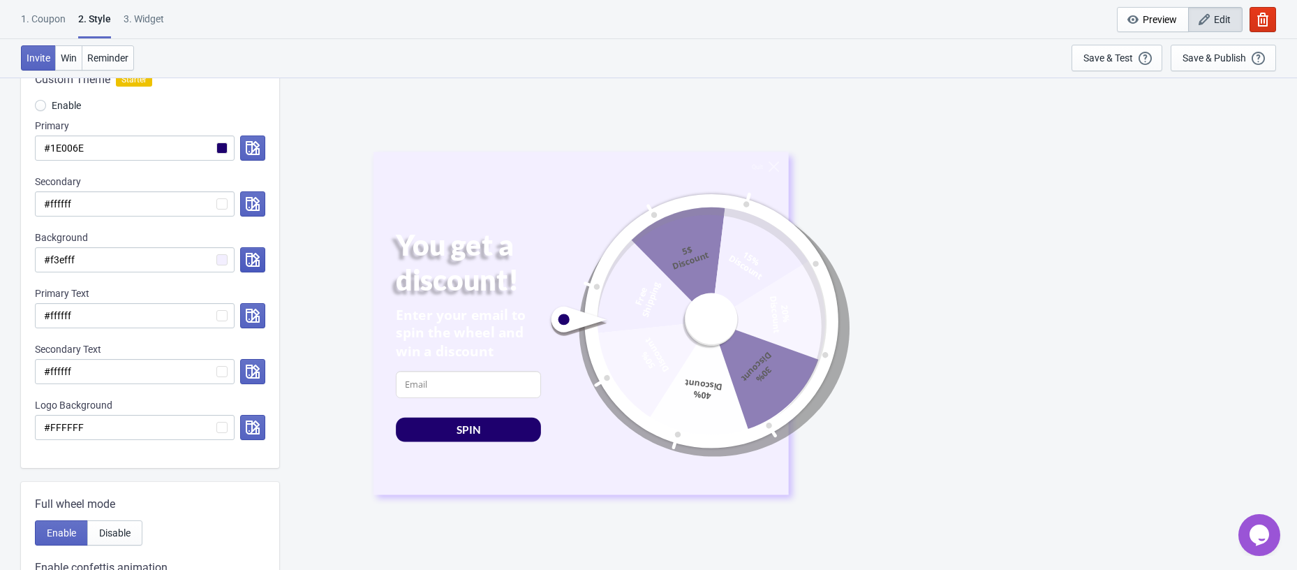
click at [244, 261] on button "button" at bounding box center [252, 259] width 25 height 25
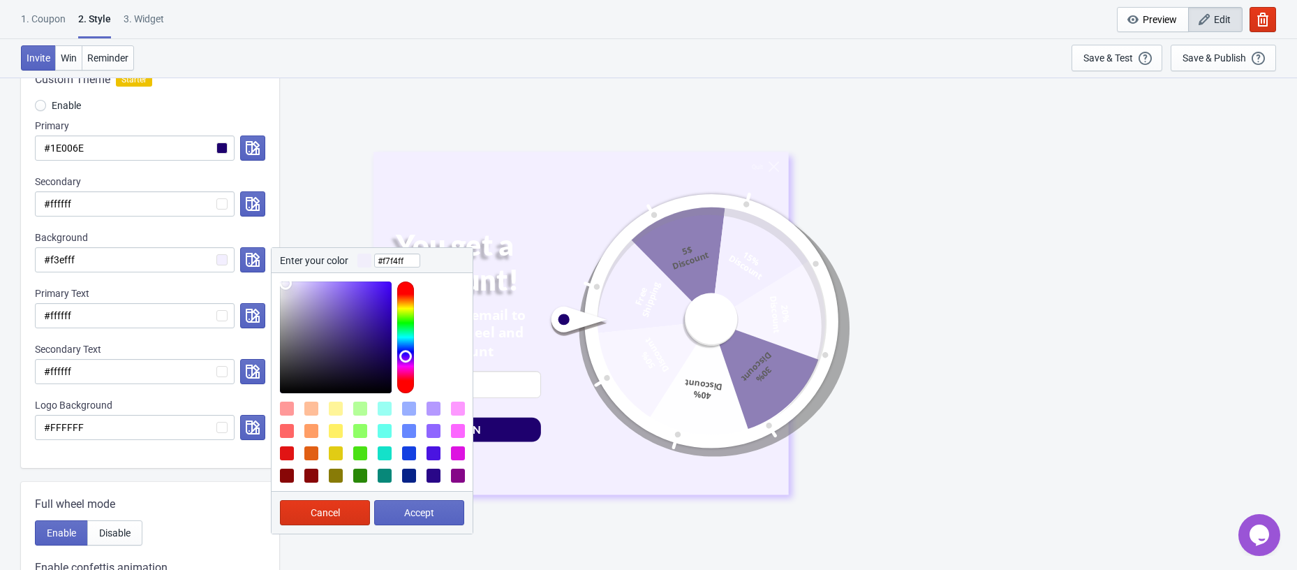
type input "#f8f5ff"
click at [284, 281] on div at bounding box center [336, 337] width 112 height 112
click at [406, 523] on button "Accept" at bounding box center [419, 512] width 90 height 25
radio input "true"
type input "#f8f5ff"
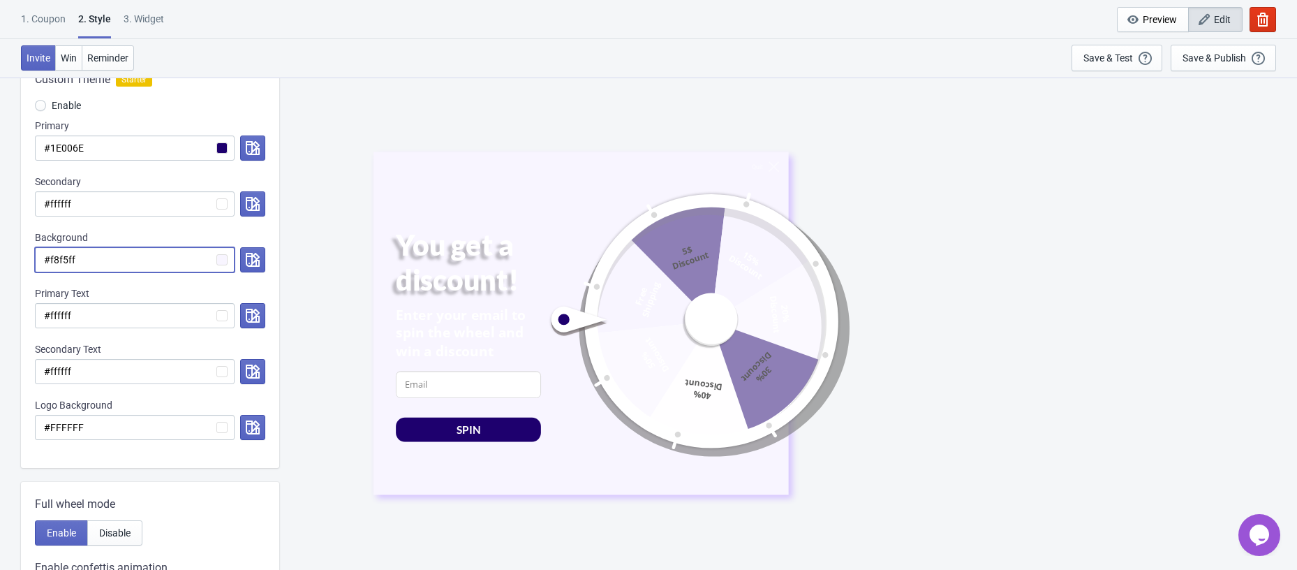
click at [220, 259] on input "#f8f5ff" at bounding box center [135, 259] width 200 height 25
click at [254, 262] on icon "button" at bounding box center [253, 260] width 14 height 14
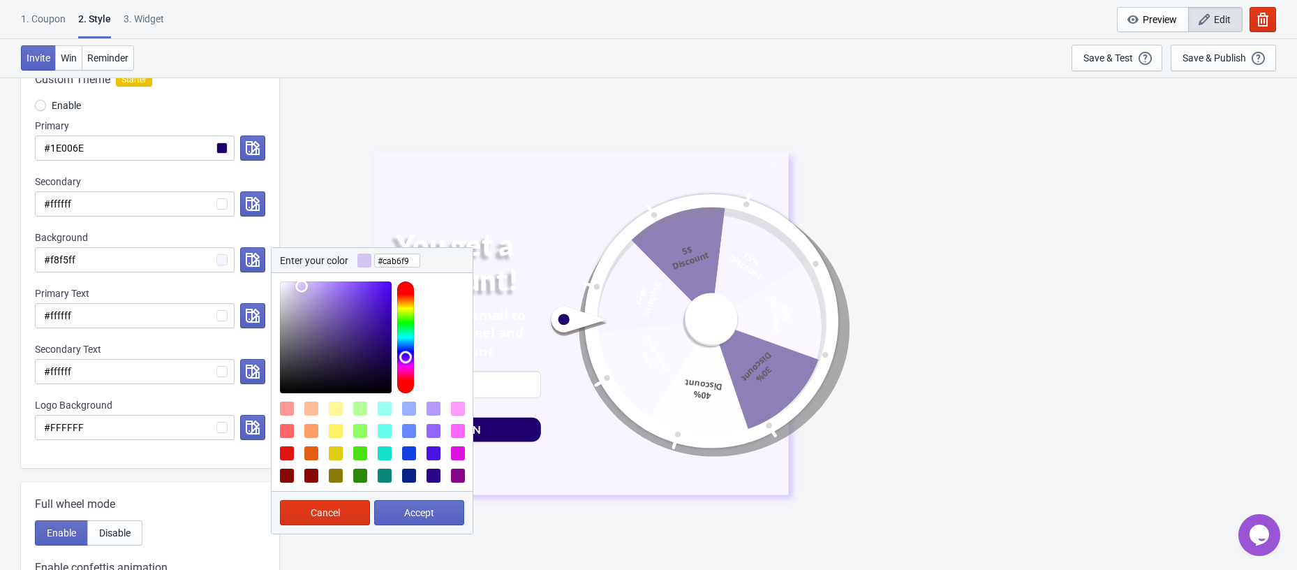
type input "#c9b4f9"
drag, startPoint x: 299, startPoint y: 286, endPoint x: 311, endPoint y: 284, distance: 11.4
click at [311, 284] on div at bounding box center [336, 337] width 112 height 112
click at [444, 500] on button "Accept" at bounding box center [419, 512] width 90 height 25
radio input "true"
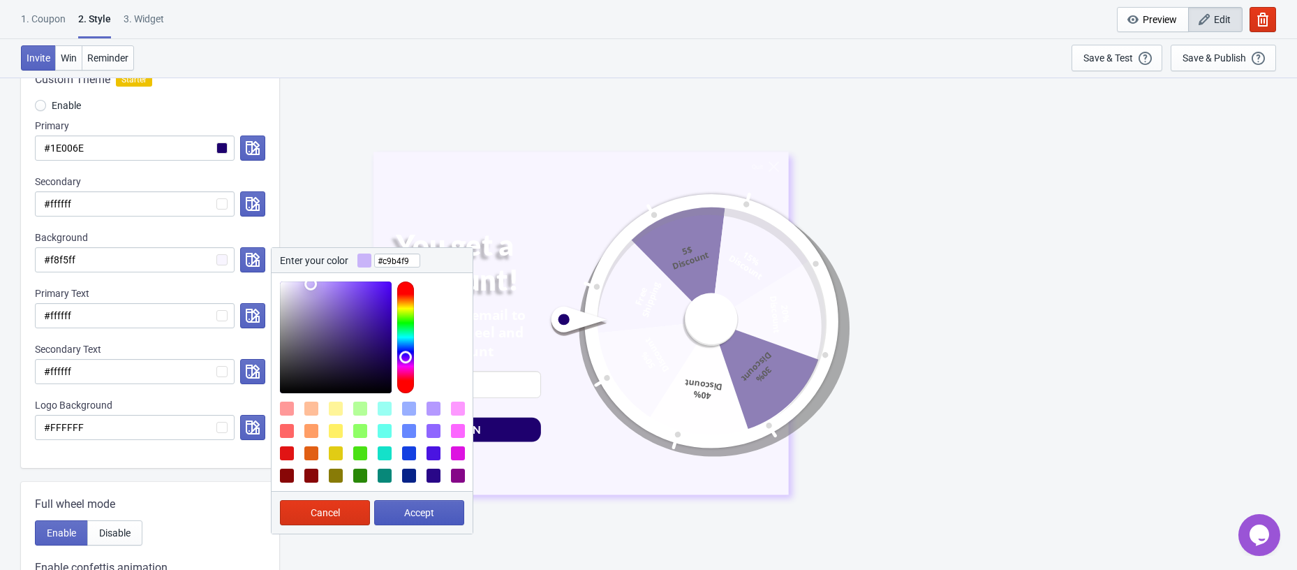
type input "#c9b4f9"
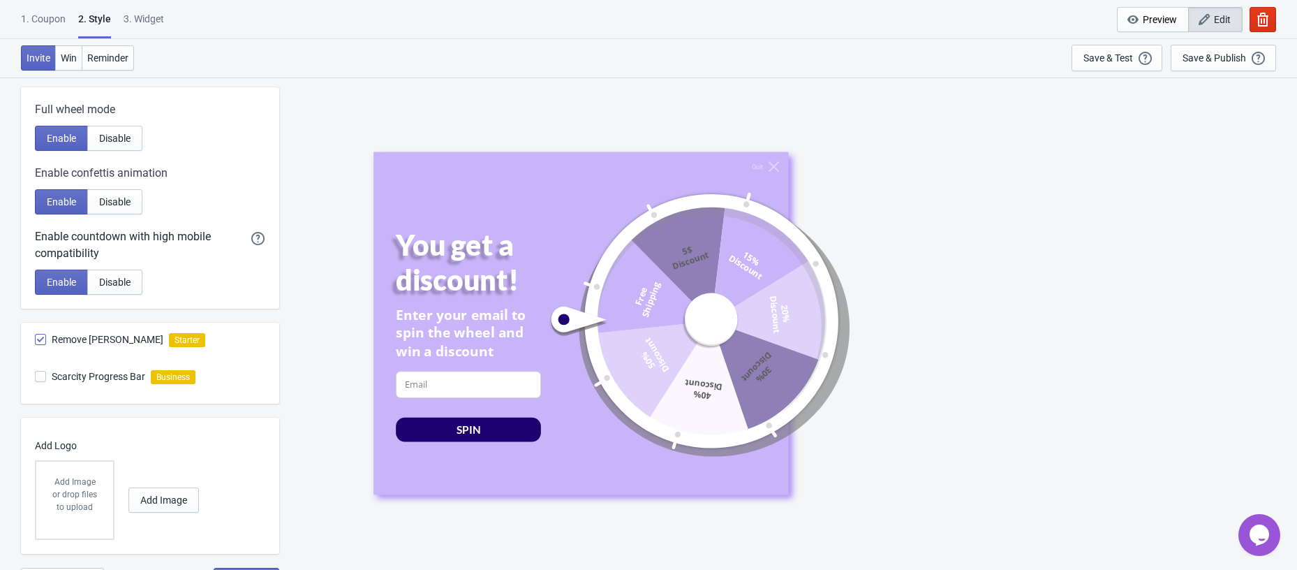
scroll to position [620, 0]
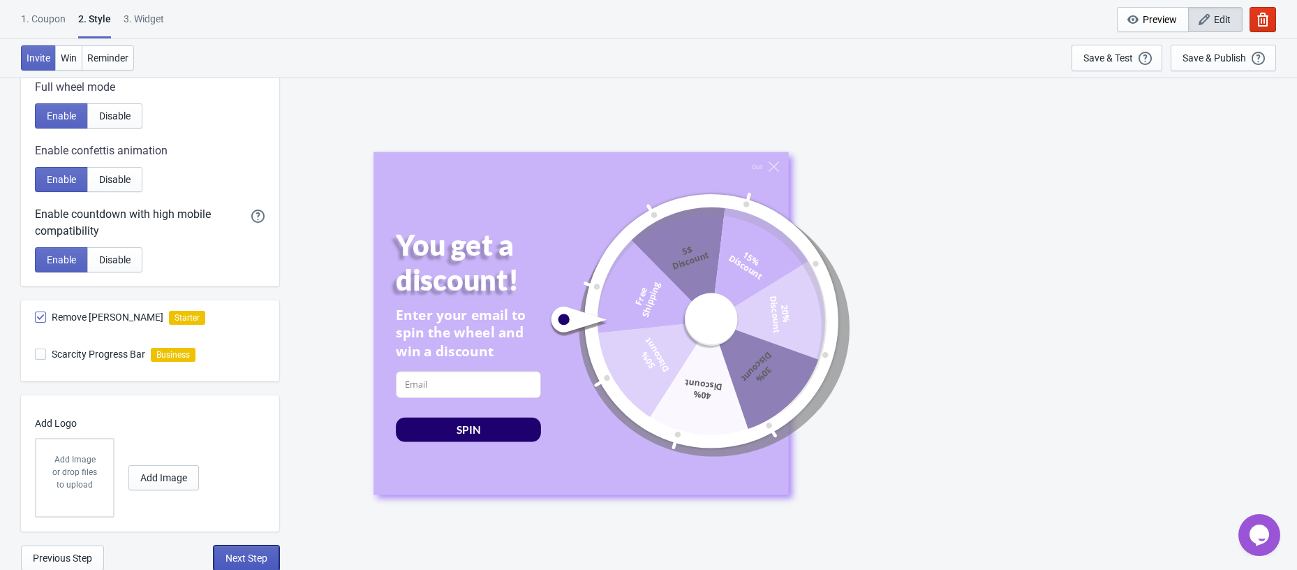
click at [251, 550] on button "Next Step" at bounding box center [247, 557] width 66 height 25
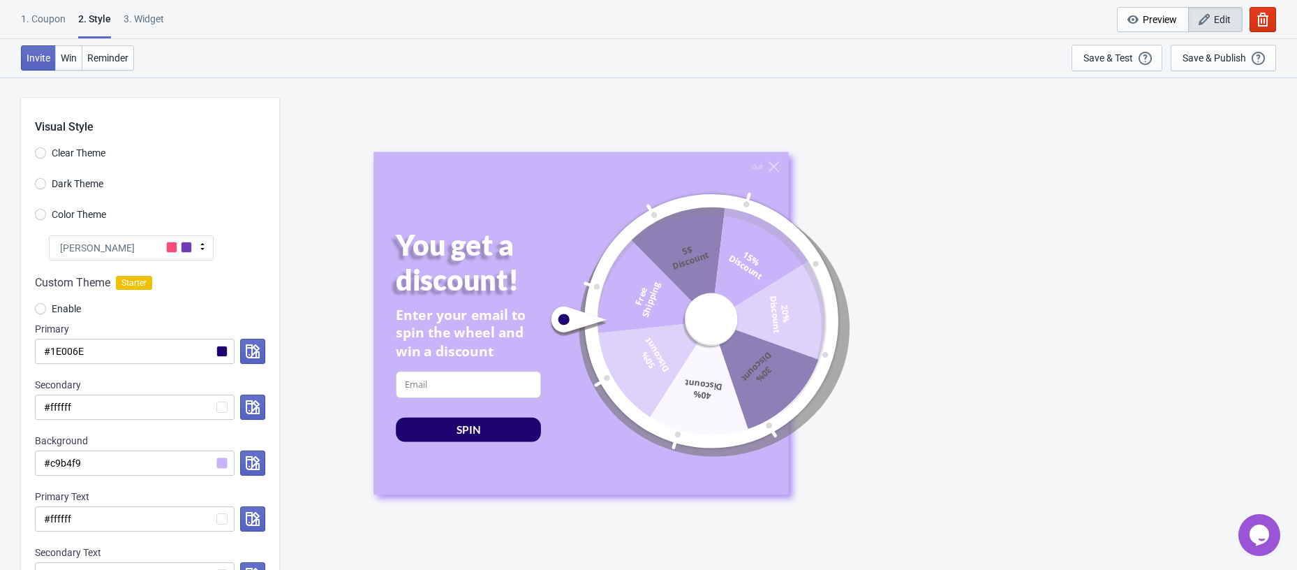
select select "once"
select select "1"
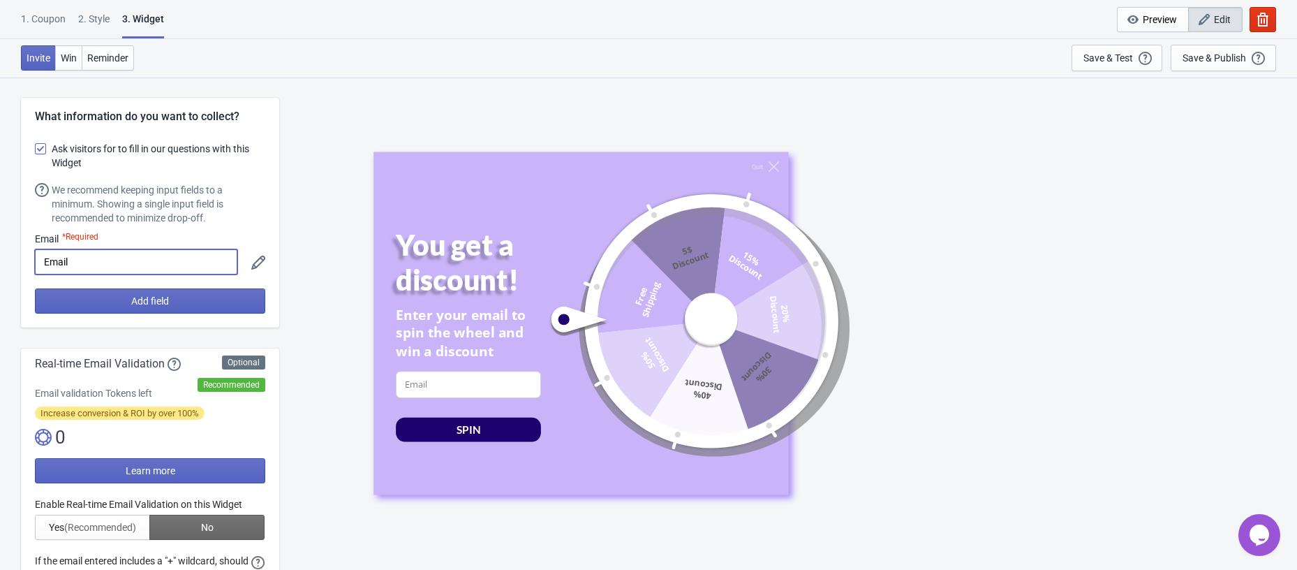
click at [124, 258] on input "Email" at bounding box center [136, 261] width 202 height 25
click at [160, 291] on button "Add field" at bounding box center [150, 300] width 230 height 25
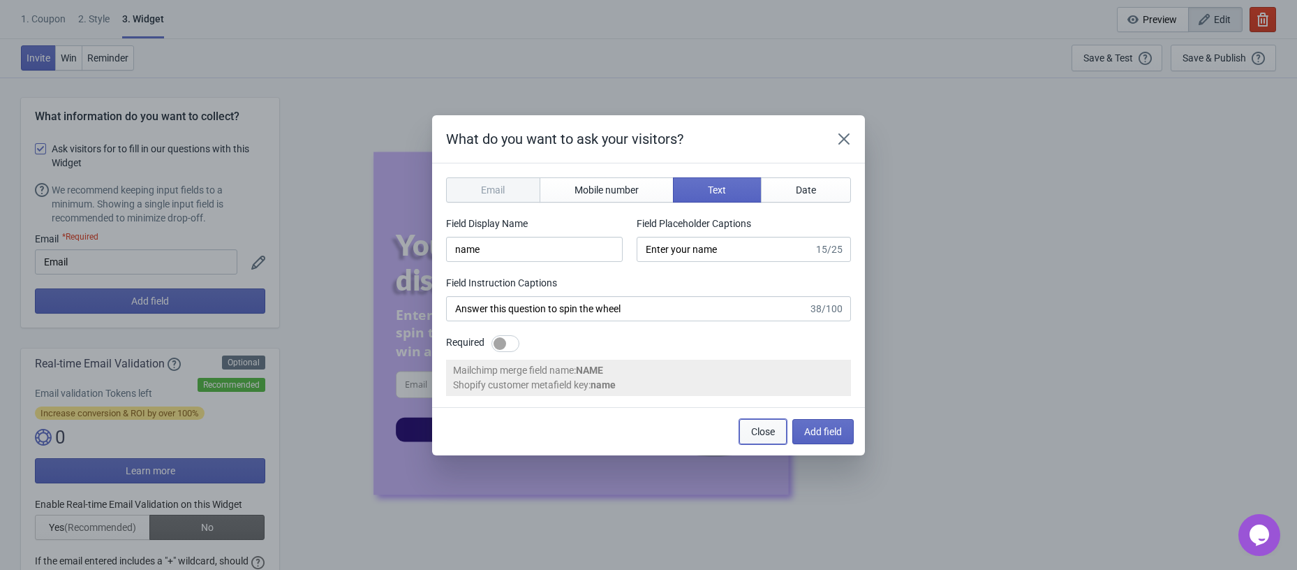
click at [780, 426] on button "Close" at bounding box center [762, 431] width 47 height 25
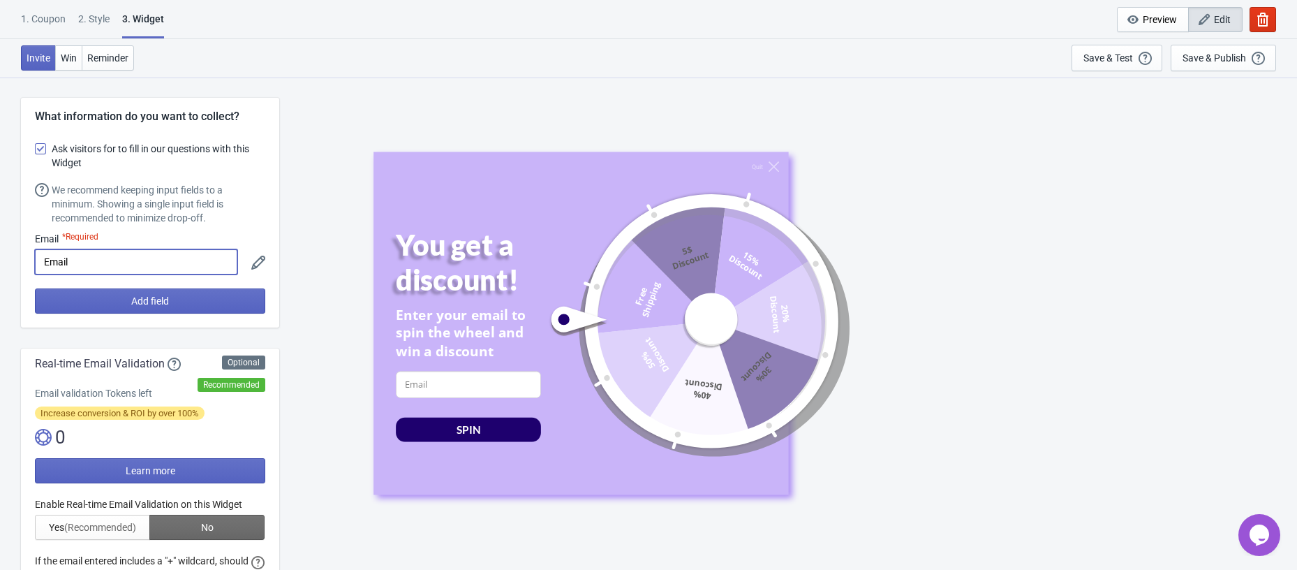
click at [117, 268] on input "Email" at bounding box center [136, 261] width 202 height 25
click at [101, 247] on div "Email *Required Email" at bounding box center [136, 253] width 202 height 43
click at [98, 254] on input "Email" at bounding box center [136, 261] width 202 height 25
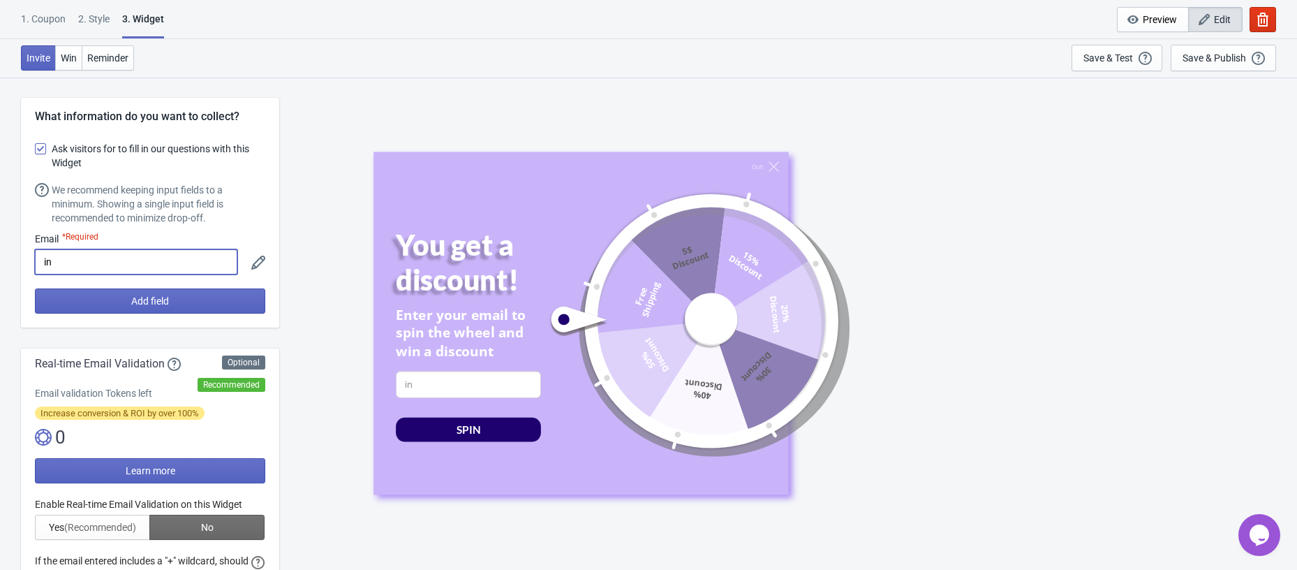
type input "i"
type input "Email"
click at [26, 301] on div "What information do you want to collect? Ask visitors for to fill in our questi…" at bounding box center [150, 213] width 258 height 230
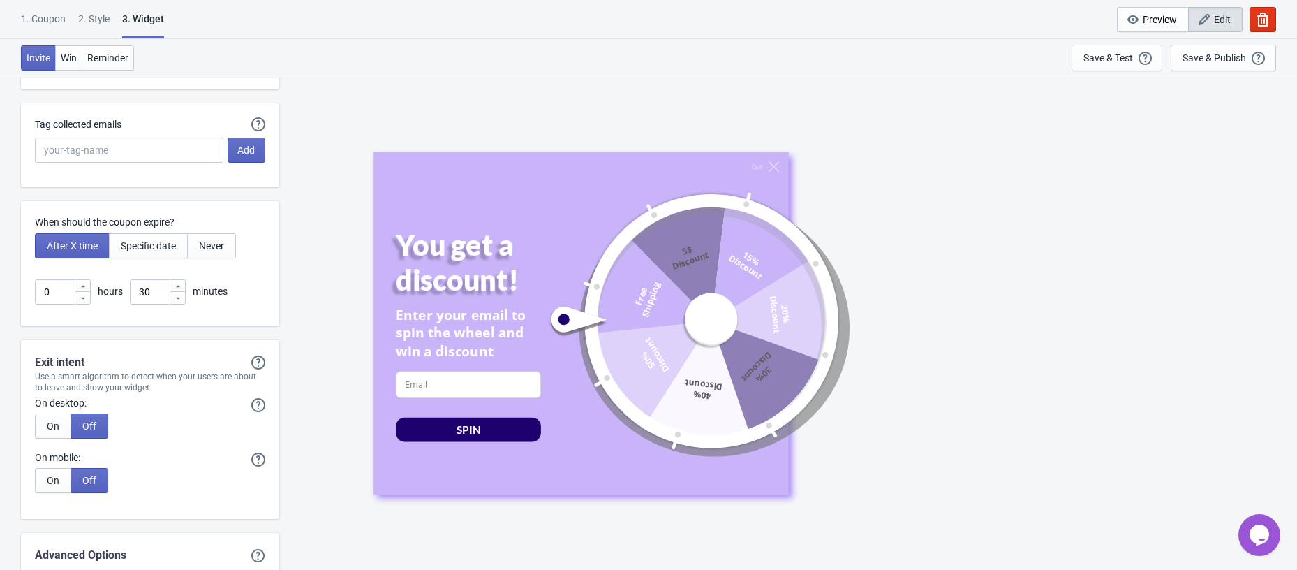
scroll to position [3502, 0]
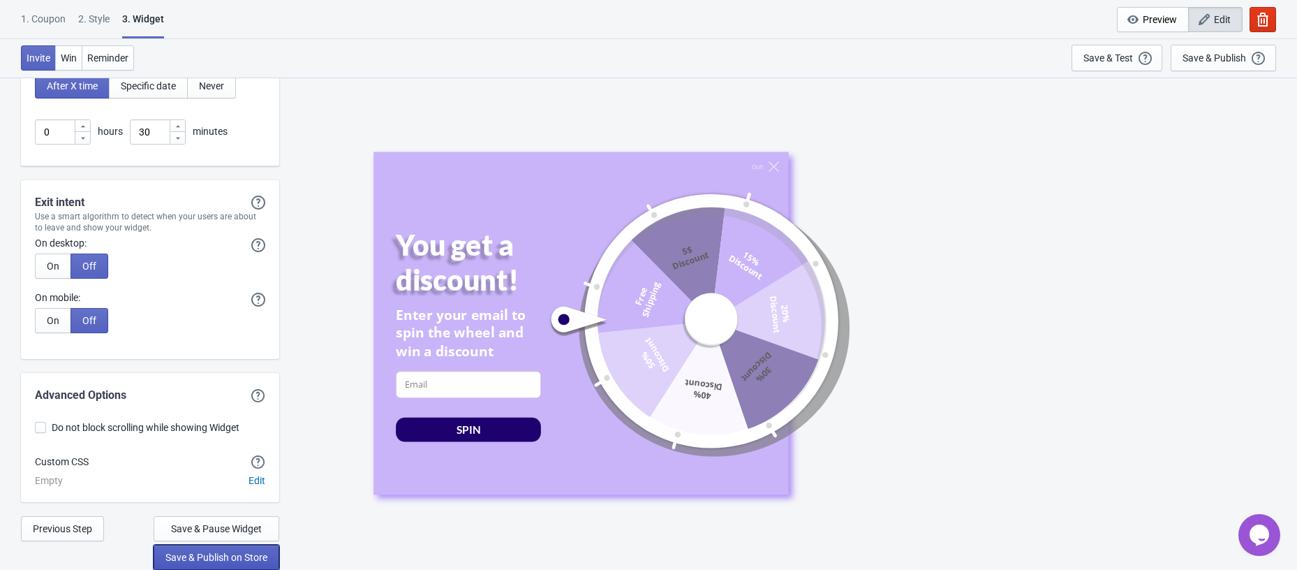
click at [239, 554] on span "Save & Publish on Store" at bounding box center [216, 557] width 102 height 11
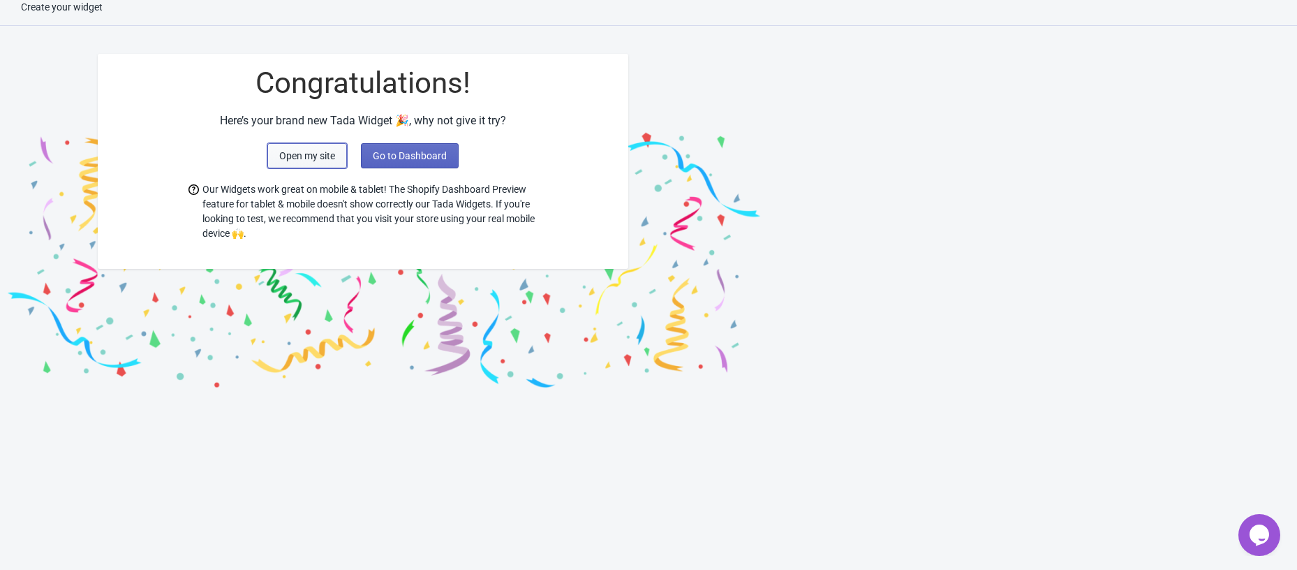
click at [314, 152] on span "Open my site" at bounding box center [307, 155] width 56 height 11
